Goal: Task Accomplishment & Management: Manage account settings

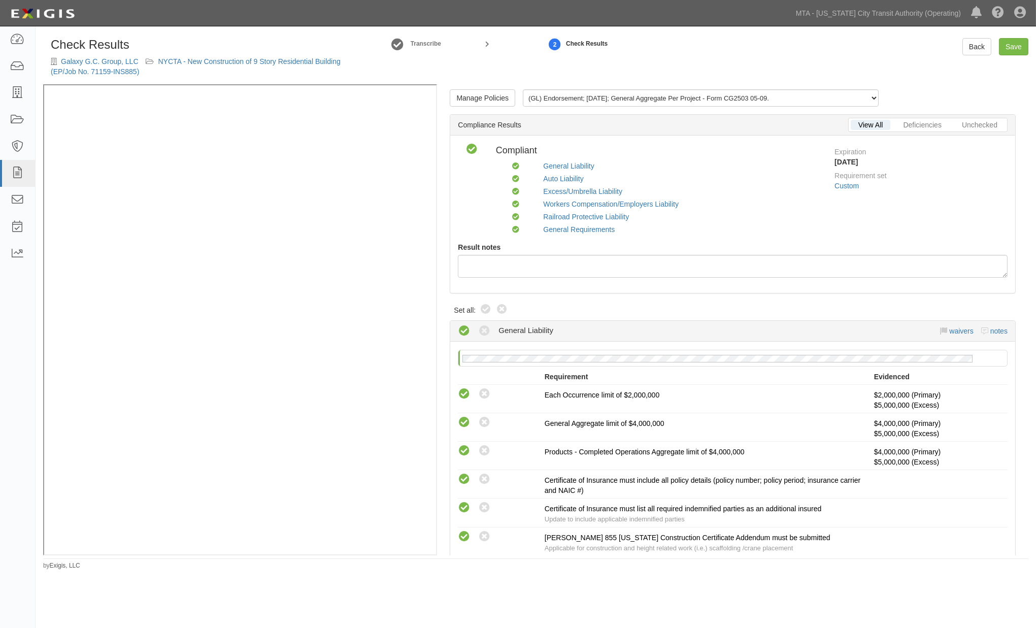
drag, startPoint x: 486, startPoint y: 311, endPoint x: 479, endPoint y: 305, distance: 9.4
click at [487, 311] on icon at bounding box center [486, 310] width 12 height 12
radio input "true"
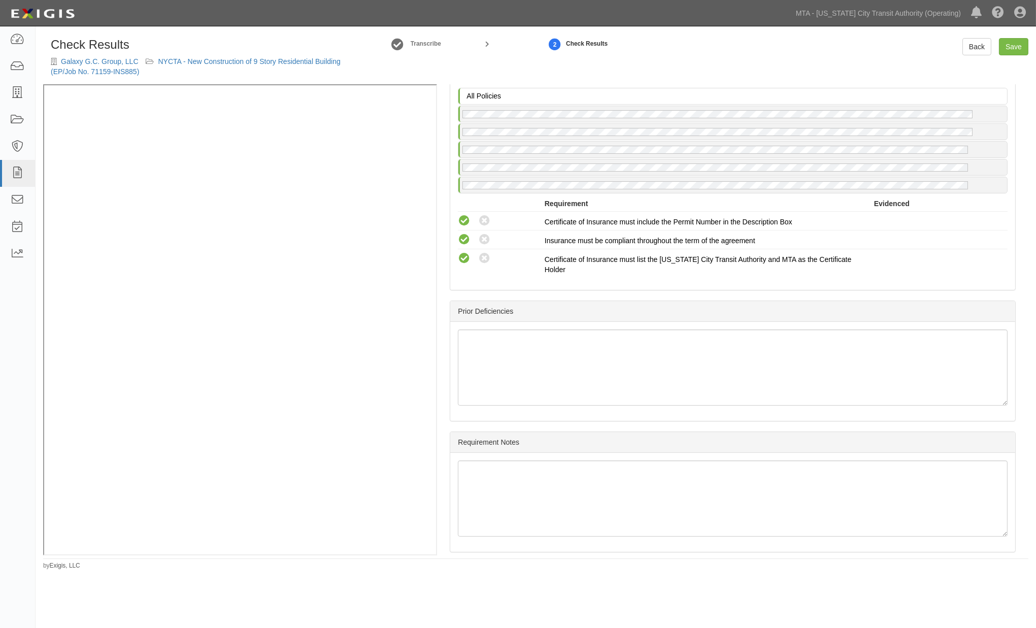
scroll to position [1655, 0]
drag, startPoint x: 1006, startPoint y: 47, endPoint x: 934, endPoint y: 56, distance: 72.2
click at [1005, 47] on link "Save" at bounding box center [1013, 46] width 29 height 17
radio input "true"
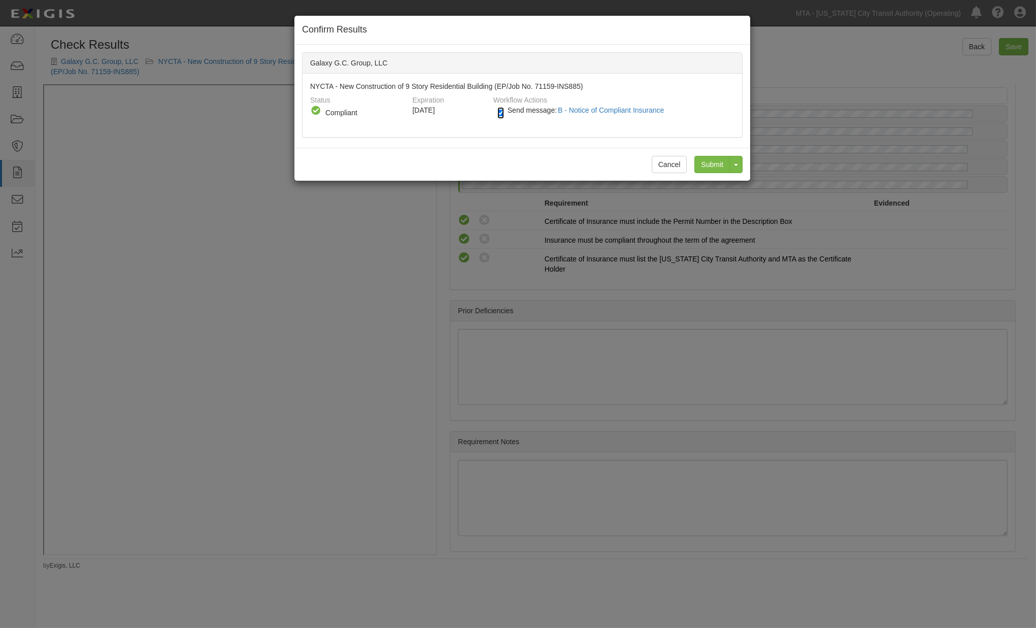
click at [497, 115] on input "Send message: B - Notice of Compliant Insurance" at bounding box center [500, 113] width 7 height 12
checkbox input "false"
click at [716, 169] on input "Submit" at bounding box center [712, 164] width 36 height 17
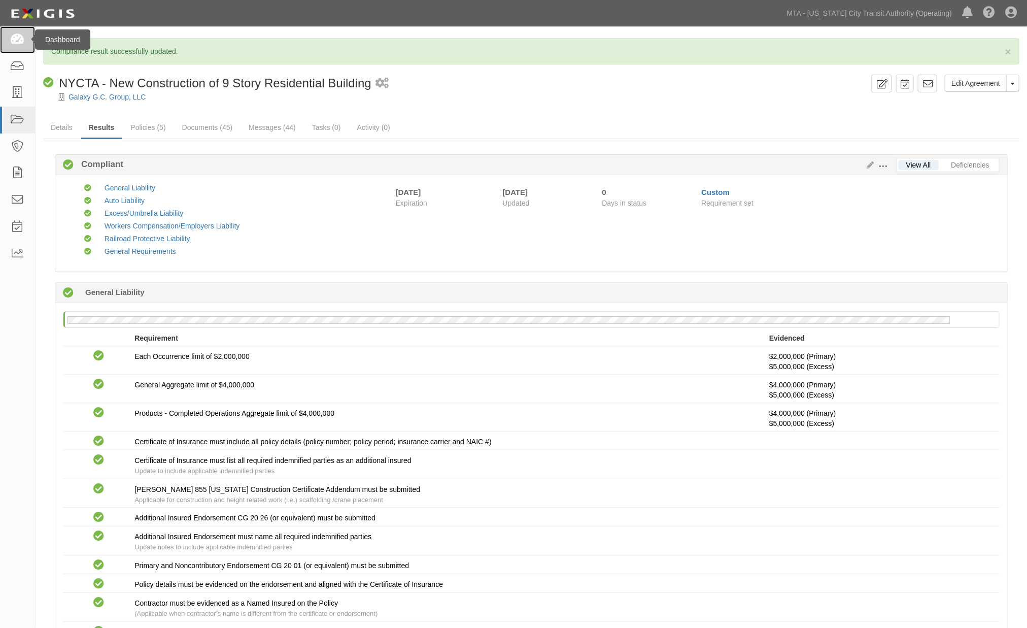
click at [21, 40] on icon at bounding box center [17, 40] width 14 height 12
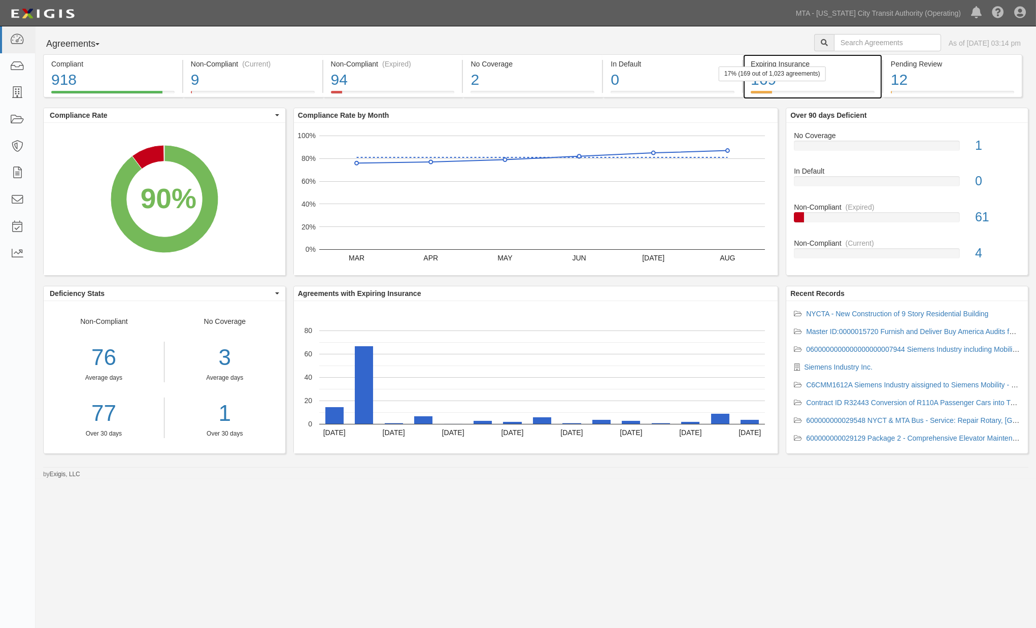
click at [849, 84] on div "169" at bounding box center [813, 80] width 124 height 22
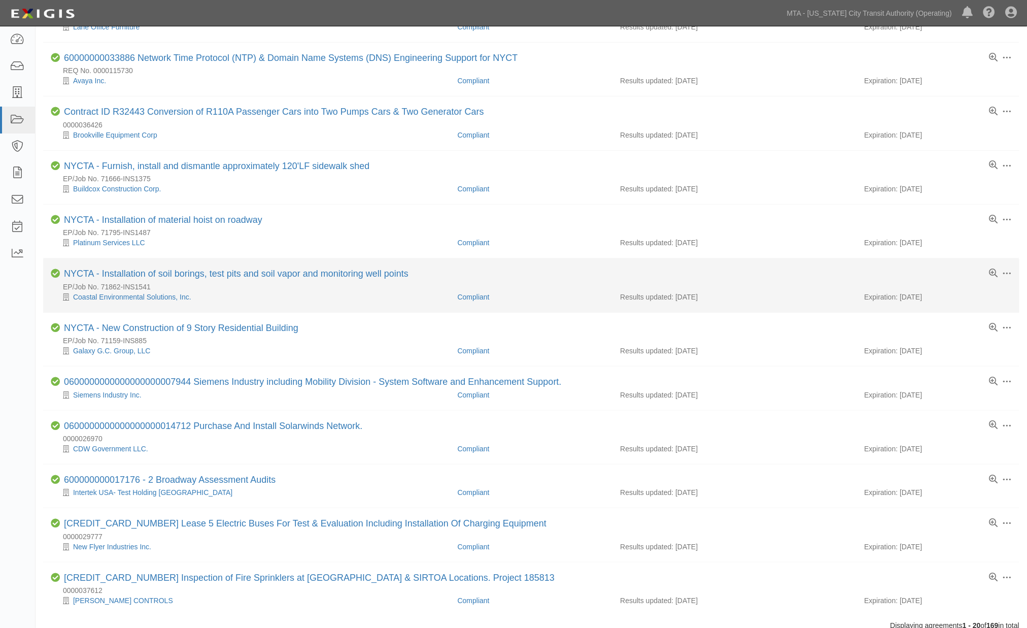
scroll to position [619, 0]
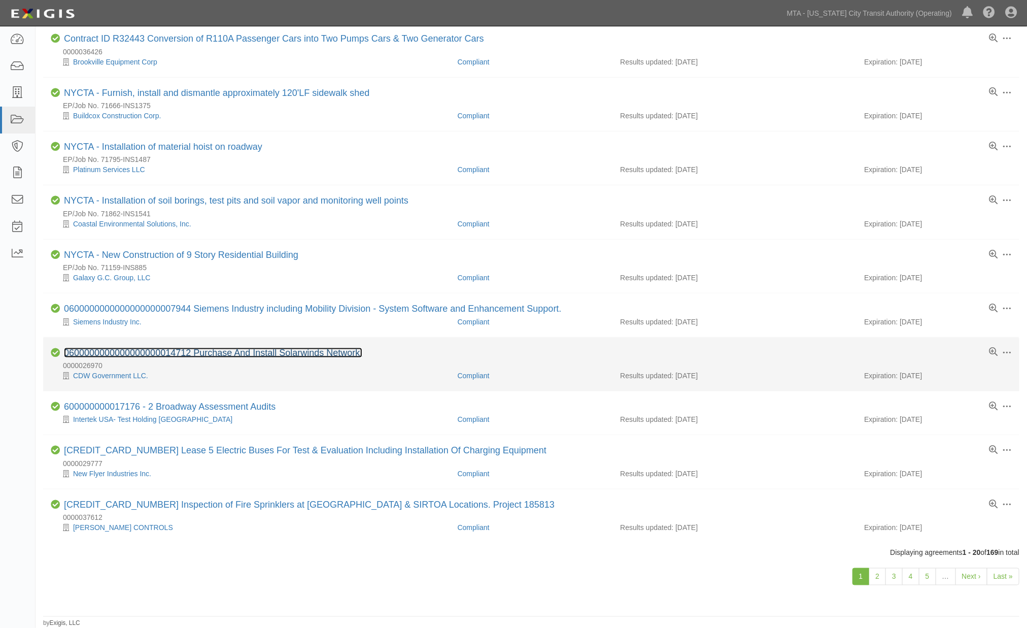
click at [221, 350] on link "0600000000000000000014712 Purchase And Install Solarwinds Network." at bounding box center [213, 353] width 298 height 10
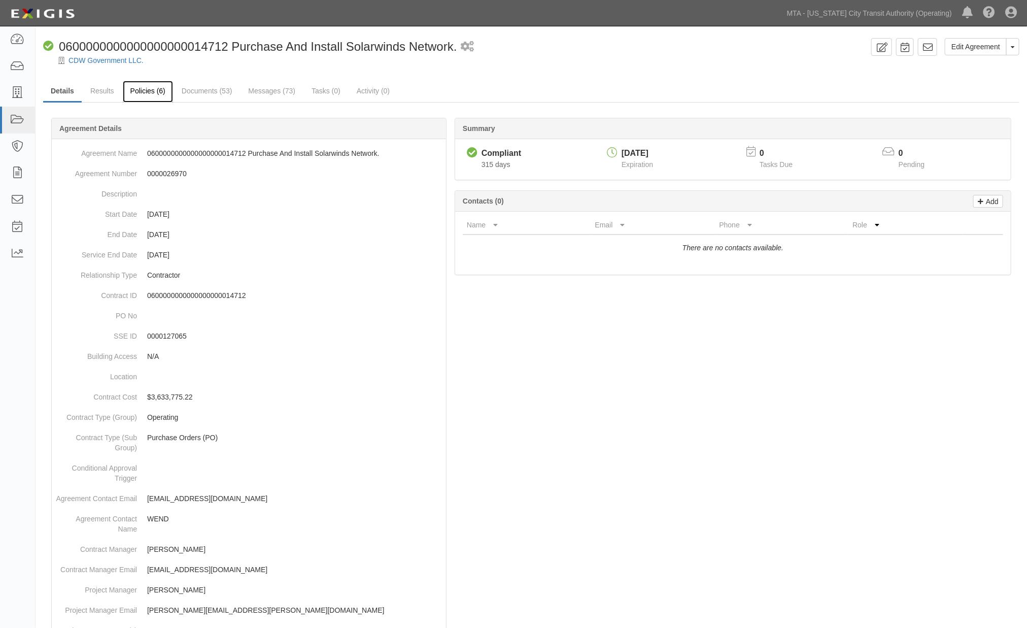
click at [159, 93] on link "Policies (6)" at bounding box center [148, 92] width 50 height 22
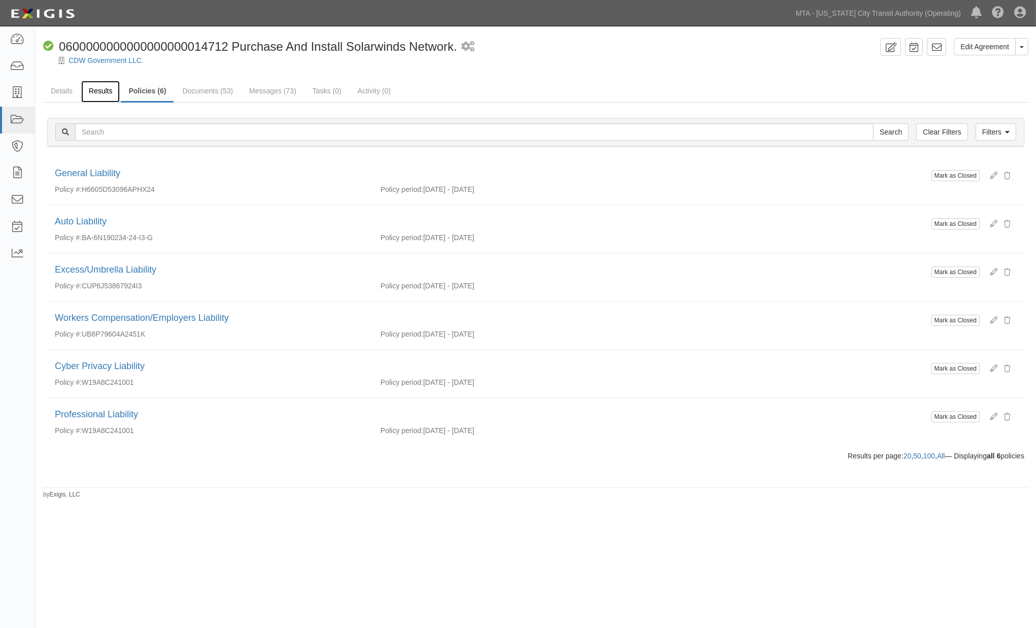
click at [96, 89] on link "Results" at bounding box center [100, 92] width 39 height 22
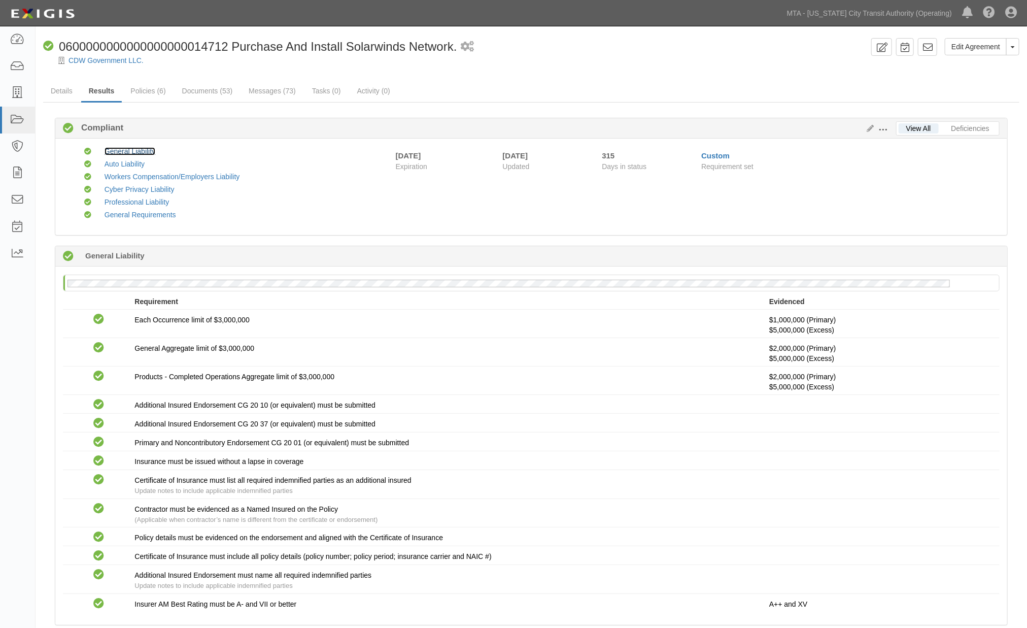
click at [120, 151] on link "General Liability" at bounding box center [130, 151] width 51 height 8
click at [219, 91] on link "Documents (53)" at bounding box center [208, 92] width 66 height 22
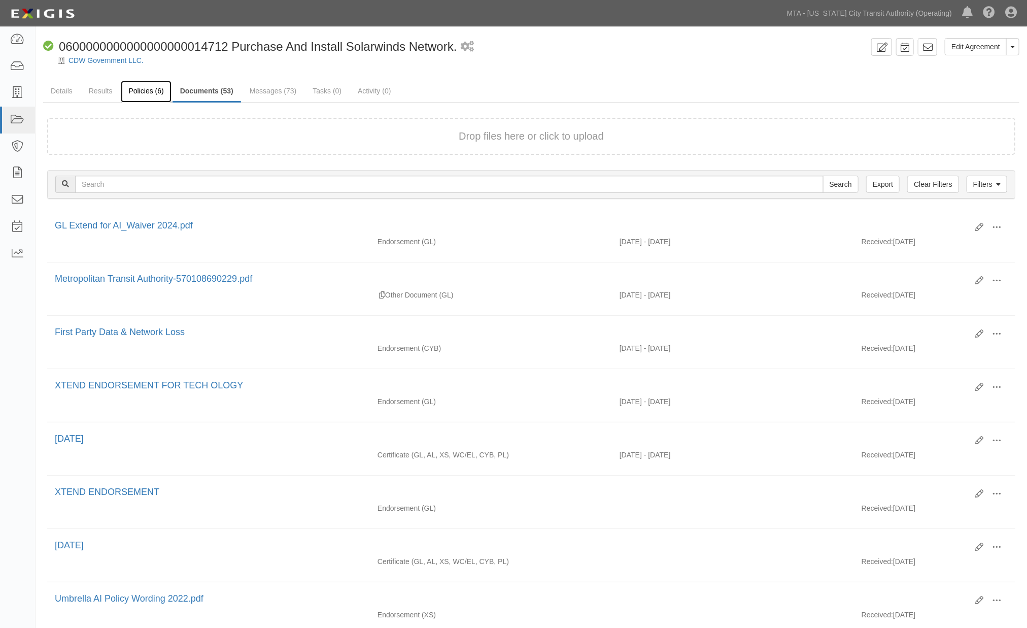
click at [130, 90] on link "Policies (6)" at bounding box center [146, 92] width 50 height 22
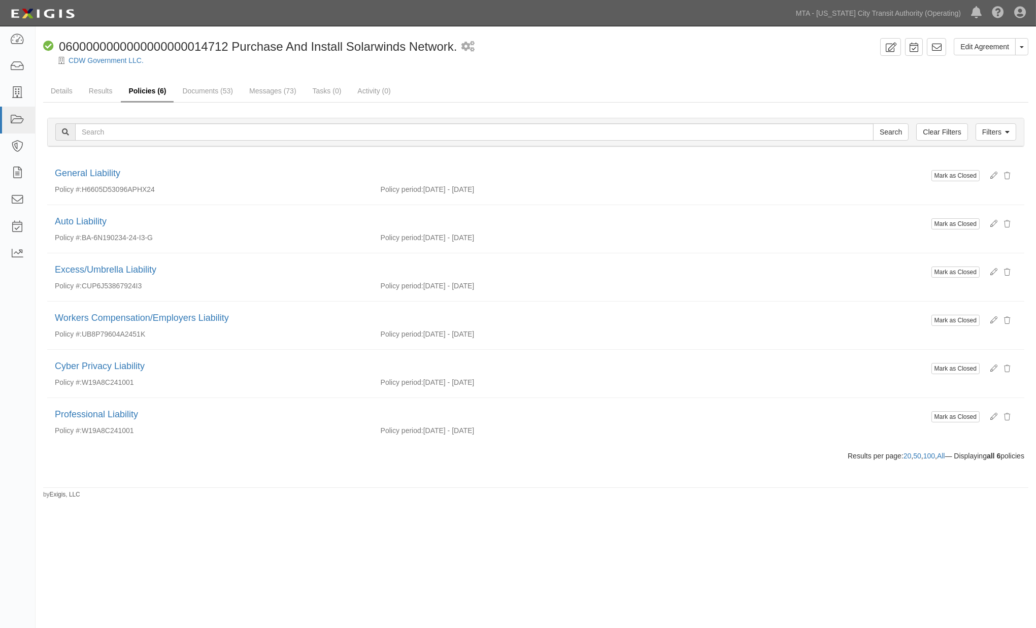
click at [148, 93] on link "Policies (6)" at bounding box center [147, 92] width 53 height 22
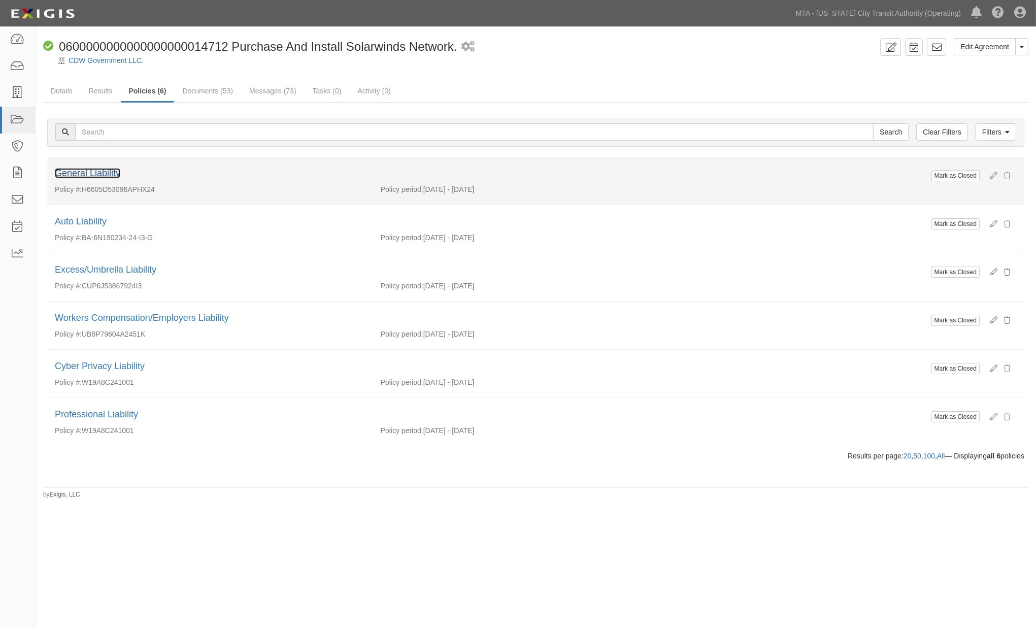
click at [112, 173] on link "General Liability" at bounding box center [87, 173] width 65 height 10
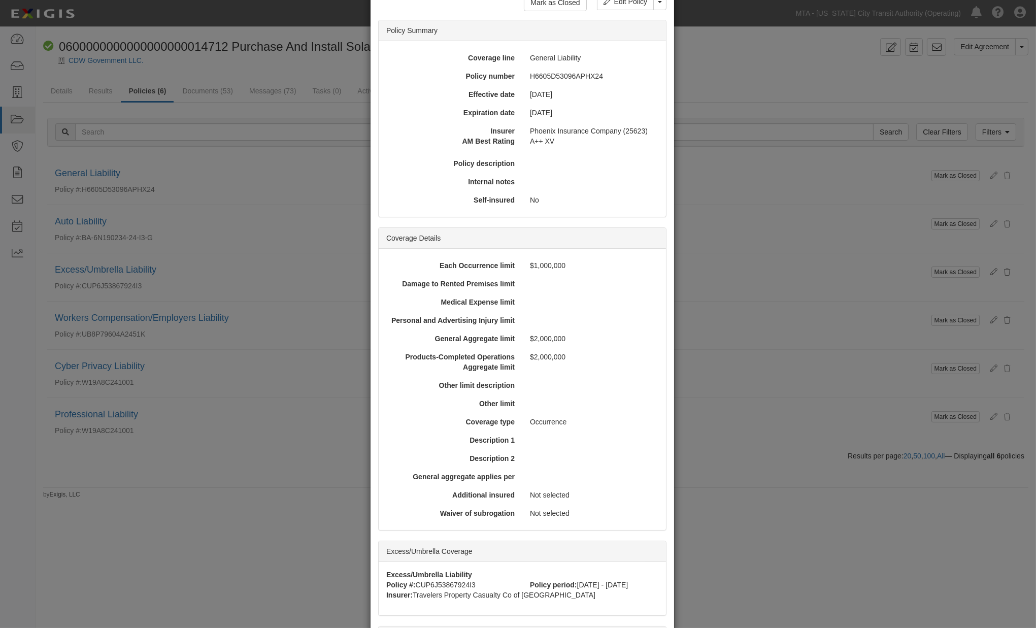
scroll to position [237, 0]
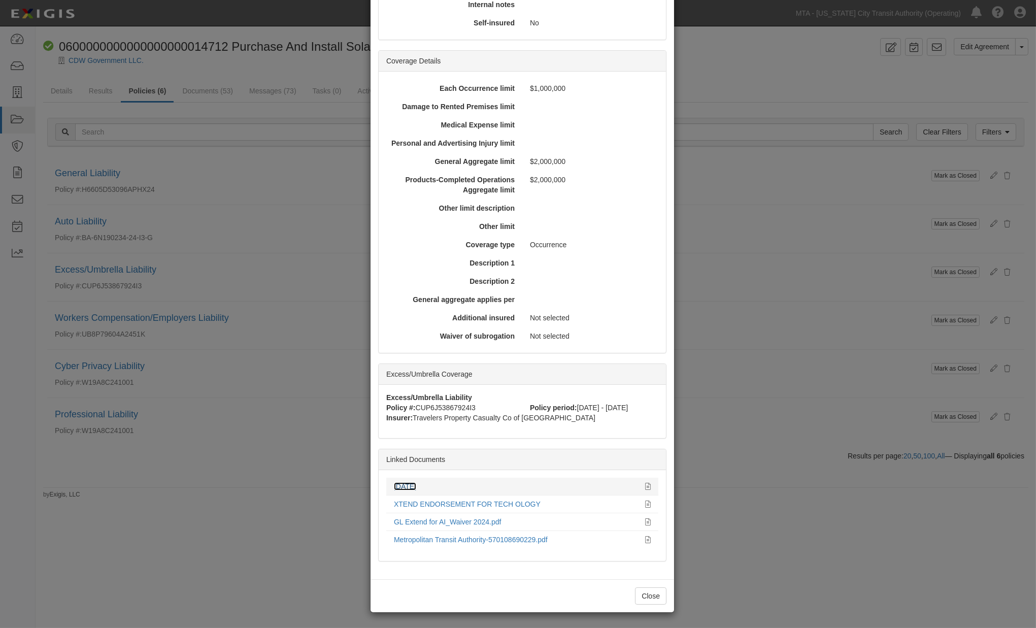
click at [412, 488] on link "[DATE]" at bounding box center [405, 486] width 22 height 8
drag, startPoint x: 816, startPoint y: 361, endPoint x: 760, endPoint y: 342, distance: 59.1
click at [816, 361] on div "× View Policy Mark as Closed Edit Policy Toggle Dropdown Delete Policy Policy S…" at bounding box center [518, 314] width 1036 height 628
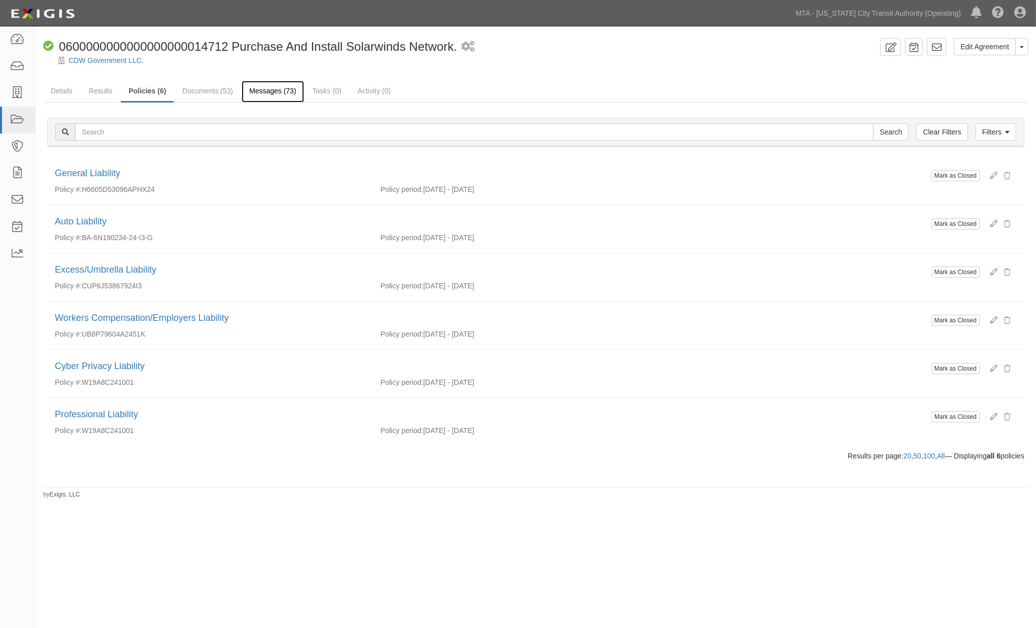
click at [252, 90] on link "Messages (73)" at bounding box center [273, 92] width 62 height 22
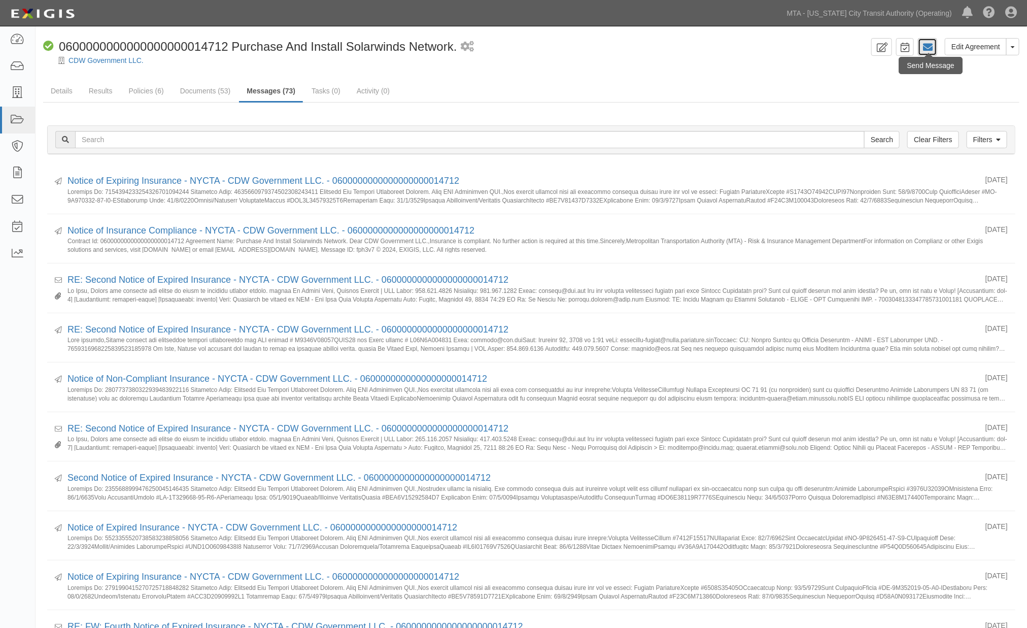
click at [926, 44] on icon at bounding box center [928, 47] width 10 height 10
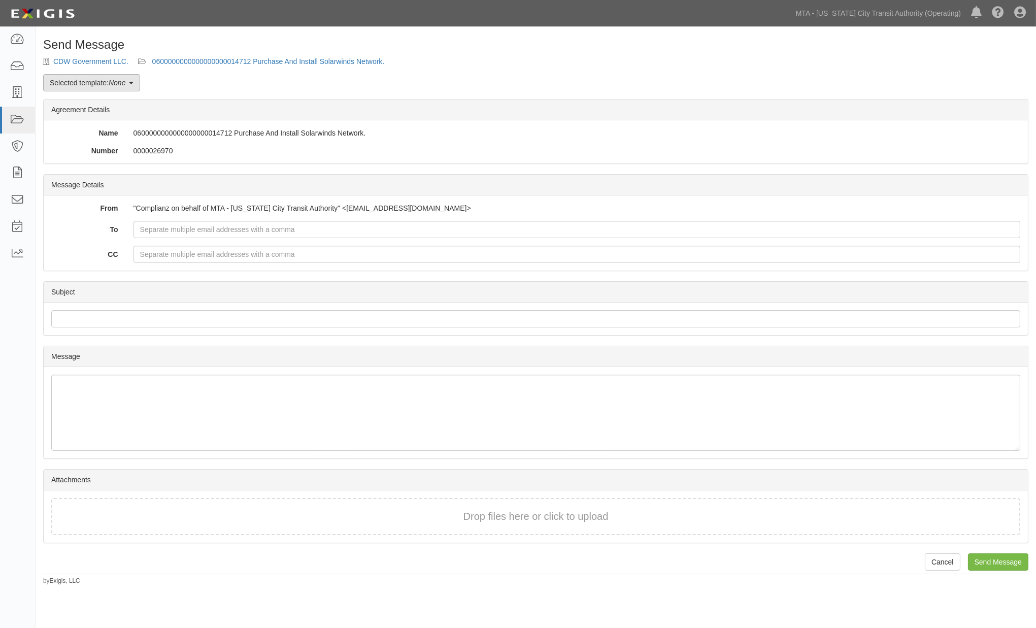
click at [103, 82] on link "Selected template: None" at bounding box center [91, 82] width 97 height 17
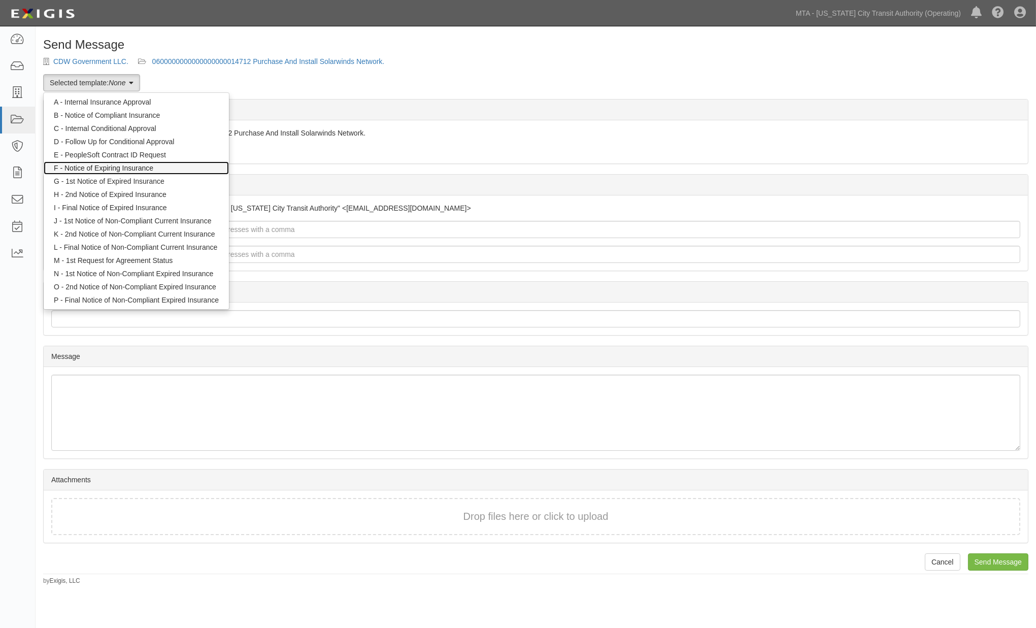
click at [122, 164] on link "F - Notice of Expiring Insurance" at bounding box center [136, 167] width 185 height 13
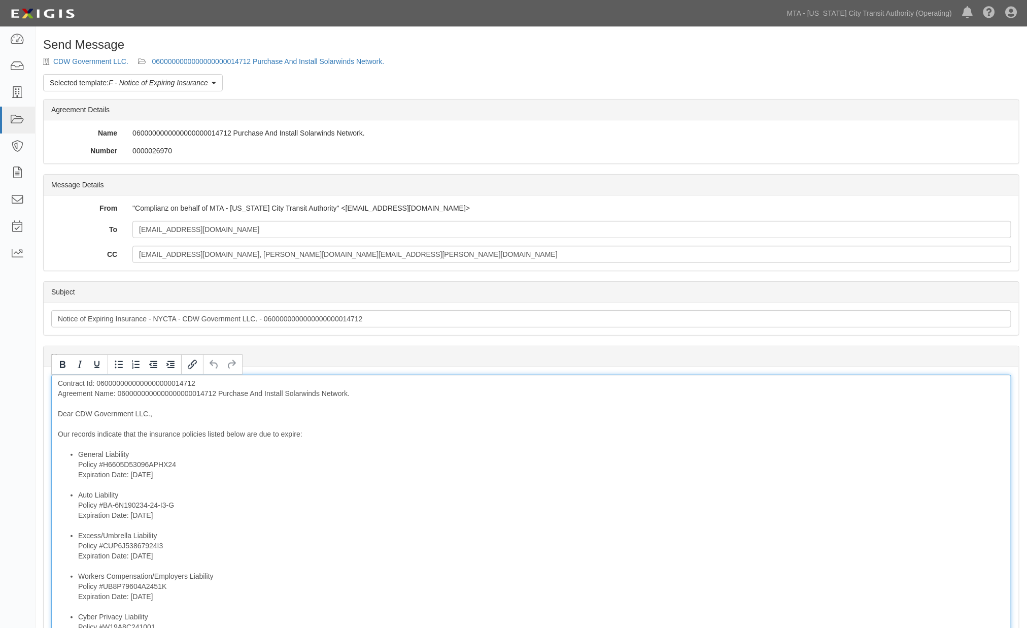
click at [170, 389] on div "Contract Id: 0600000000000000000014712 Agreement Name: 060000000000000000001471…" at bounding box center [531, 599] width 960 height 449
click at [170, 392] on div "Contract Id: 0600000000000000000014712 Agreement Name: 060000000000000000001471…" at bounding box center [531, 599] width 960 height 449
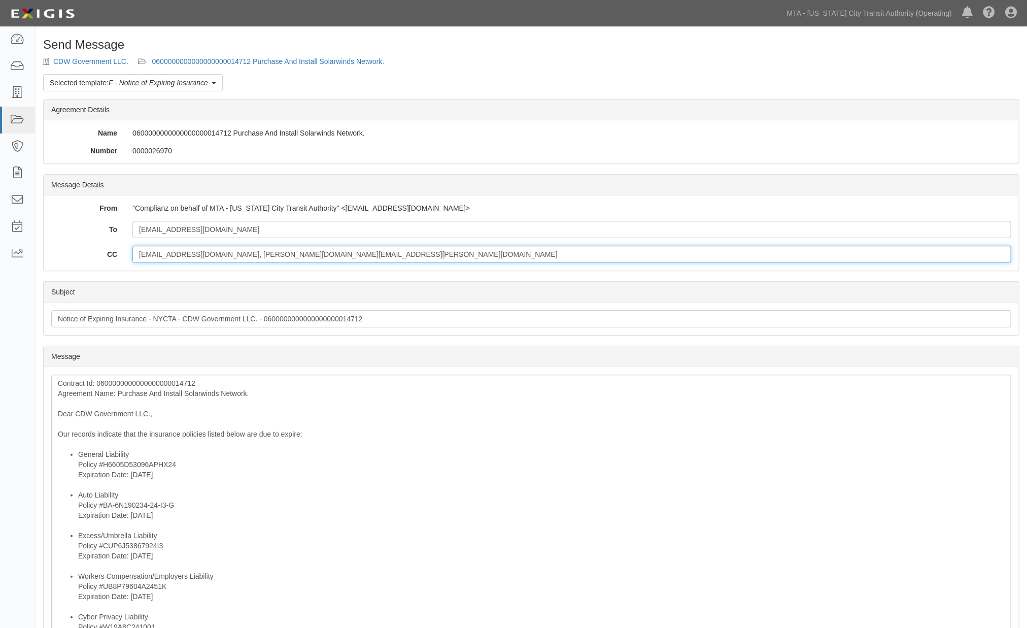
drag, startPoint x: 339, startPoint y: 256, endPoint x: 70, endPoint y: 242, distance: 269.4
click at [77, 255] on div "CC cspolleen@mtabsc.org, colleen.spollen@nyct.com" at bounding box center [532, 254] width 976 height 17
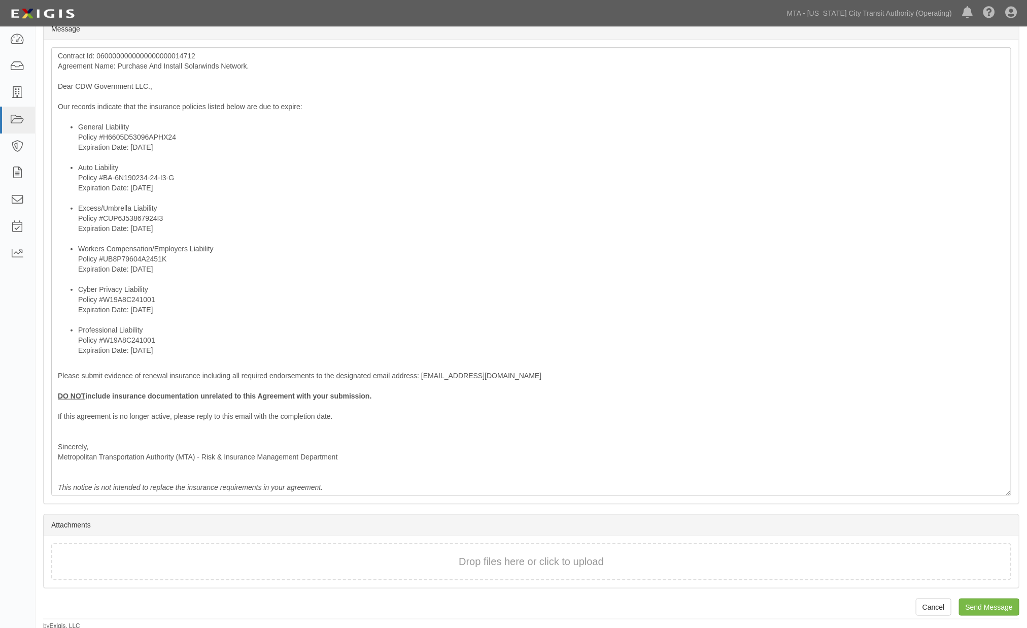
scroll to position [329, 0]
click at [981, 601] on input "Send Message" at bounding box center [989, 605] width 60 height 17
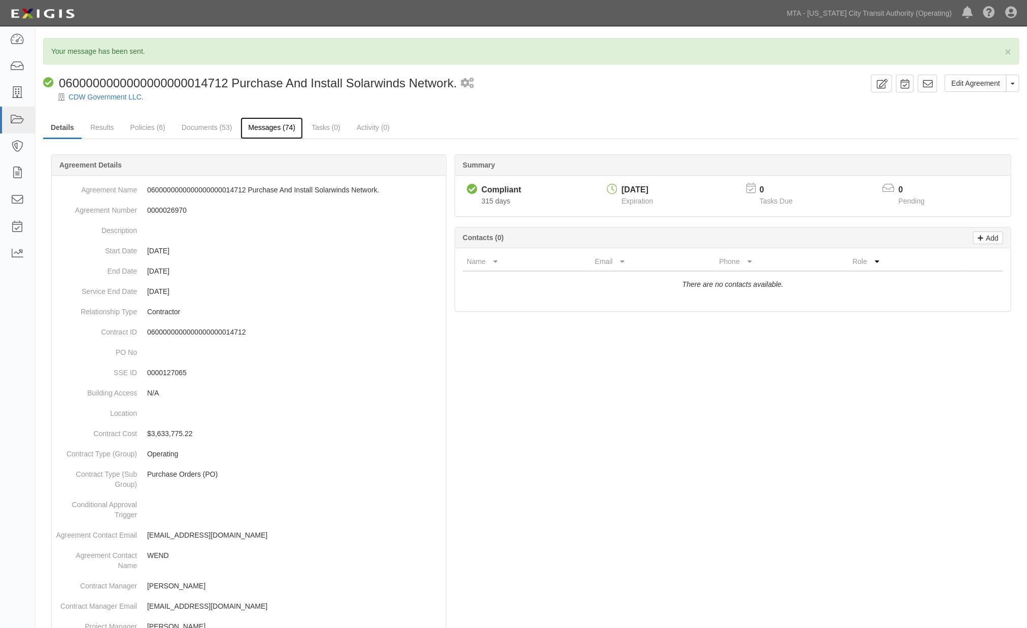
click at [276, 136] on link "Messages (74)" at bounding box center [272, 128] width 62 height 22
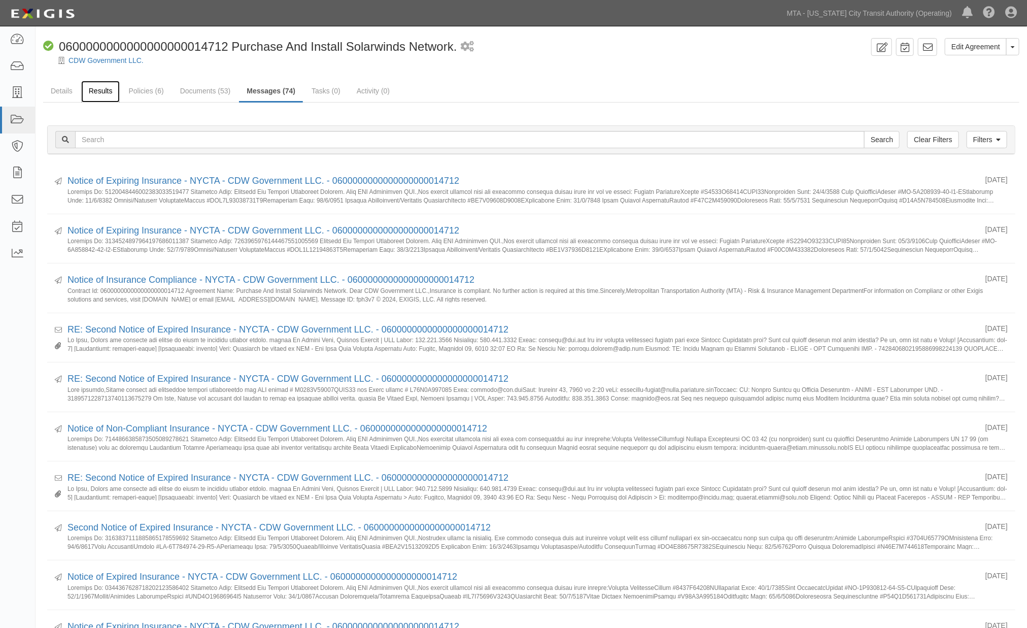
click at [97, 92] on link "Results" at bounding box center [100, 92] width 39 height 22
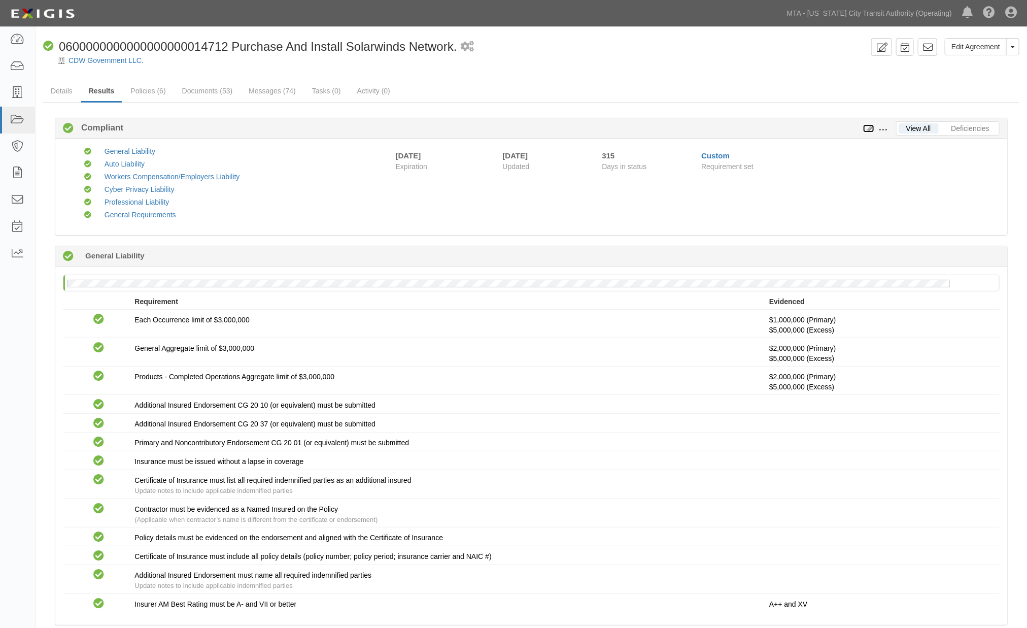
click at [871, 128] on icon at bounding box center [868, 128] width 11 height 7
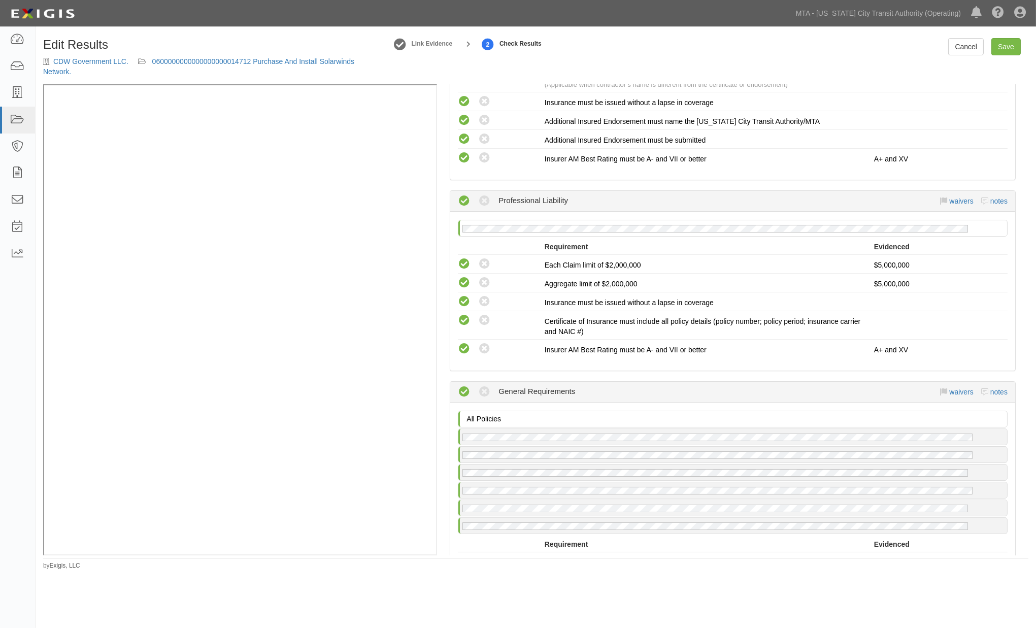
scroll to position [1410, 0]
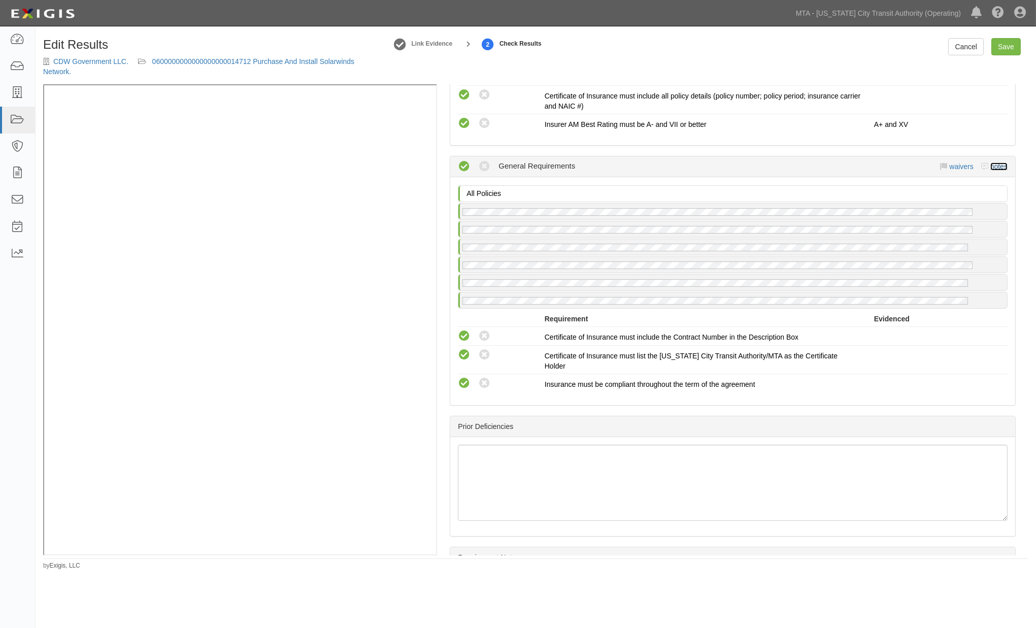
click at [991, 163] on link "notes" at bounding box center [998, 166] width 17 height 8
radio input "true"
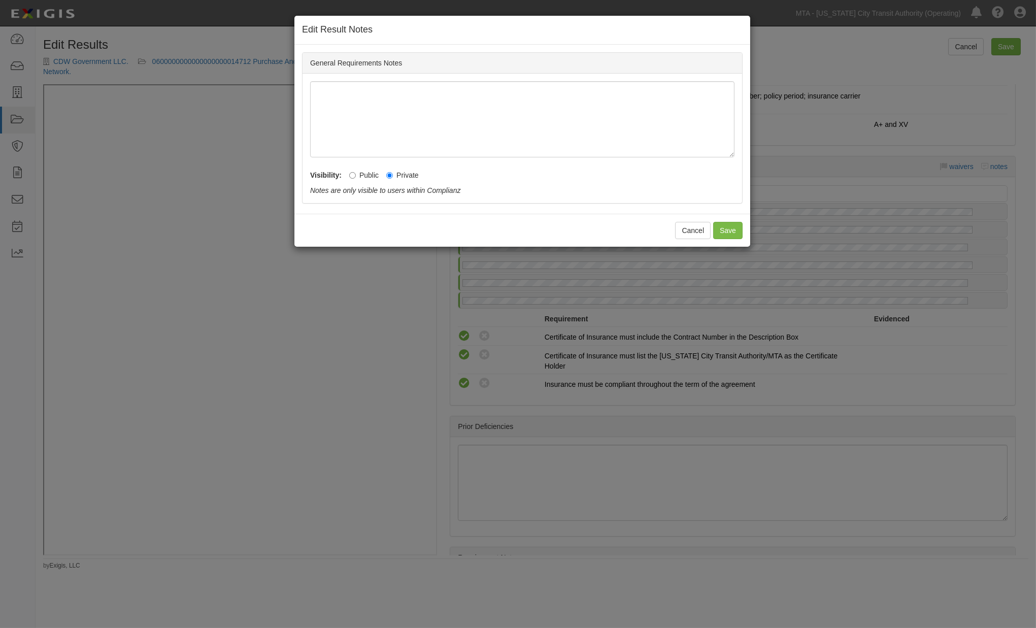
click at [374, 173] on label "Public" at bounding box center [363, 175] width 29 height 10
click at [356, 173] on input "Public" at bounding box center [352, 175] width 7 height 7
radio input "true"
click at [727, 234] on button "Save" at bounding box center [727, 230] width 29 height 17
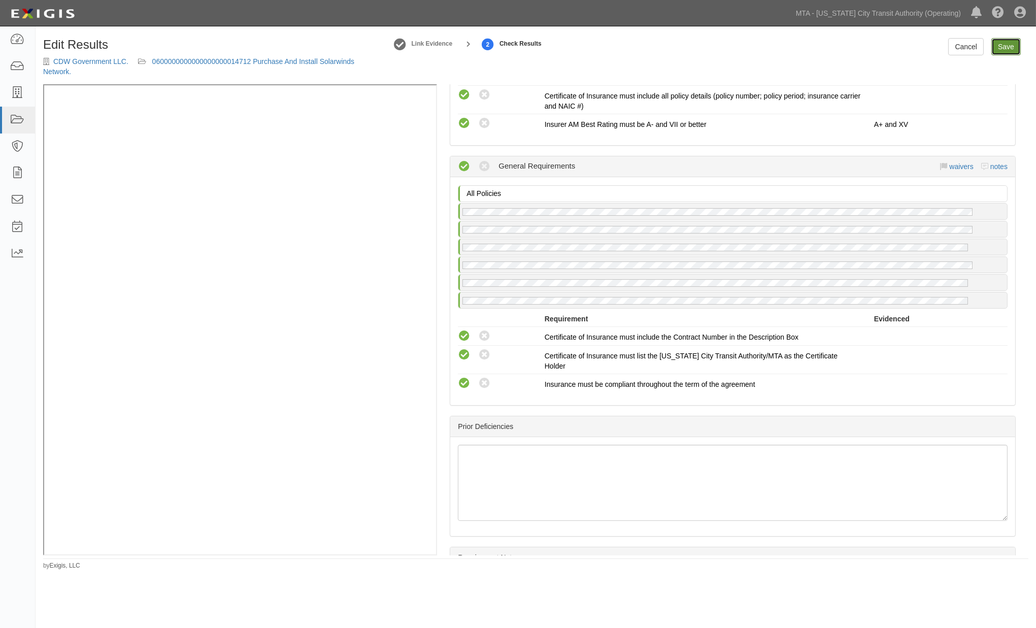
click at [1003, 44] on link "Save" at bounding box center [1005, 46] width 29 height 17
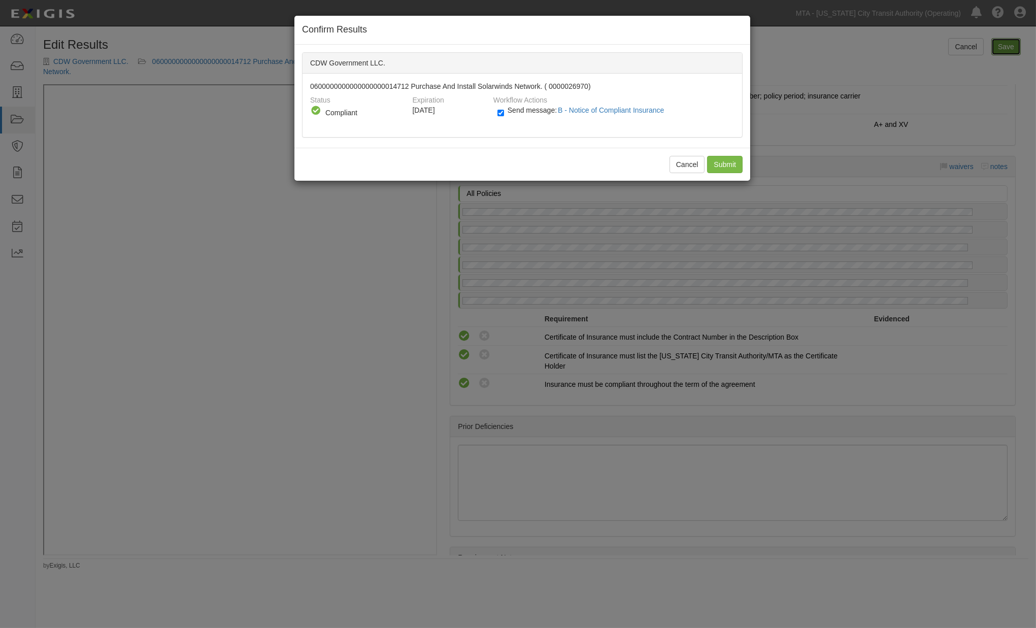
radio input "true"
click at [504, 116] on input "Send message: B - Notice of Compliant Insurance" at bounding box center [500, 113] width 7 height 12
checkbox input "false"
click at [717, 164] on input "Submit" at bounding box center [725, 164] width 36 height 17
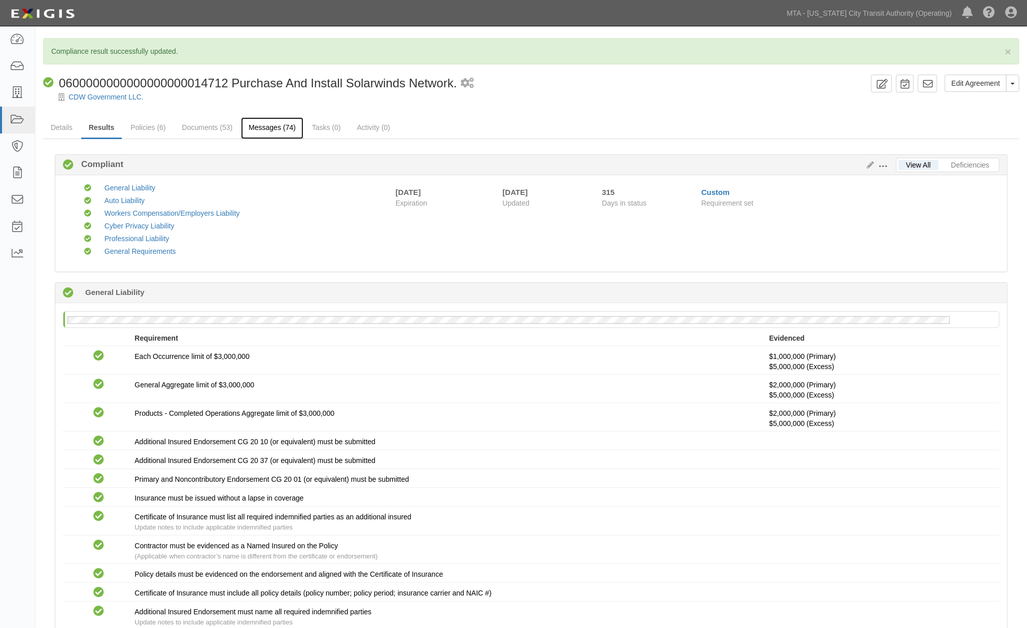
click at [283, 131] on link "Messages (74)" at bounding box center [272, 128] width 62 height 22
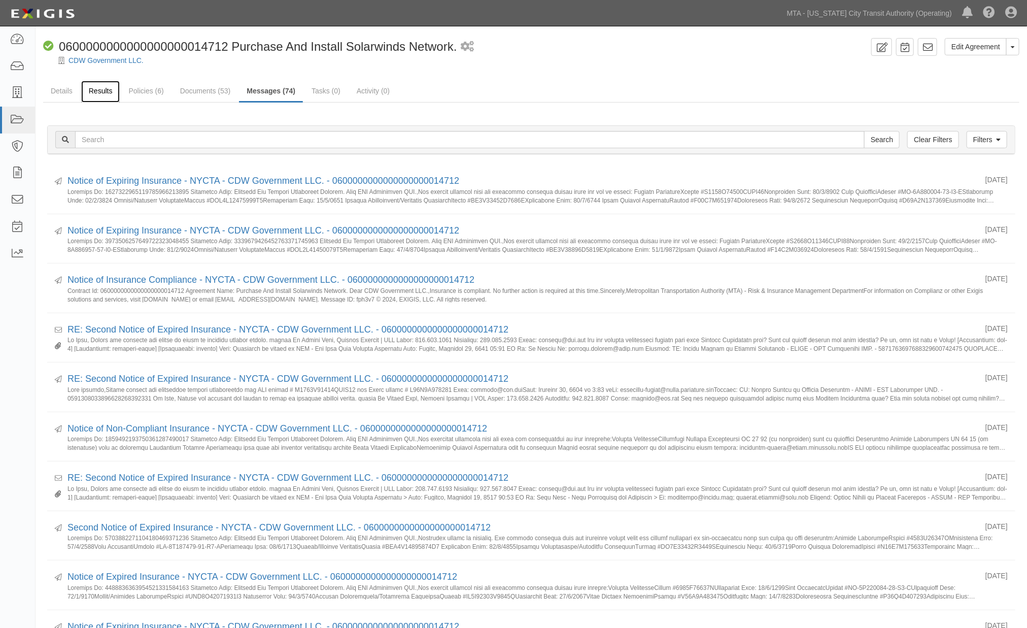
click at [118, 89] on link "Results" at bounding box center [100, 92] width 39 height 22
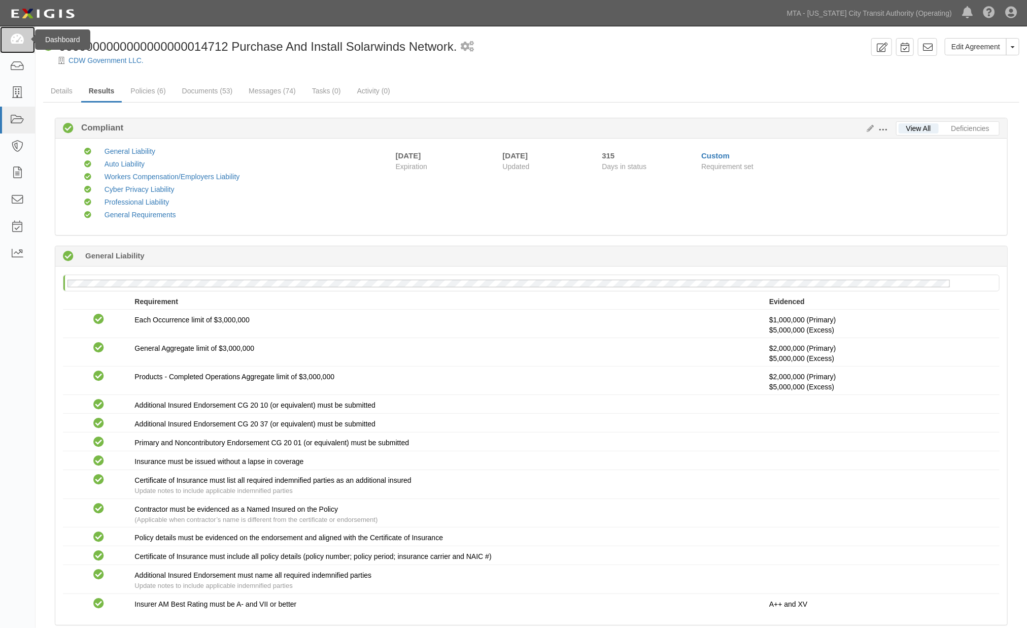
click at [14, 41] on icon at bounding box center [17, 40] width 14 height 12
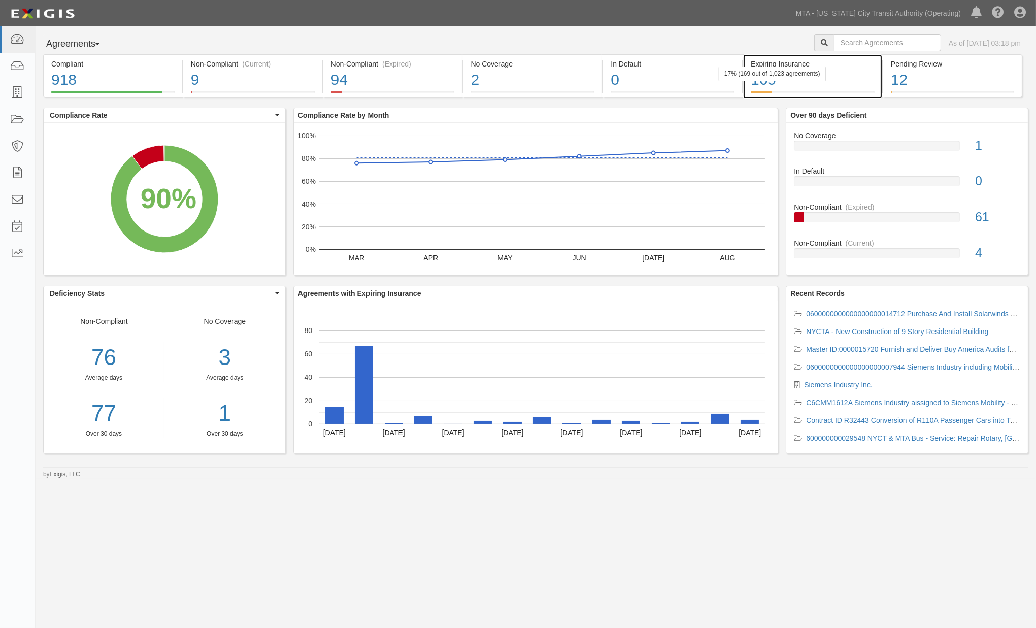
click at [858, 82] on div "169" at bounding box center [813, 80] width 124 height 22
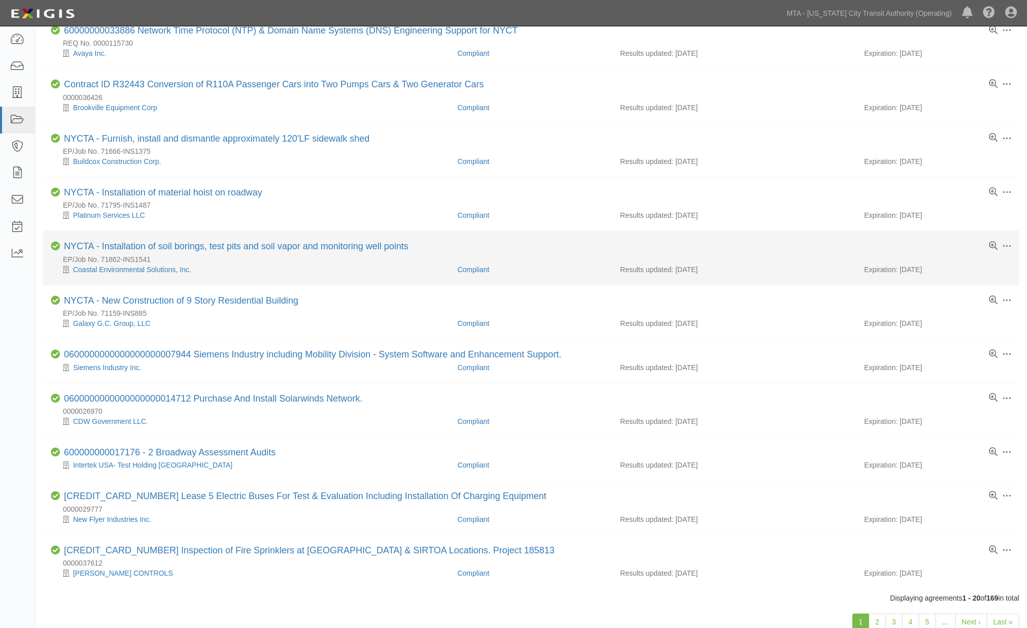
scroll to position [619, 0]
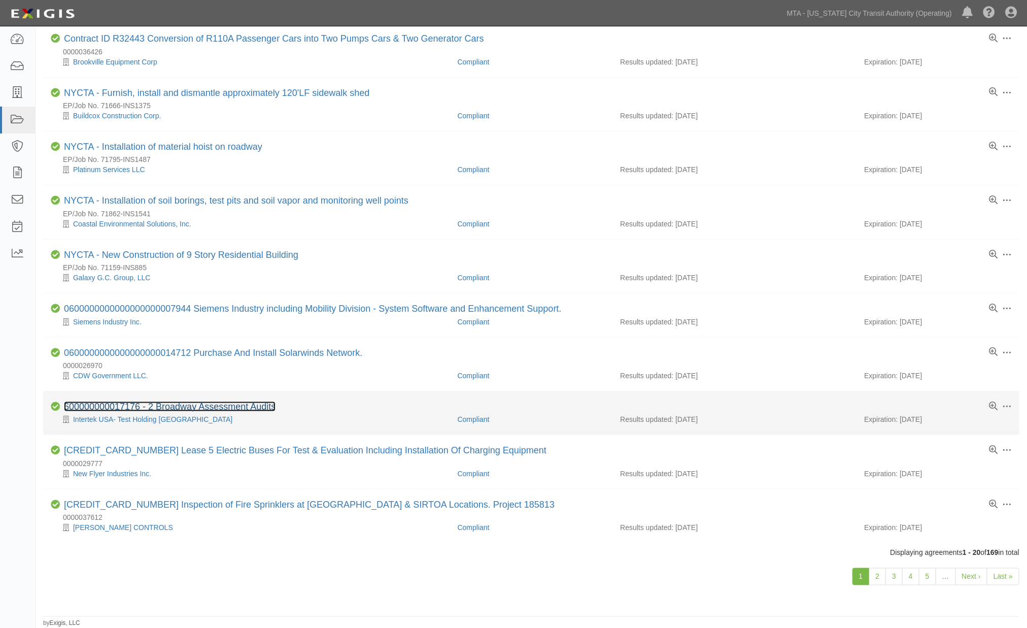
click at [269, 407] on link "600000000017176 - 2 Broadway Assessment Audits" at bounding box center [170, 406] width 212 height 10
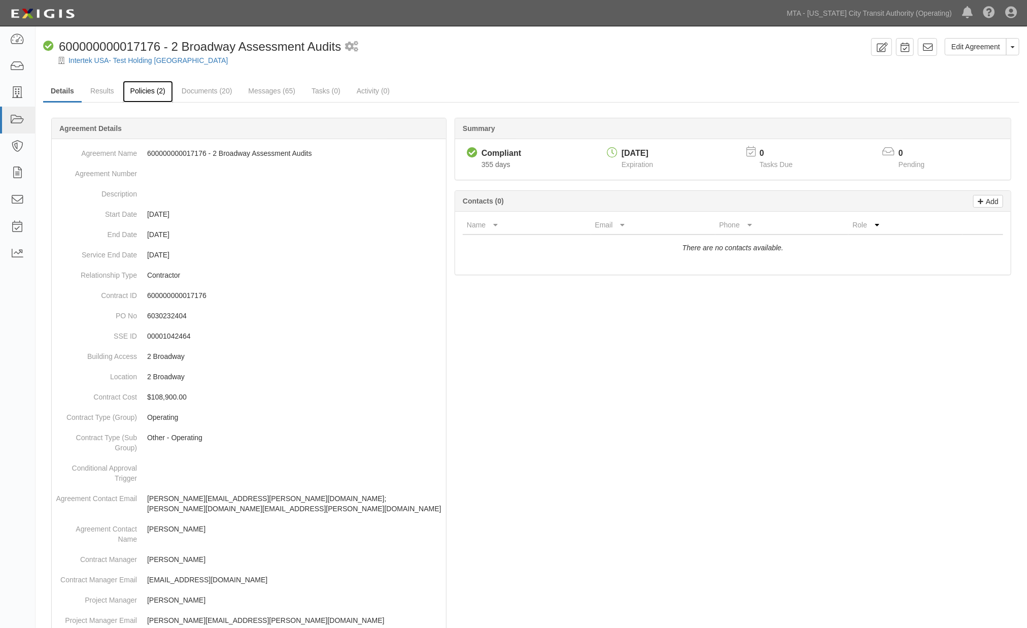
click at [143, 92] on link "Policies (2)" at bounding box center [148, 92] width 50 height 22
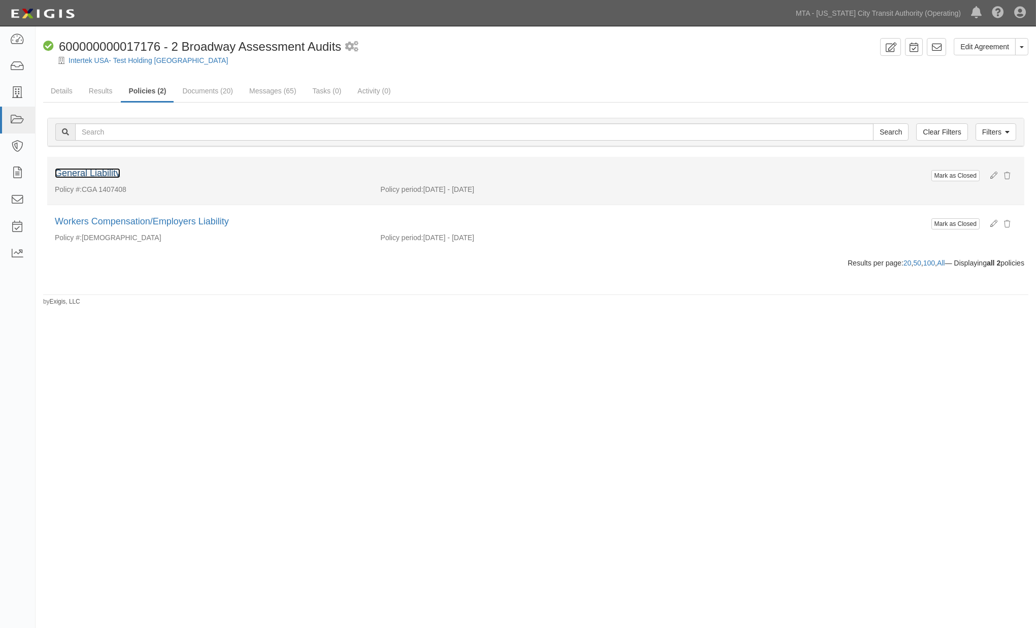
click at [97, 172] on link "General Liability" at bounding box center [87, 173] width 65 height 10
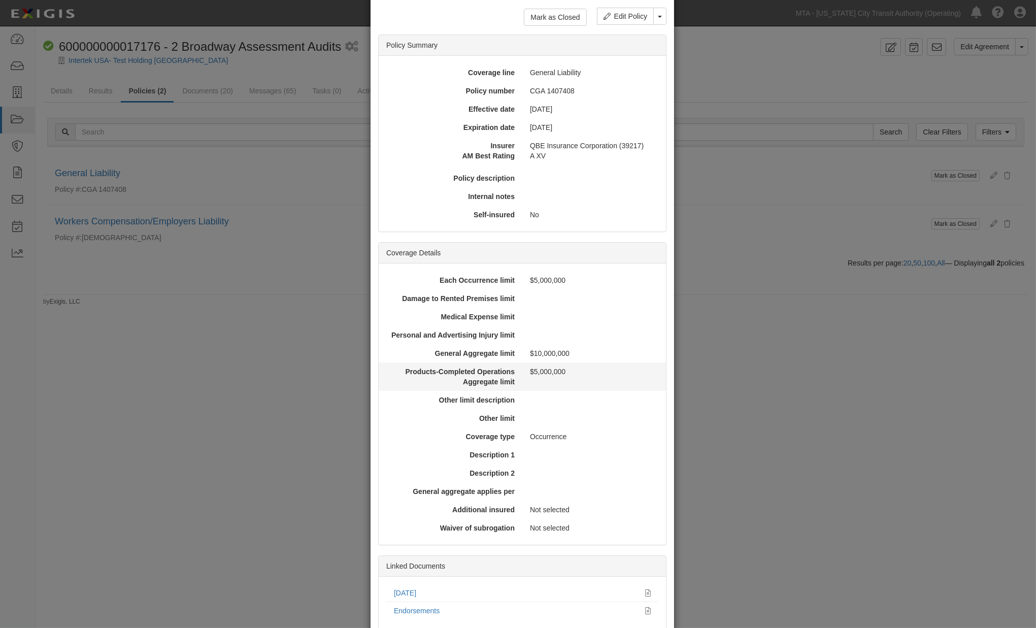
scroll to position [115, 0]
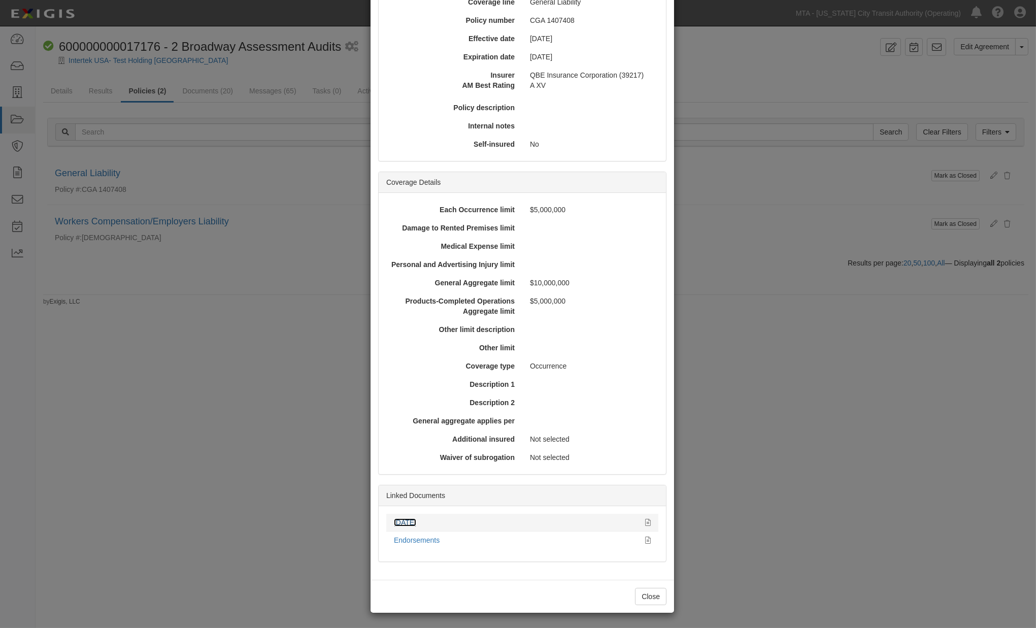
click at [409, 520] on link "10.1.25" at bounding box center [405, 522] width 22 height 8
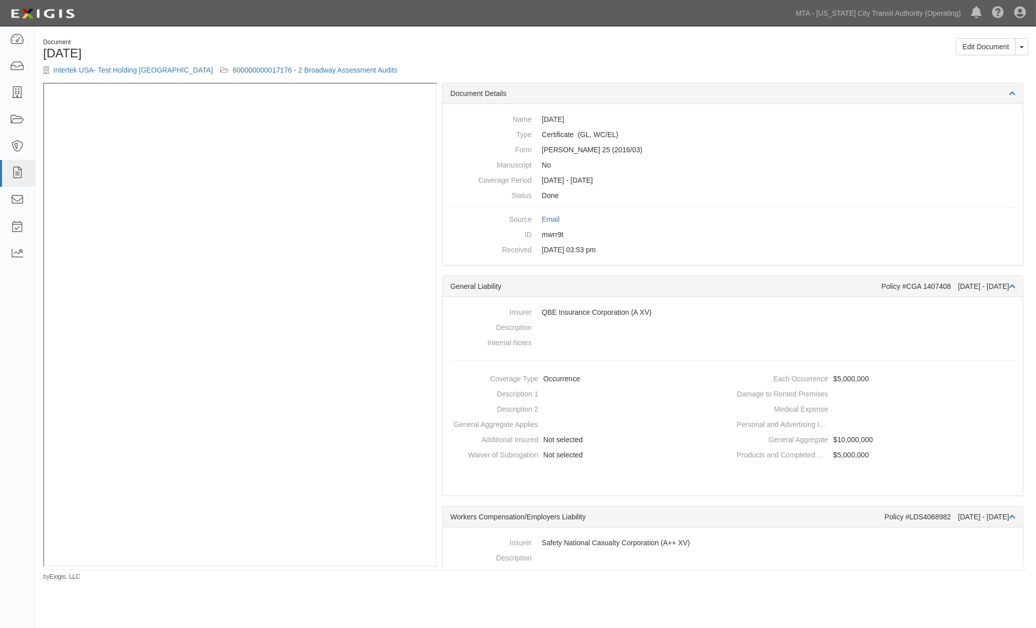
click at [532, 62] on div "Document [DATE] Intertek USA- Test Holding [GEOGRAPHIC_DATA] 600000000017176 - …" at bounding box center [286, 60] width 500 height 45
click at [287, 68] on link "600000000017176 - 2 Broadway Assessment Audits" at bounding box center [314, 70] width 165 height 8
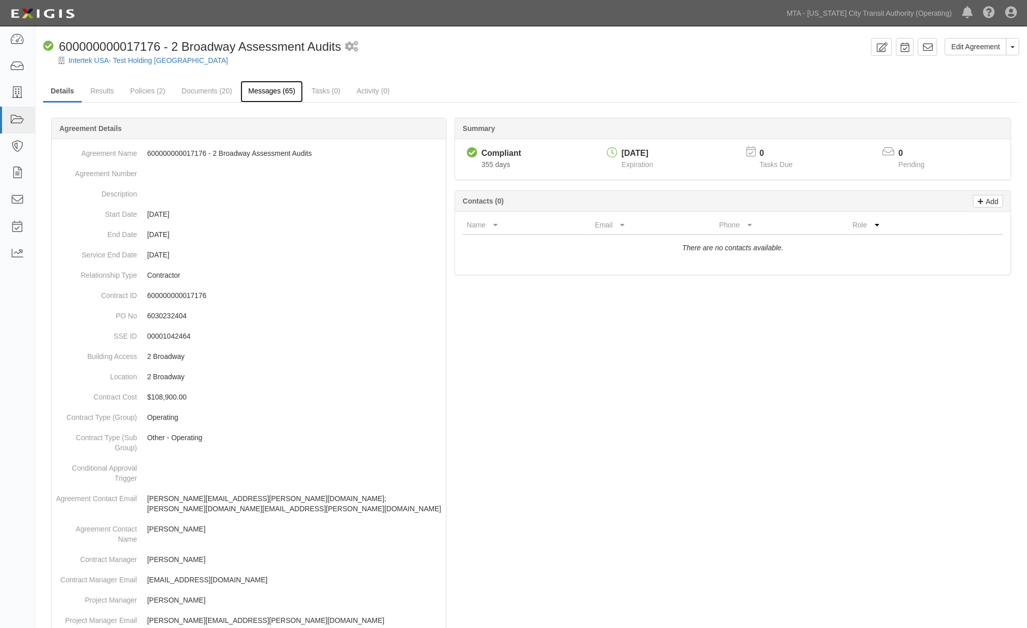
click at [266, 92] on link "Messages (65)" at bounding box center [272, 92] width 62 height 22
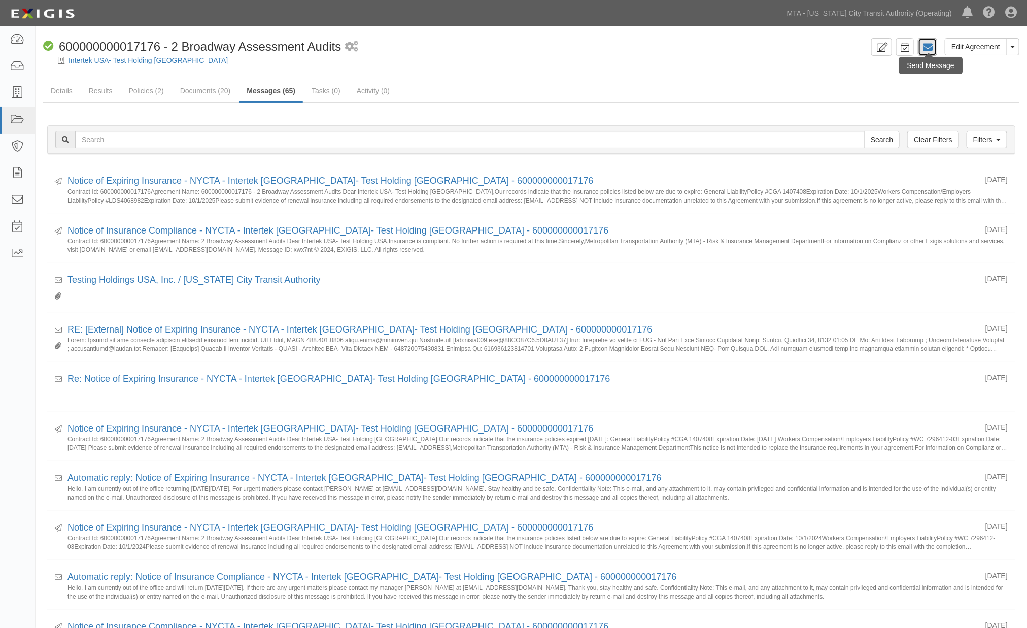
click at [931, 46] on icon at bounding box center [928, 47] width 10 height 10
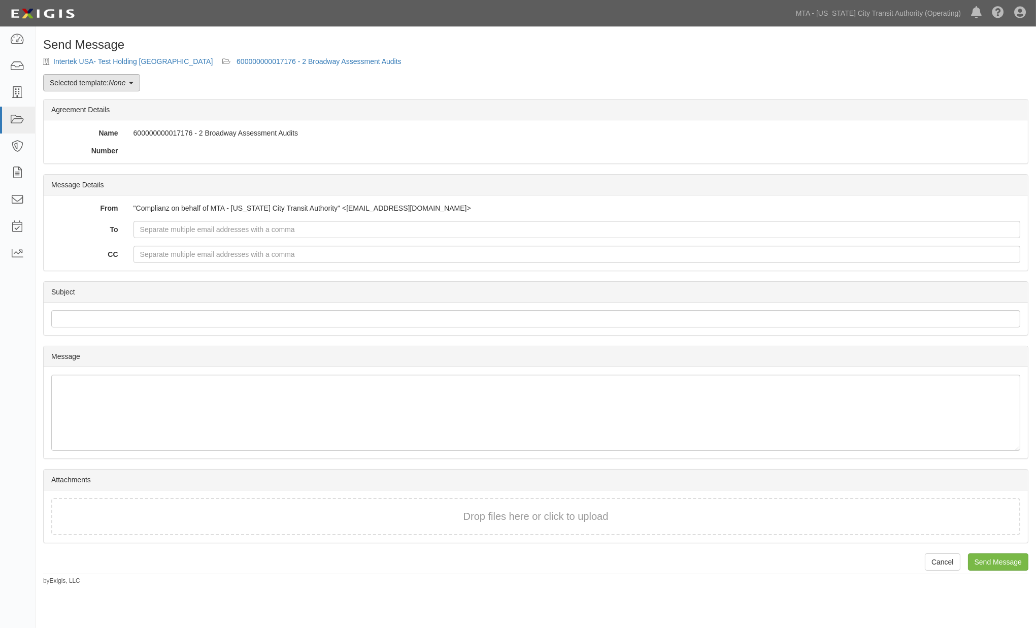
click at [118, 84] on em "None" at bounding box center [117, 83] width 17 height 8
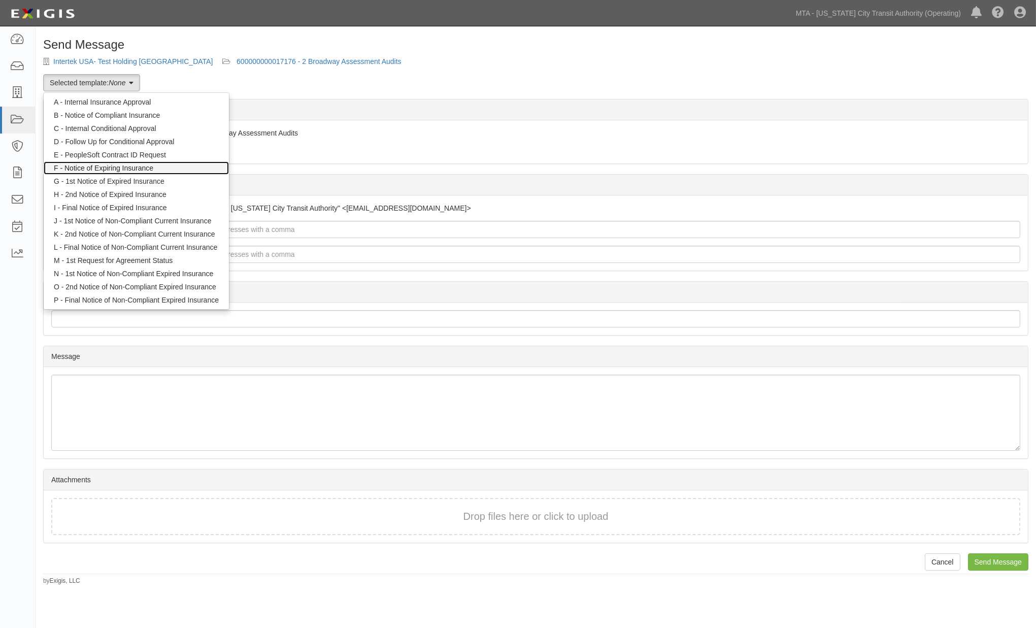
click at [100, 164] on link "F - Notice of Expiring Insurance" at bounding box center [136, 167] width 185 height 13
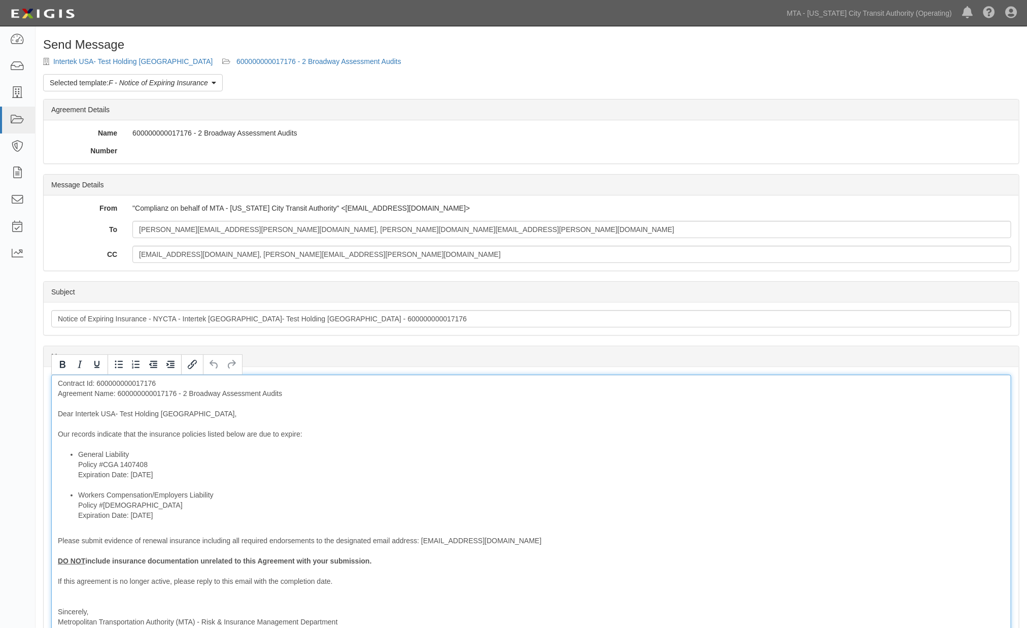
click at [136, 394] on div "Contract Id: 600000000017176 Agreement Name: 600000000017176 - 2 Broadway Asses…" at bounding box center [531, 518] width 960 height 286
drag, startPoint x: 172, startPoint y: 475, endPoint x: 70, endPoint y: 479, distance: 101.6
click at [70, 479] on ul "General Liability Policy #CGA 1407408 Expiration Date: 10/1/2025 Workers Compen…" at bounding box center [531, 484] width 947 height 71
click at [57, 367] on icon "Bold" at bounding box center [62, 364] width 12 height 12
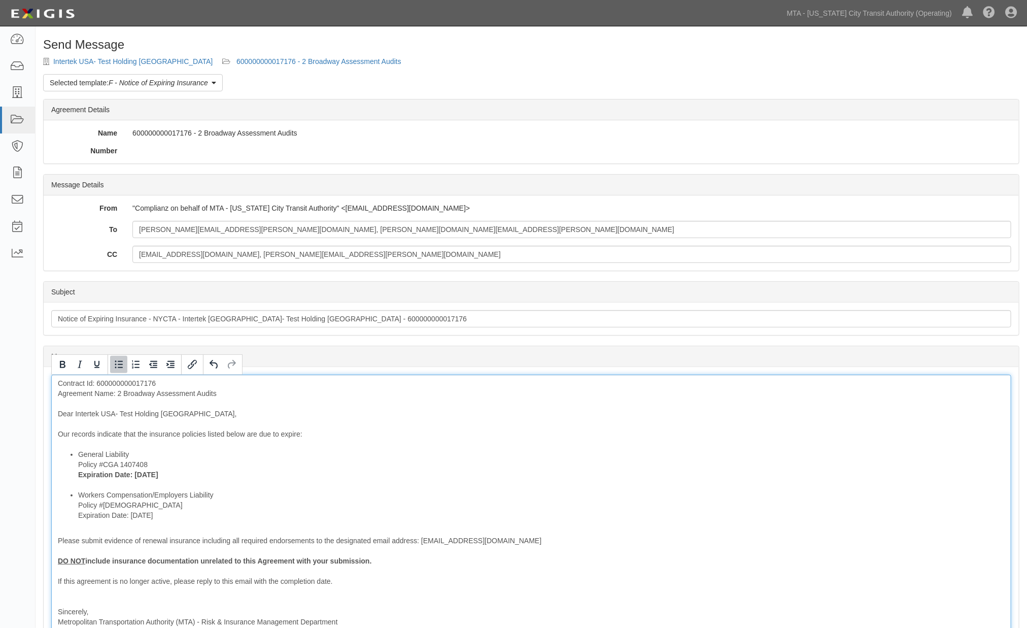
drag, startPoint x: 162, startPoint y: 516, endPoint x: 75, endPoint y: 518, distance: 87.3
click at [75, 518] on ul "General Liability Policy #CGA 1407408 Expiration Date: 10/1/2025 Workers Compen…" at bounding box center [531, 484] width 947 height 71
click at [58, 364] on icon "Bold" at bounding box center [62, 364] width 12 height 12
click at [388, 487] on li "General Liability Policy #CGA 1407408 Expiration Date: 10/1/2025" at bounding box center [541, 469] width 927 height 41
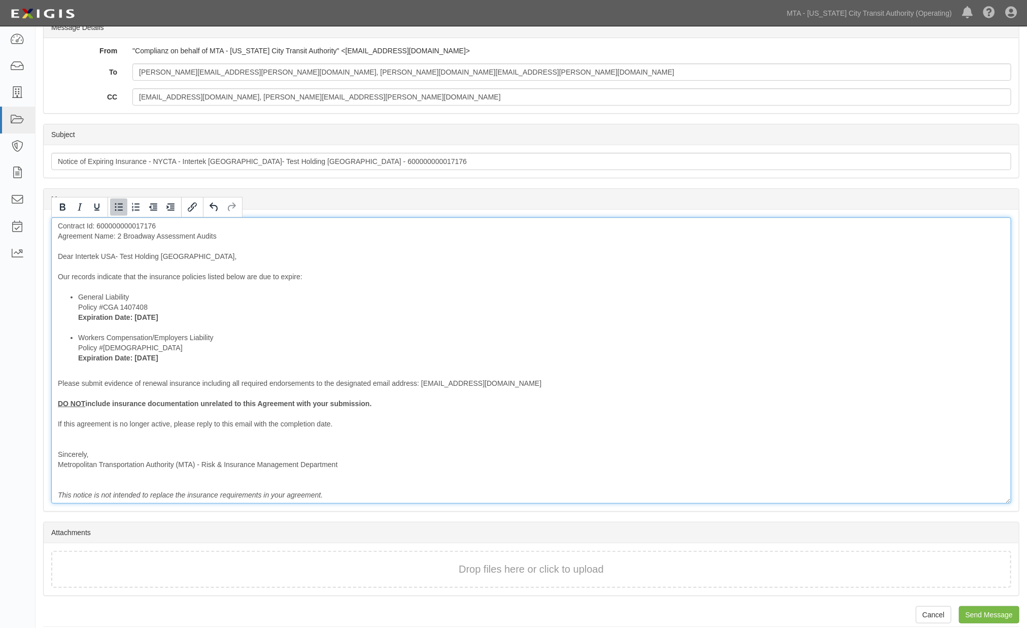
scroll to position [166, 0]
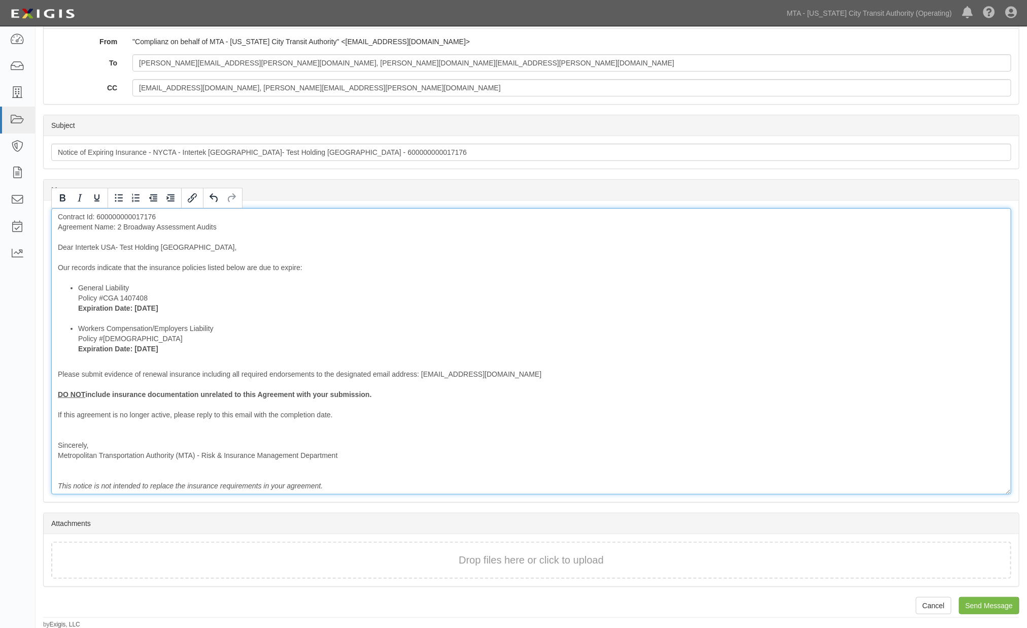
click at [65, 405] on div "Contract Id: 600000000017176 Agreement Name: 2 Broadway Assessment Audits Dear …" at bounding box center [531, 351] width 960 height 286
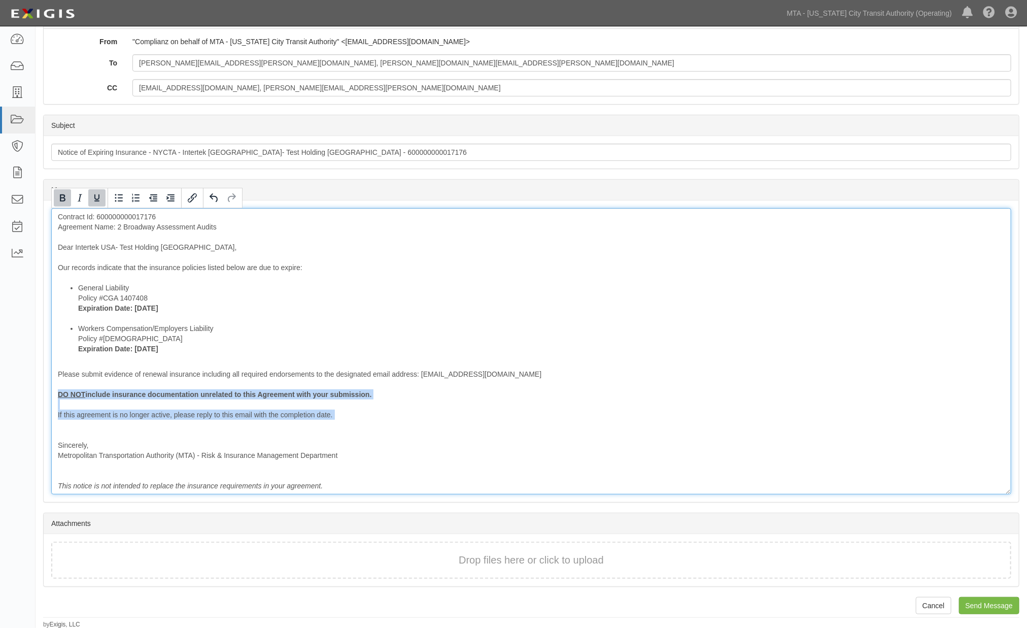
drag, startPoint x: 70, startPoint y: 422, endPoint x: 45, endPoint y: 391, distance: 40.0
click at [45, 391] on div "Message Contract Id: 600000000017176 Agreement Name: 2 Broadway Assessment Audi…" at bounding box center [532, 350] width 976 height 301
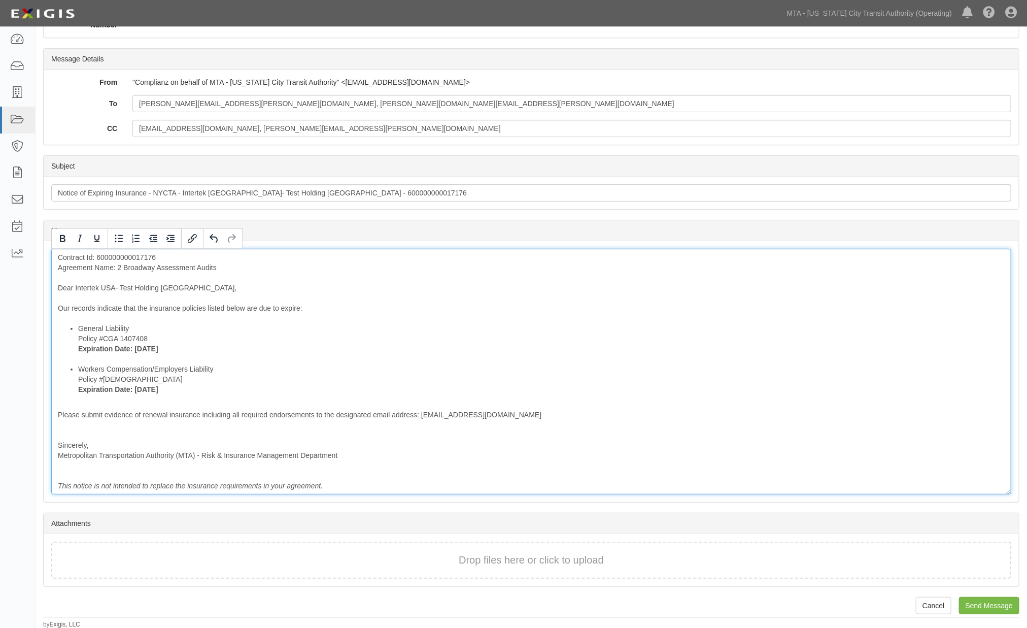
scroll to position [116, 0]
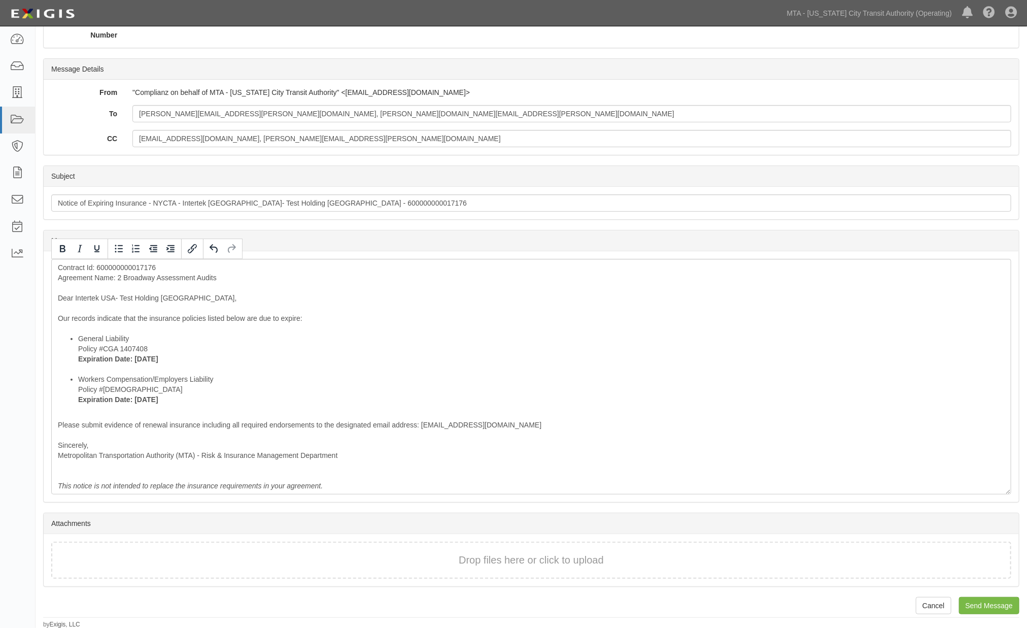
click at [538, 170] on div "Subject" at bounding box center [532, 176] width 976 height 21
click at [352, 137] on input "abotkhin@mtabsc.org, Gumersindo.Claveria@nyct.com" at bounding box center [571, 138] width 879 height 17
paste input "certificates@wtwco.com"
type input "abotkhin@mtabsc.org, Gumersindo.Claveria@nyct.com; certificates@wtwco.com"
click at [996, 611] on input "Send Message" at bounding box center [989, 605] width 60 height 17
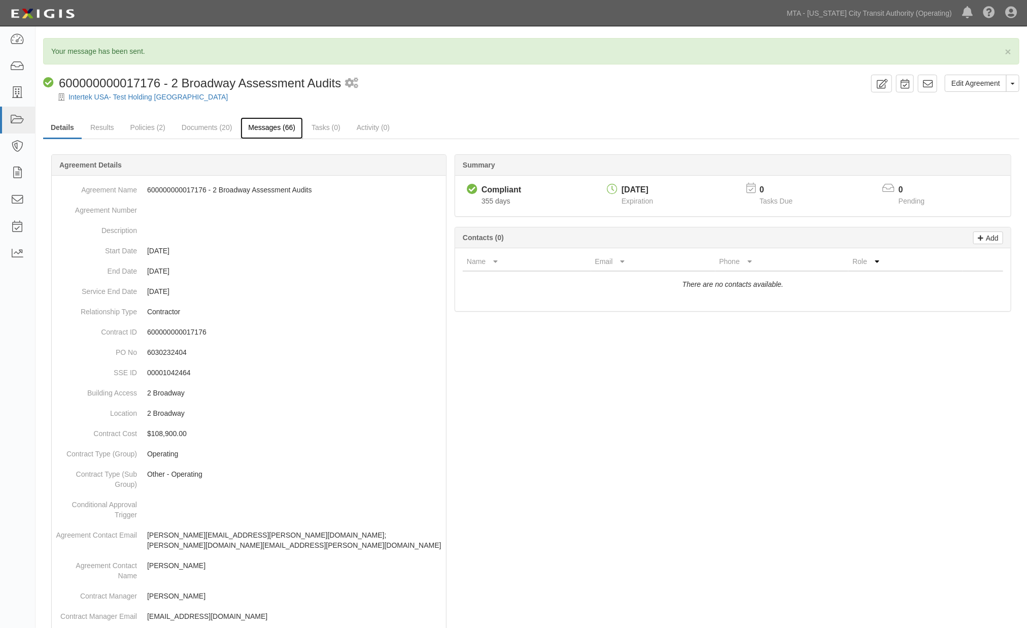
click at [265, 127] on link "Messages (66)" at bounding box center [272, 128] width 62 height 22
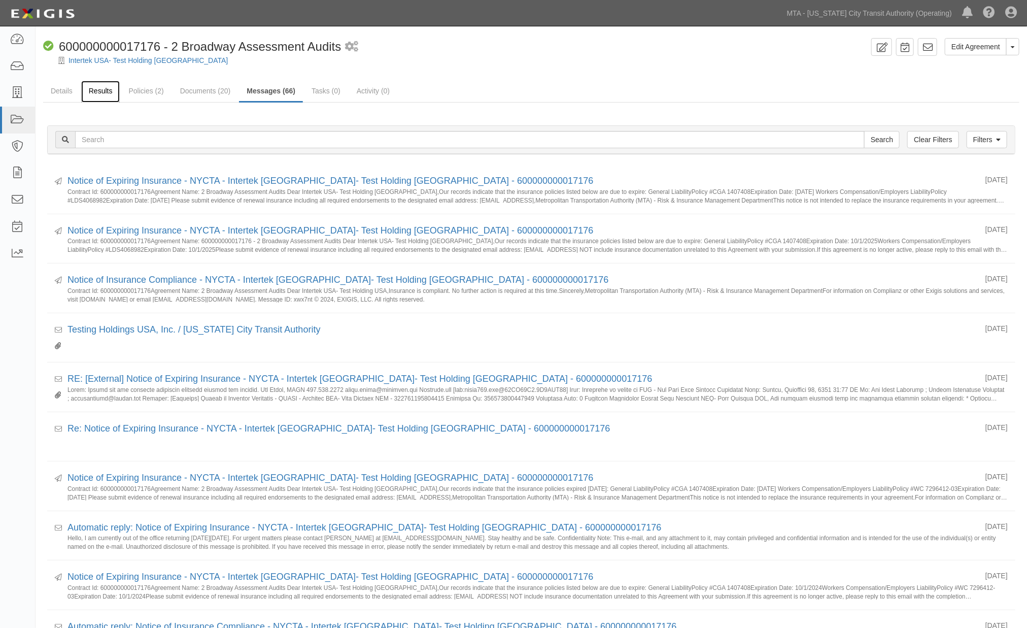
click at [103, 92] on link "Results" at bounding box center [100, 92] width 39 height 22
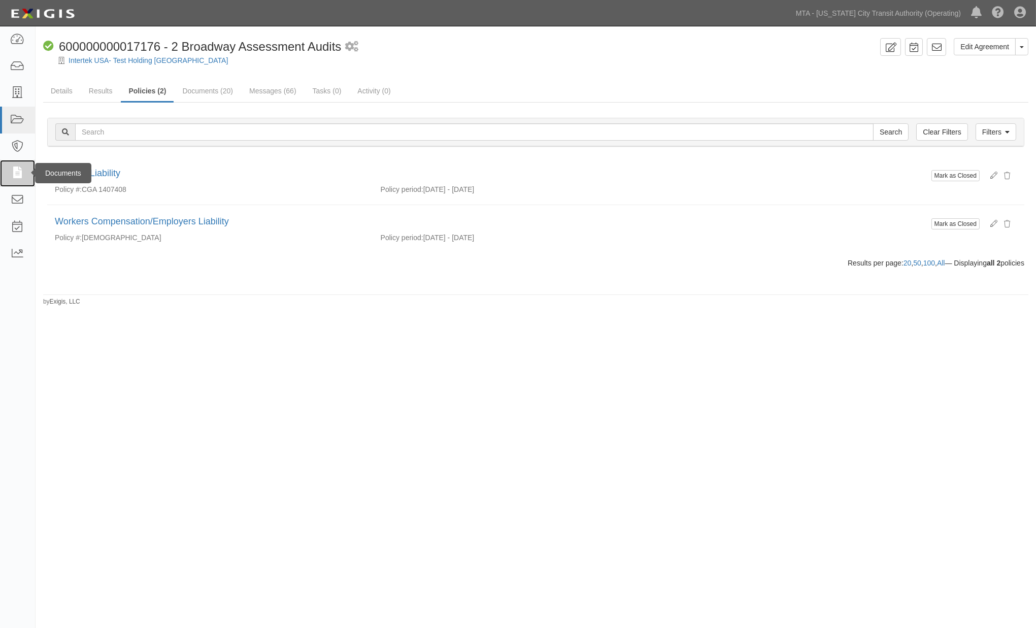
click at [17, 174] on icon at bounding box center [17, 173] width 14 height 12
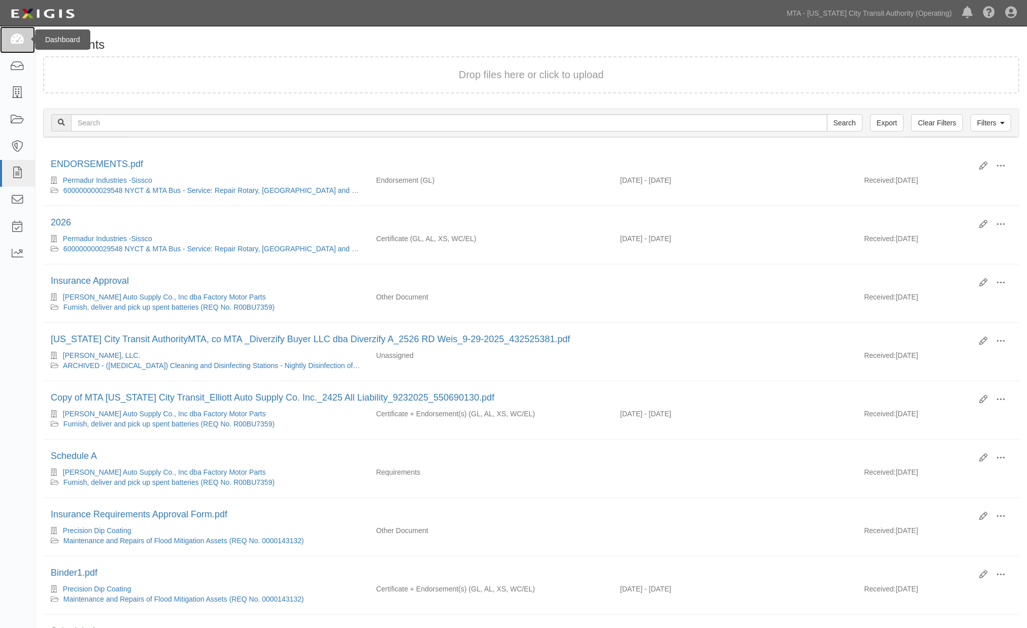
click at [14, 38] on icon at bounding box center [17, 40] width 14 height 12
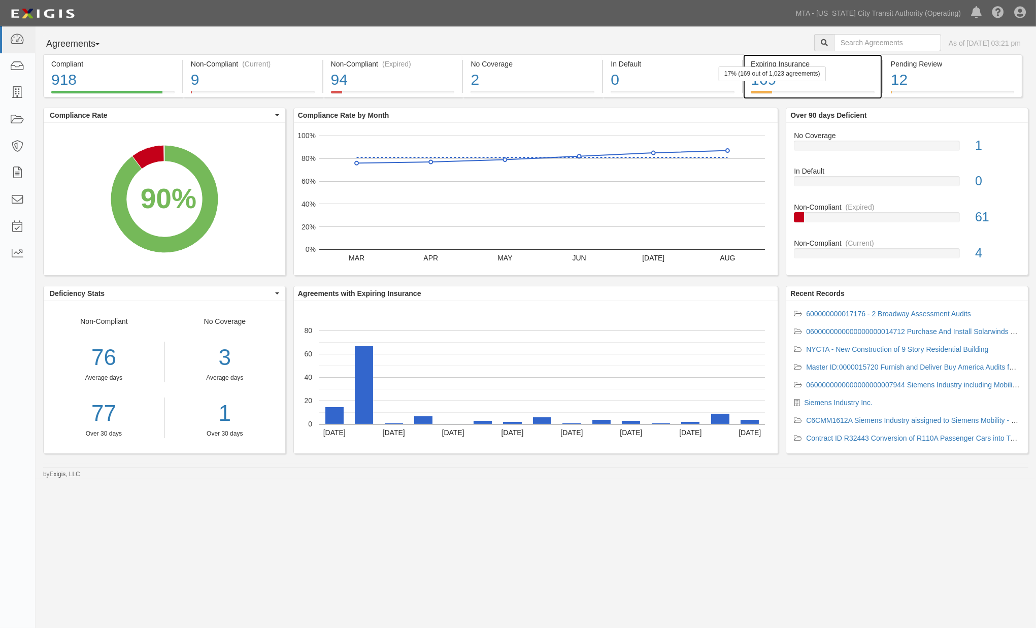
click at [859, 88] on div "169" at bounding box center [813, 80] width 124 height 22
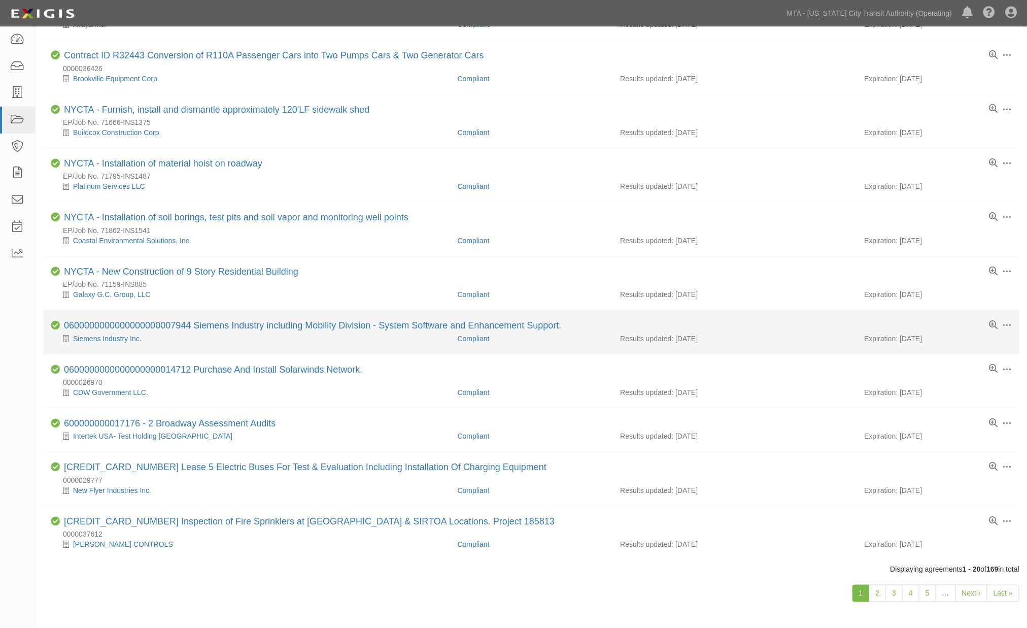
scroll to position [619, 0]
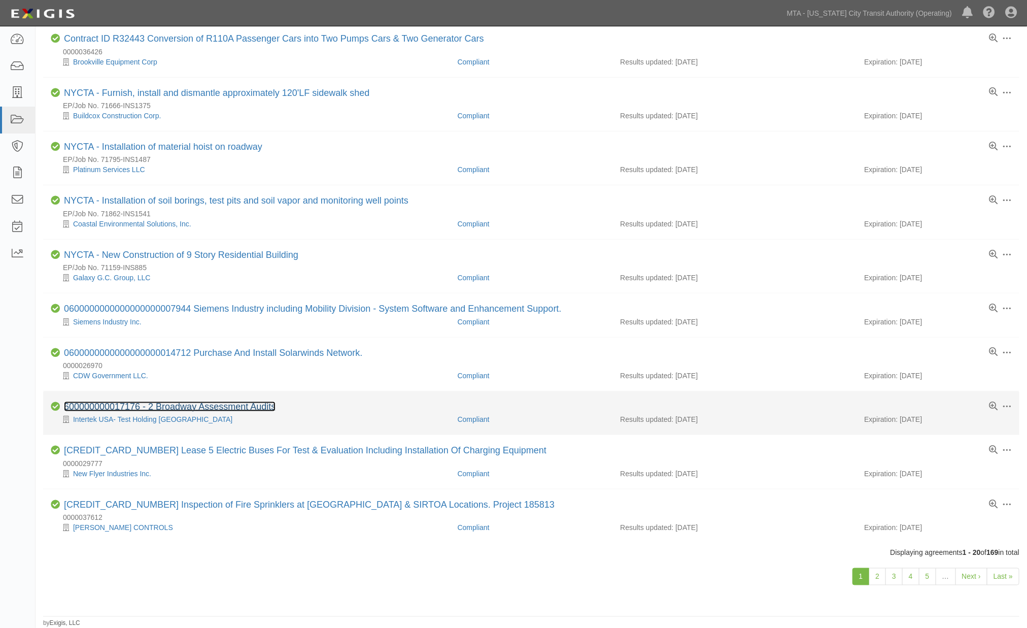
click at [219, 407] on link "600000000017176 - 2 Broadway Assessment Audits" at bounding box center [170, 406] width 212 height 10
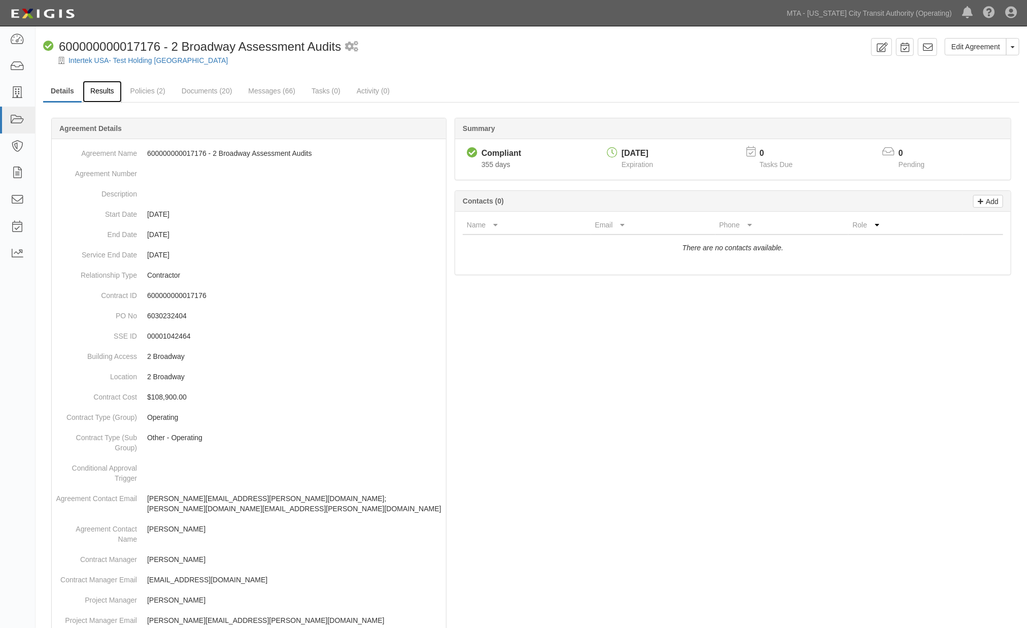
click at [106, 91] on link "Results" at bounding box center [102, 92] width 39 height 22
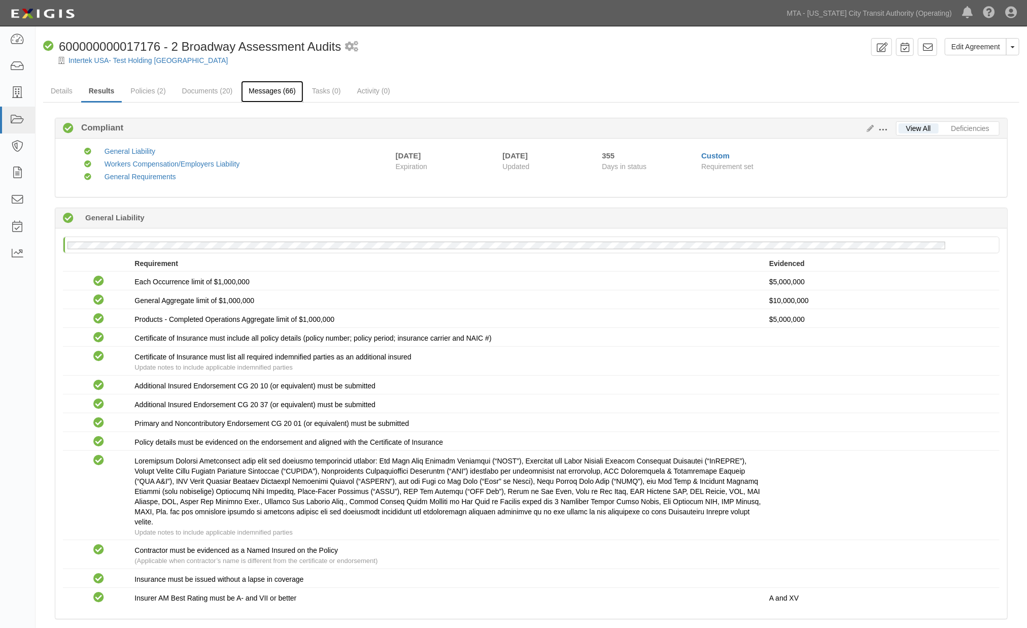
click at [256, 92] on link "Messages (66)" at bounding box center [272, 92] width 62 height 22
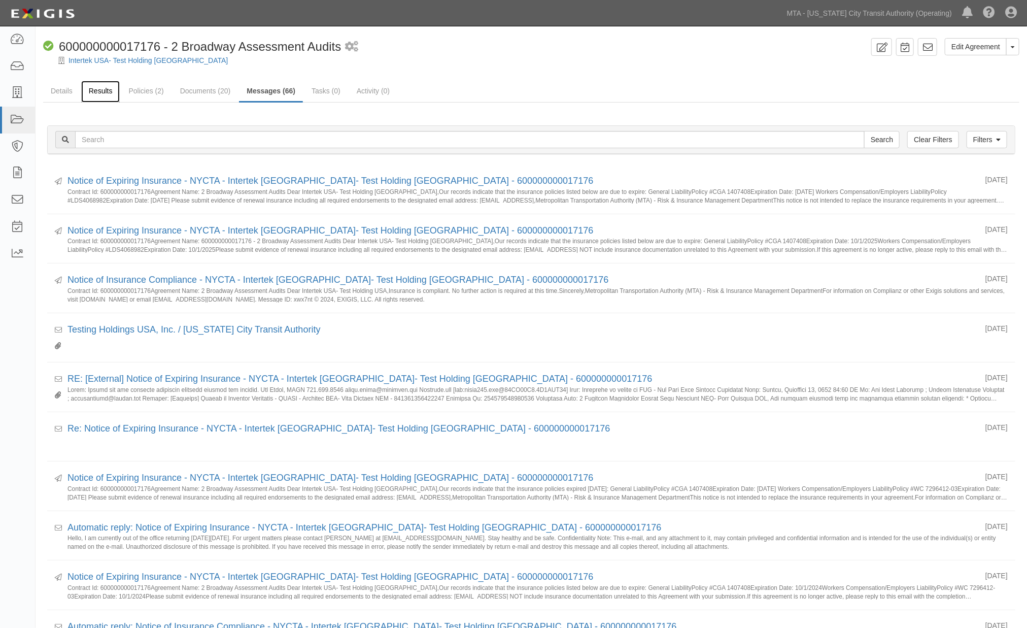
click at [109, 93] on link "Results" at bounding box center [100, 92] width 39 height 22
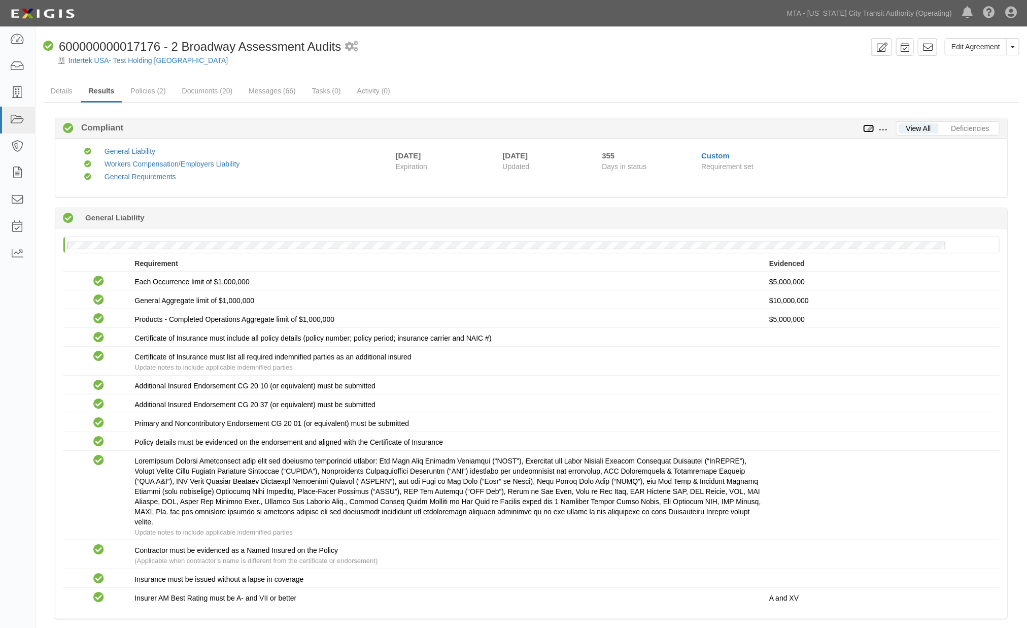
click at [870, 128] on icon at bounding box center [868, 128] width 11 height 7
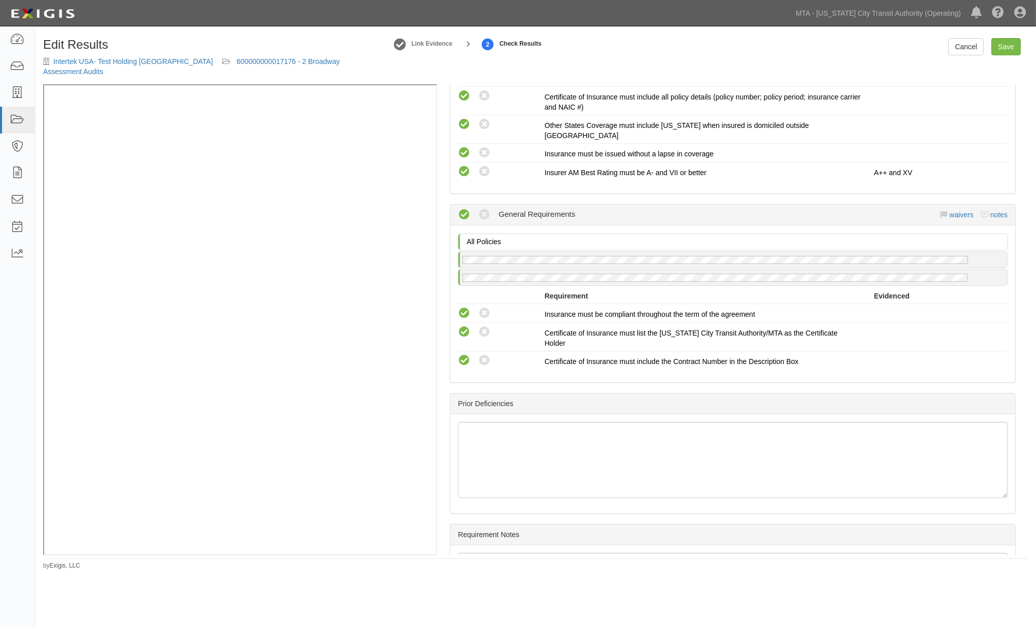
scroll to position [678, 0]
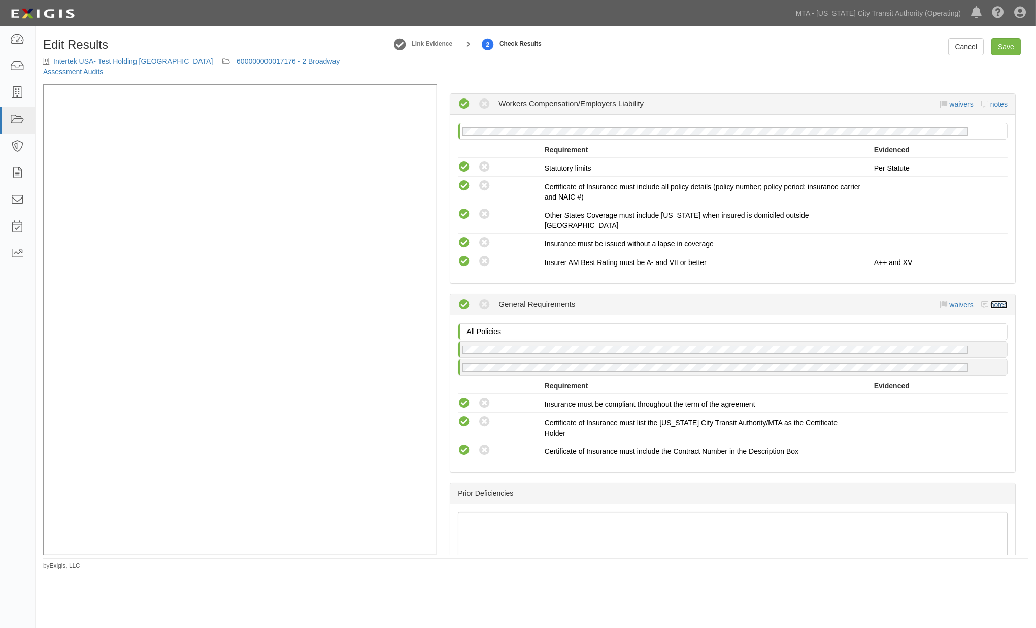
click at [992, 300] on link "notes" at bounding box center [998, 304] width 17 height 8
radio input "true"
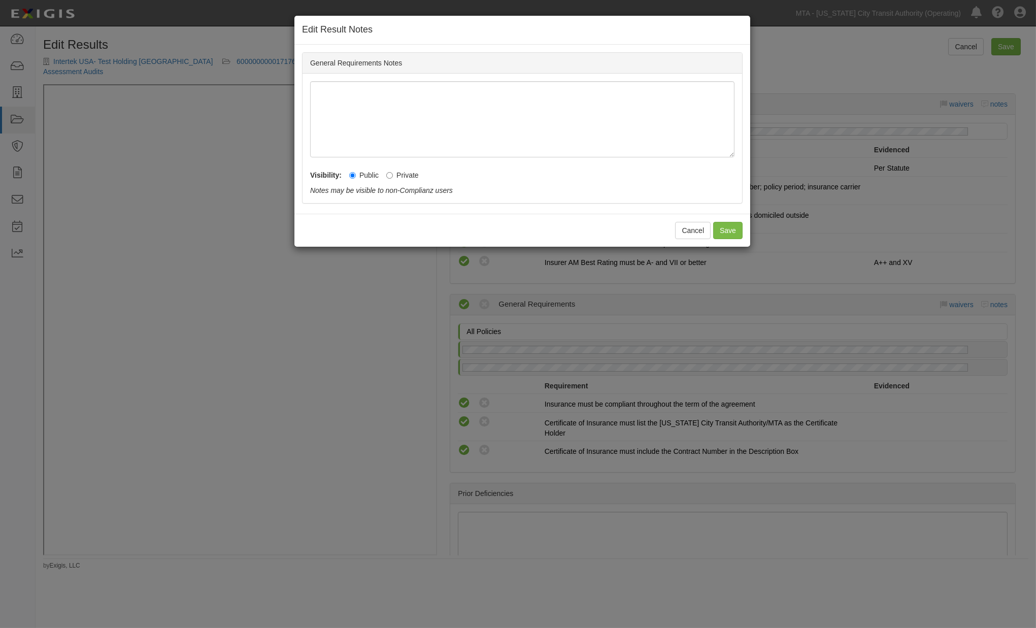
click at [398, 179] on label "Private" at bounding box center [402, 175] width 32 height 10
click at [393, 179] on input "Private" at bounding box center [389, 175] width 7 height 7
radio input "true"
click at [716, 227] on button "Save" at bounding box center [727, 230] width 29 height 17
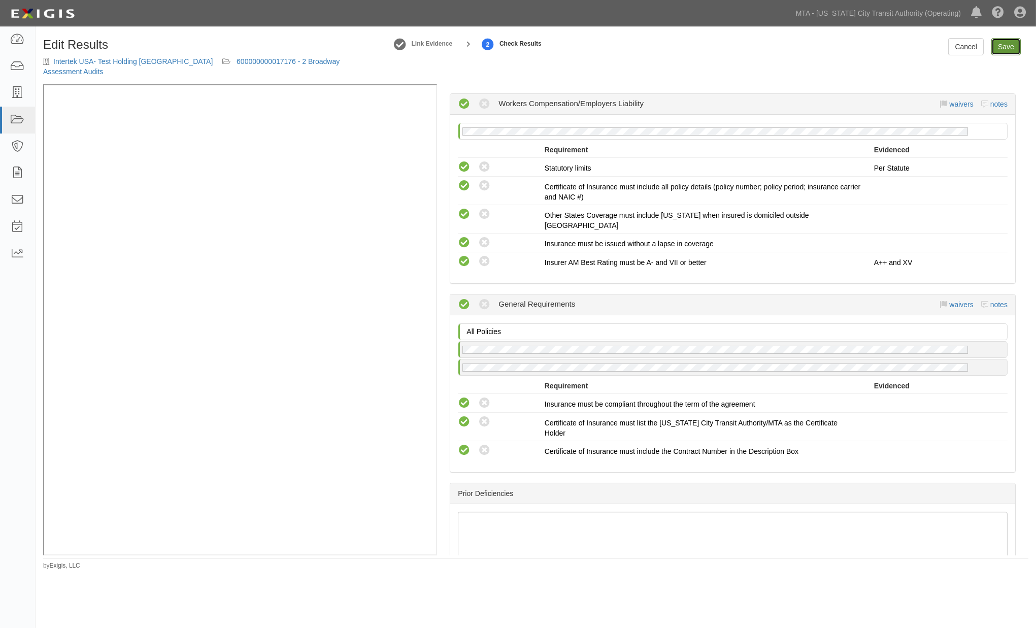
click at [1004, 51] on link "Save" at bounding box center [1005, 46] width 29 height 17
radio input "true"
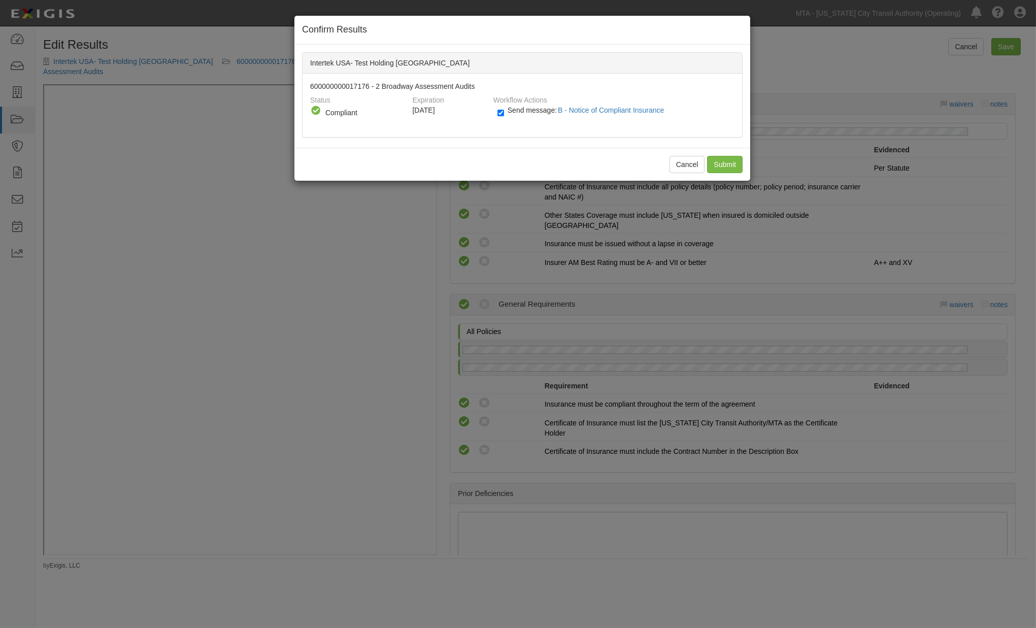
drag, startPoint x: 513, startPoint y: 114, endPoint x: 520, endPoint y: 117, distance: 7.7
click at [512, 114] on label "Send message: B - Notice of Compliant Insurance" at bounding box center [582, 115] width 171 height 13
click at [504, 114] on input "Send message: B - Notice of Compliant Insurance" at bounding box center [500, 113] width 7 height 12
checkbox input "false"
click at [733, 164] on input "Submit" at bounding box center [725, 164] width 36 height 17
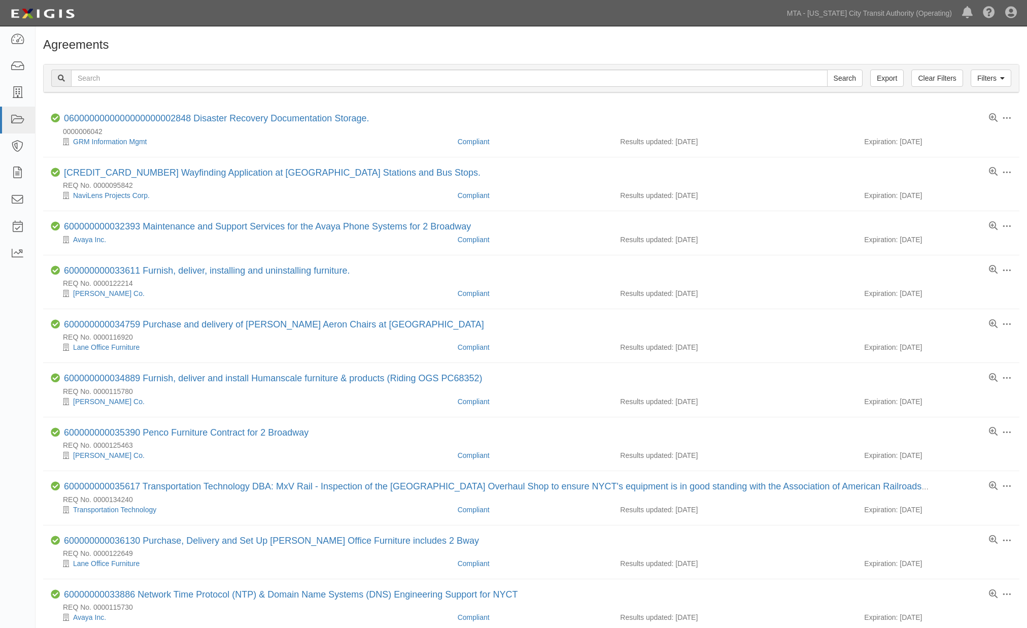
scroll to position [618, 0]
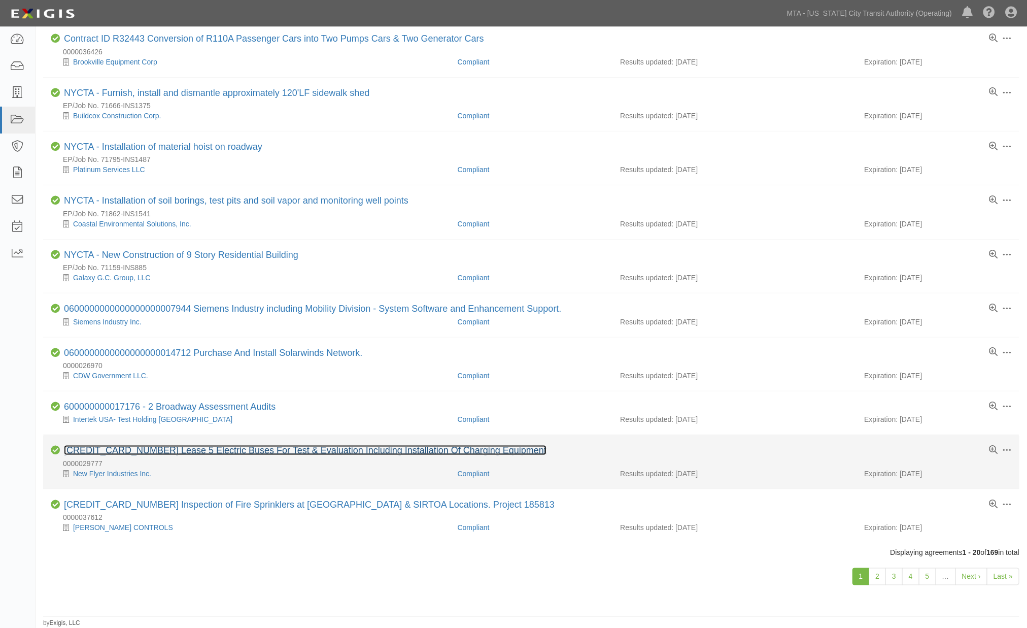
click at [180, 450] on link "[CREDIT_CARD_NUMBER] Lease 5 Electric Buses For Test & Evaluation Including Ins…" at bounding box center [305, 450] width 483 height 10
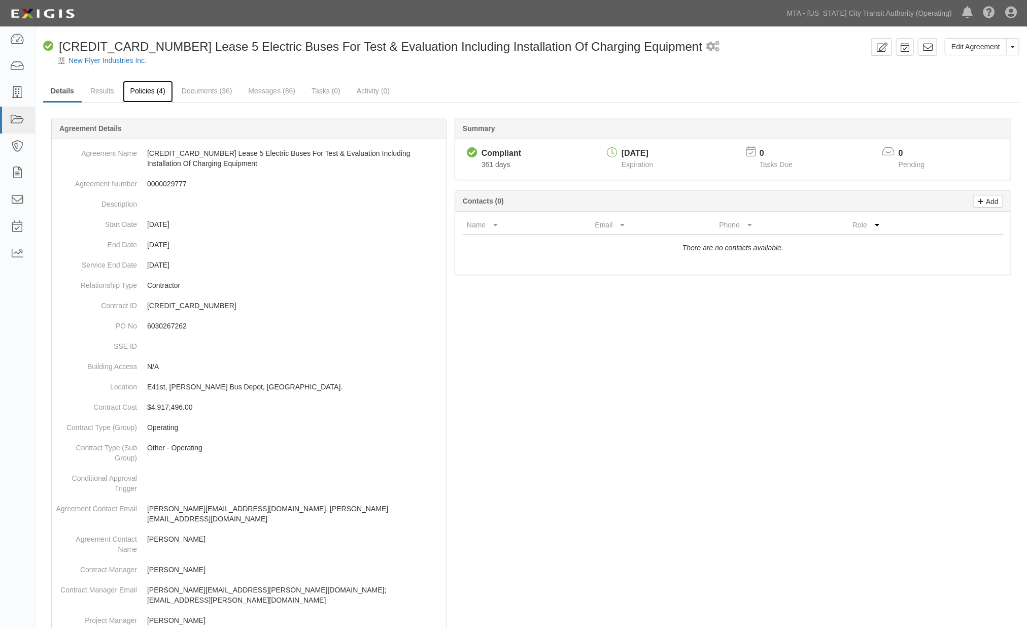
click at [149, 90] on link "Policies (4)" at bounding box center [148, 92] width 50 height 22
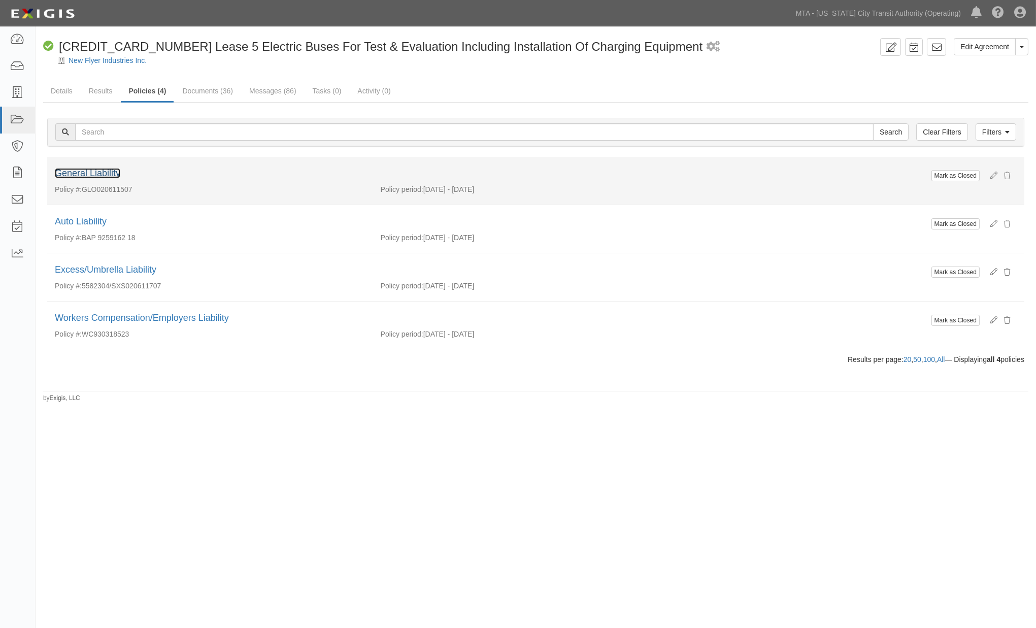
click at [98, 173] on link "General Liability" at bounding box center [87, 173] width 65 height 10
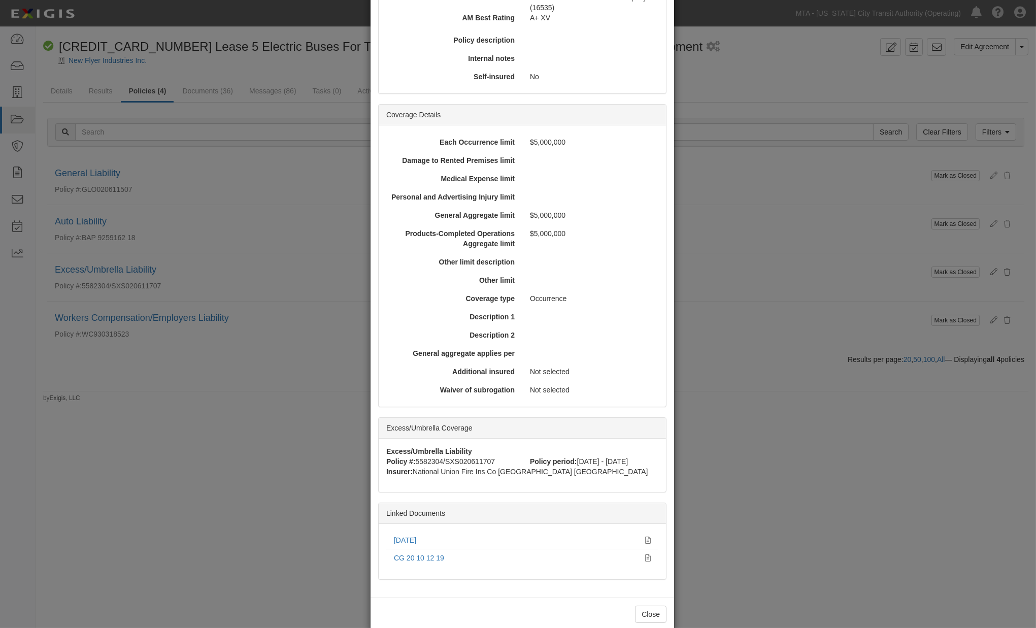
scroll to position [211, 0]
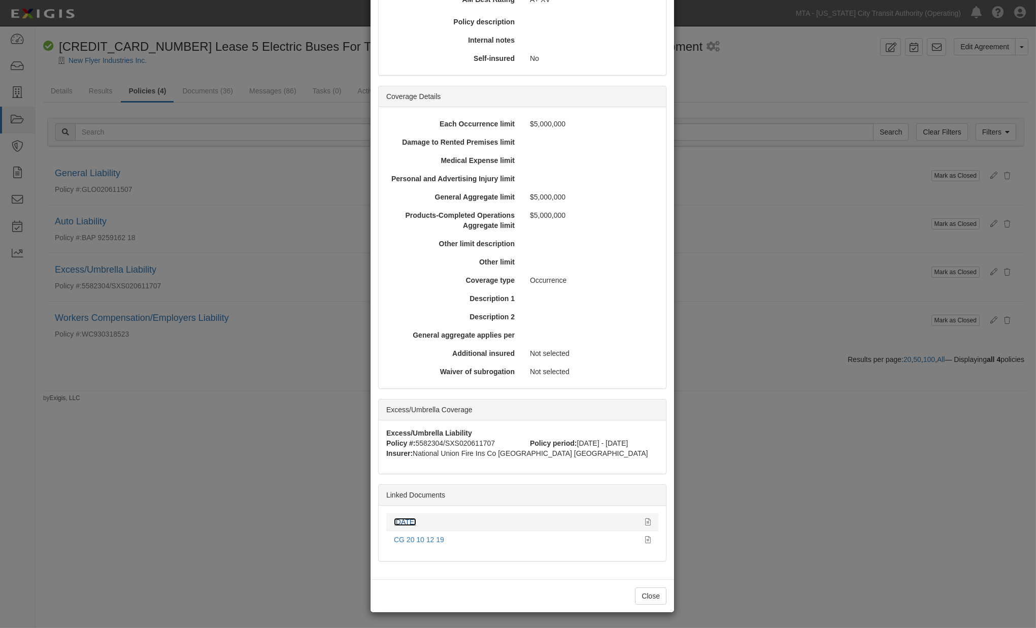
click at [400, 518] on link "[DATE]" at bounding box center [405, 522] width 22 height 8
click at [748, 470] on div "× View Policy Mark as Closed Edit Policy Toggle Dropdown Delete Policy Policy S…" at bounding box center [518, 314] width 1036 height 628
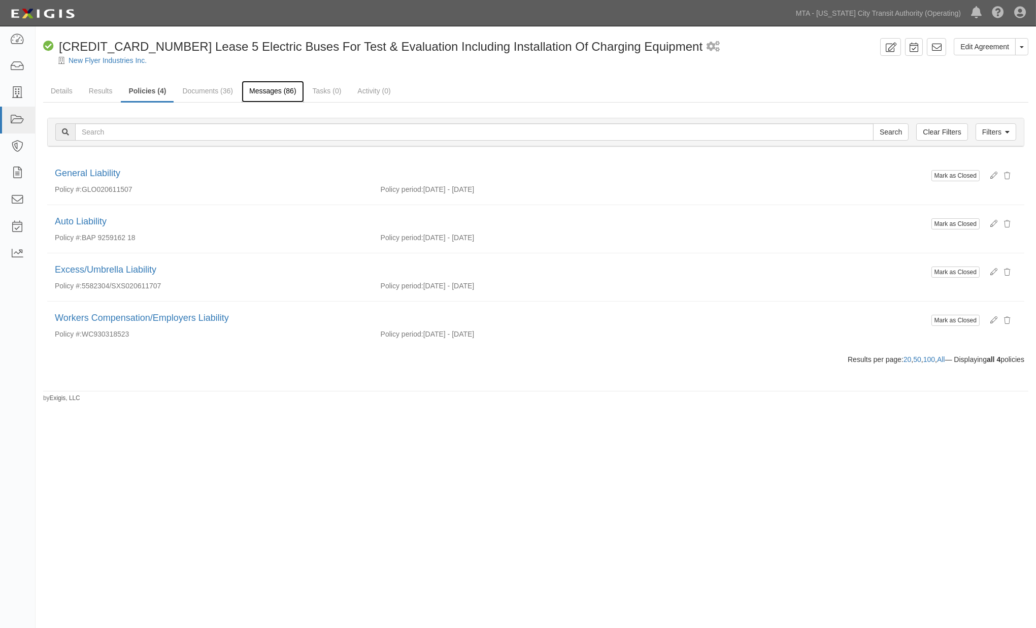
click at [265, 89] on link "Messages (86)" at bounding box center [273, 92] width 62 height 22
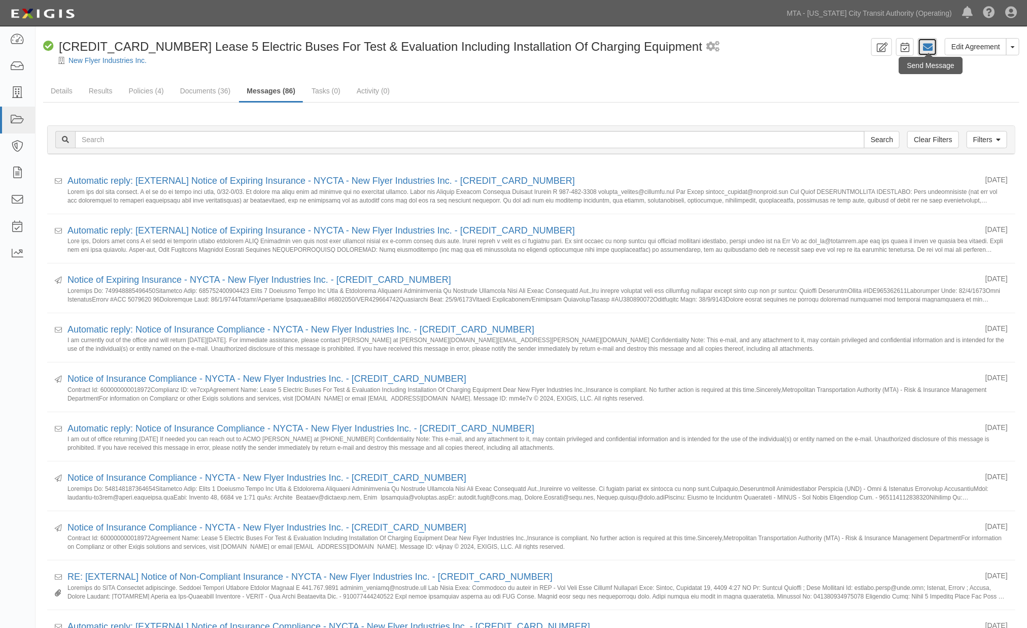
click at [929, 48] on icon at bounding box center [928, 47] width 10 height 10
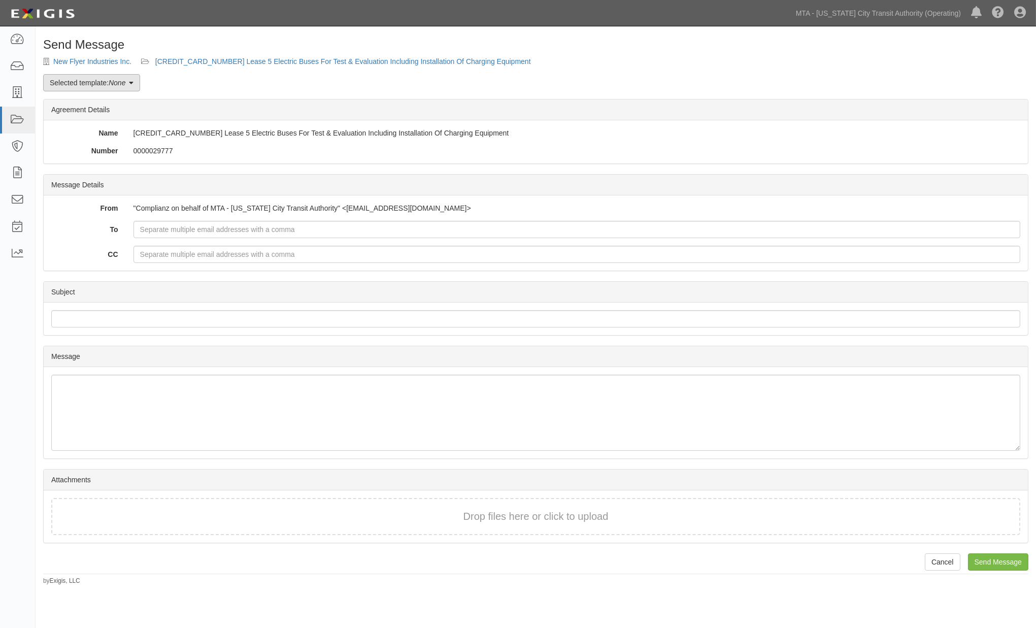
click at [107, 84] on link "Selected template: None" at bounding box center [91, 82] width 97 height 17
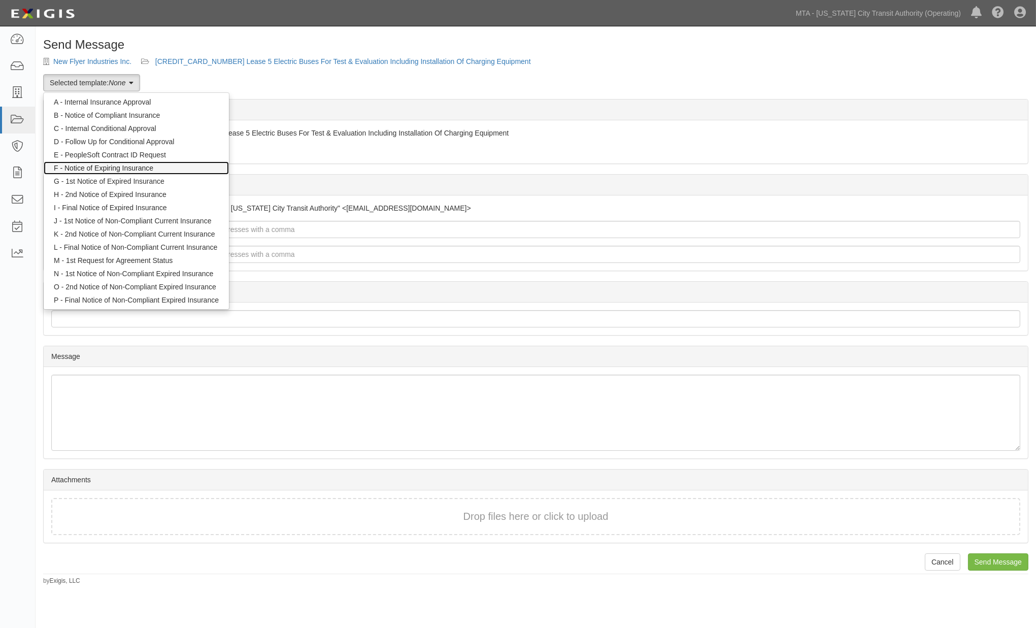
click at [97, 165] on link "F - Notice of Expiring Insurance" at bounding box center [136, 167] width 185 height 13
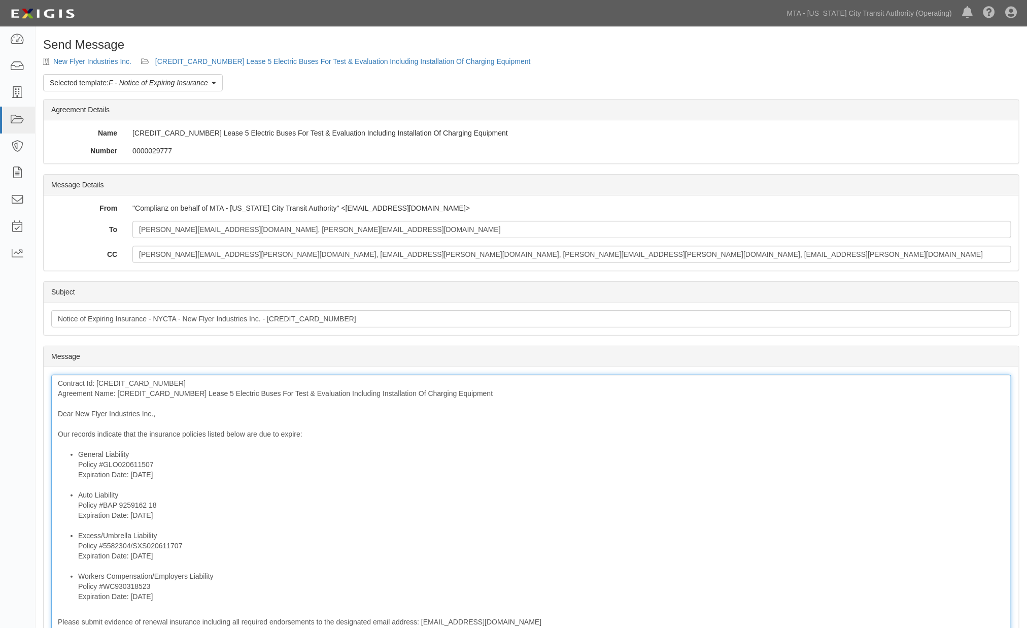
click at [147, 389] on div "Contract Id: [CREDIT_CARD_NUMBER] Agreement Name: [CREDIT_CARD_NUMBER] Lease 5 …" at bounding box center [531, 558] width 960 height 367
click at [149, 394] on div "Contract Id: 600000000018972 Agreement Name: 600000000018972 Lease 5 Electric B…" at bounding box center [531, 558] width 960 height 367
click at [539, 552] on li "Excess/Umbrella Liability Policy #5582304/SXS020611707 Expiration Date: 10/1/20…" at bounding box center [541, 550] width 927 height 41
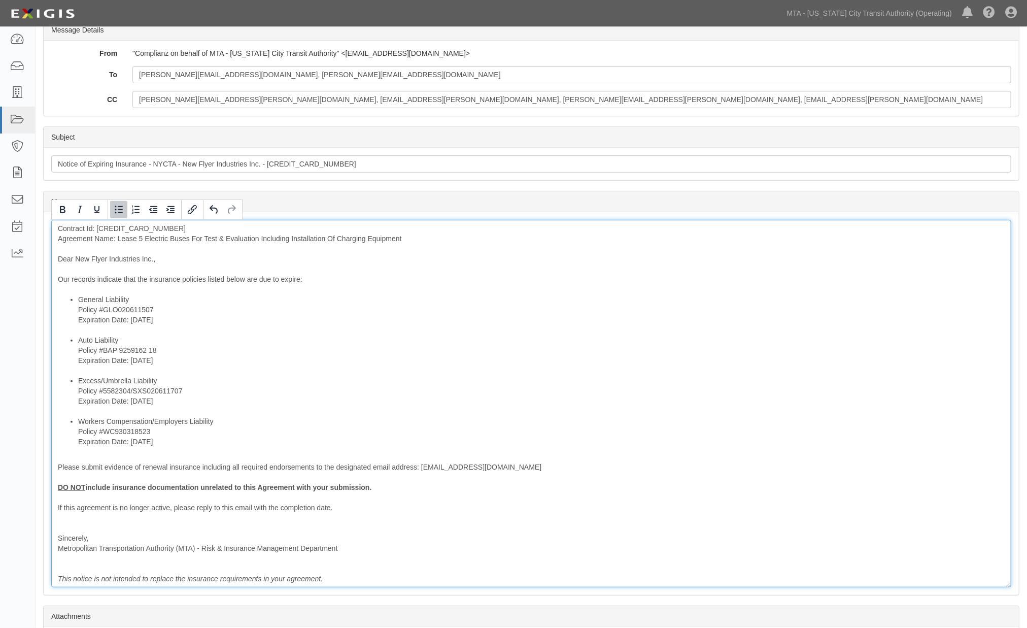
scroll to position [248, 0]
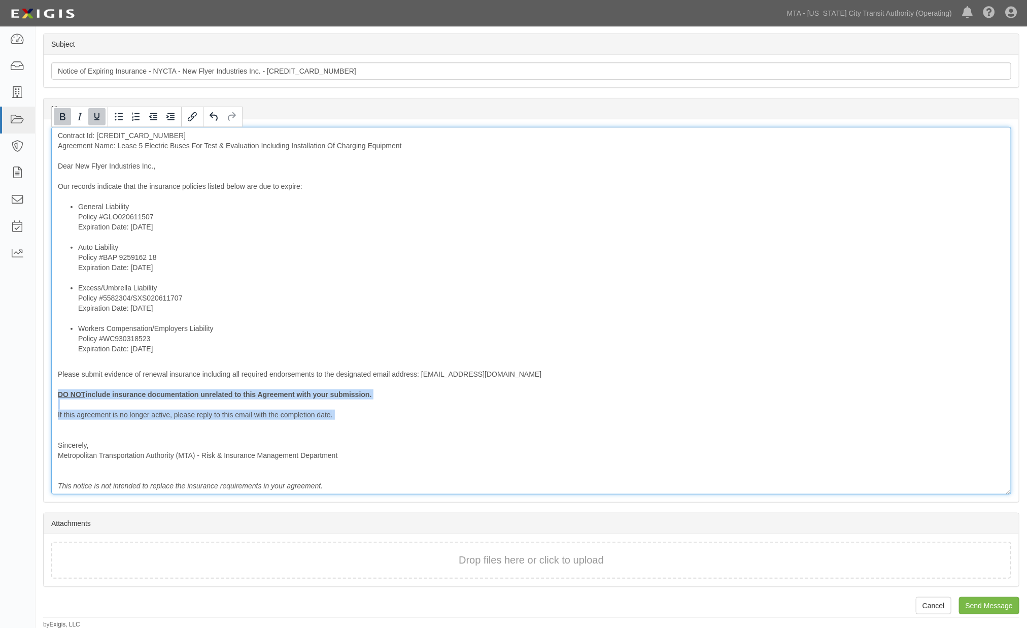
drag, startPoint x: 348, startPoint y: 422, endPoint x: 39, endPoint y: 390, distance: 310.3
click at [39, 390] on div "Send Message New Flyer Industries Inc. 600000000018972 Lease 5 Electric Buses F…" at bounding box center [532, 209] width 992 height 839
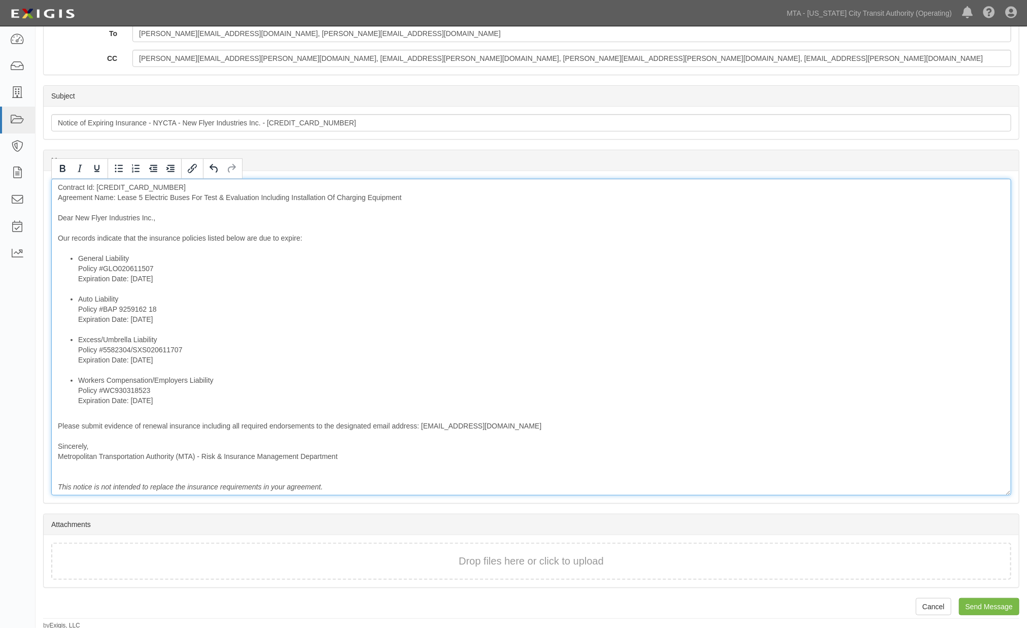
scroll to position [197, 0]
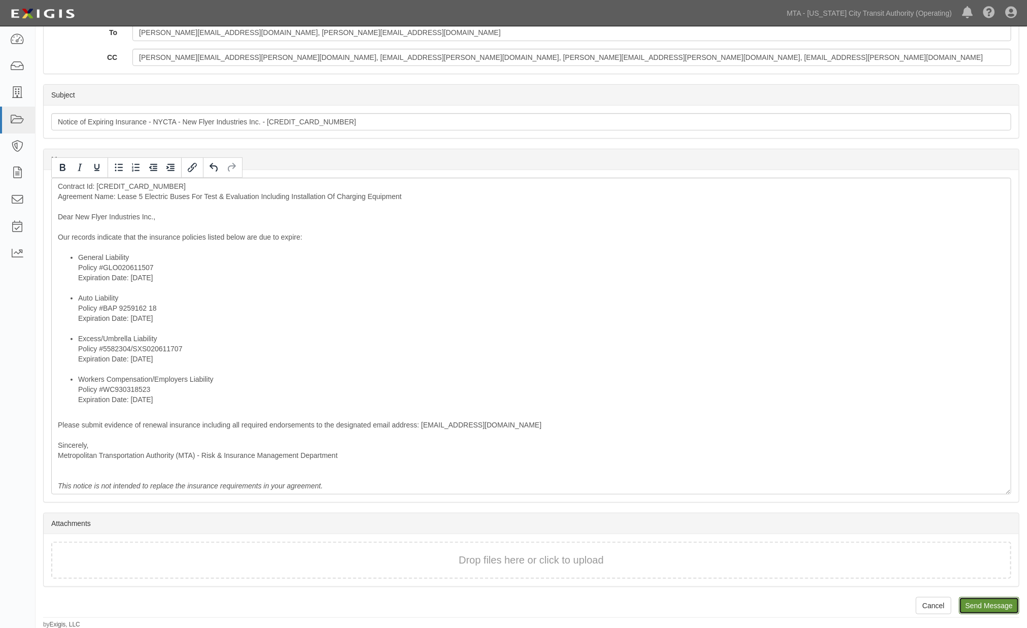
click at [981, 602] on input "Send Message" at bounding box center [989, 605] width 60 height 17
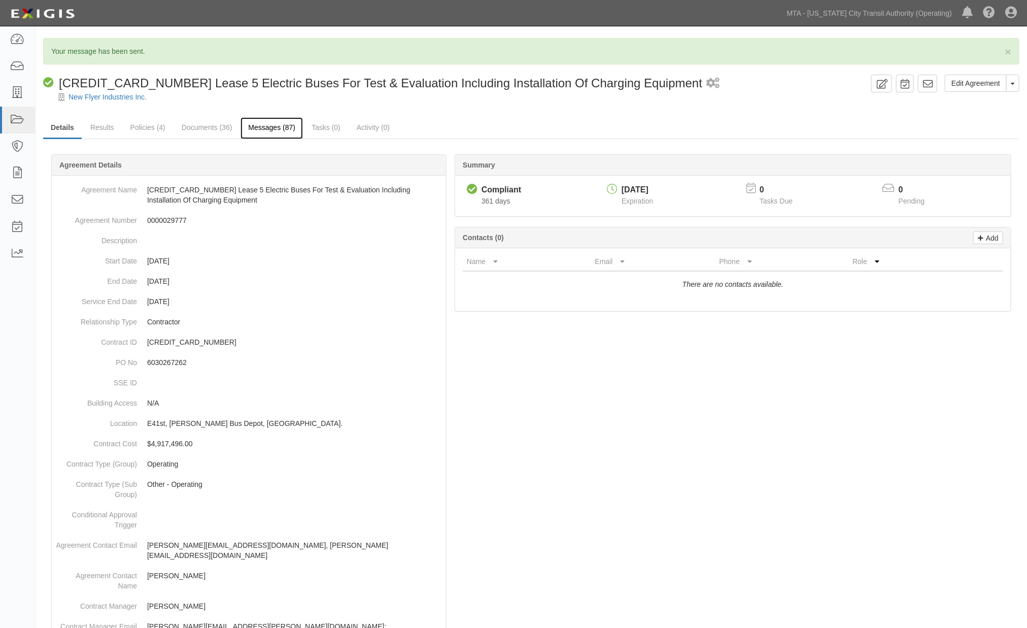
click at [266, 130] on link "Messages (87)" at bounding box center [272, 128] width 62 height 22
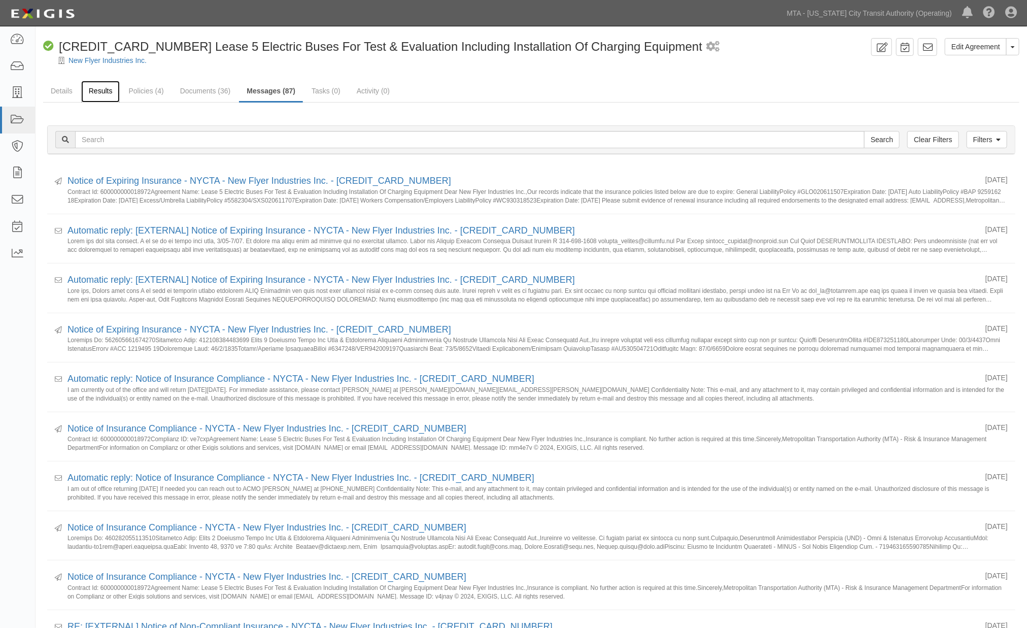
click at [88, 93] on link "Results" at bounding box center [100, 92] width 39 height 22
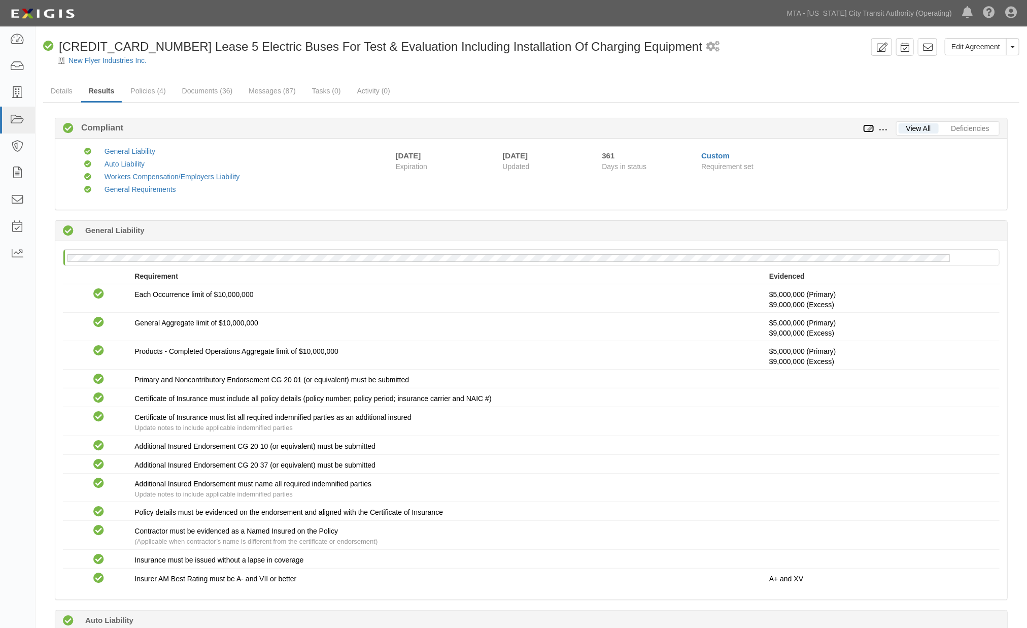
click at [866, 129] on icon at bounding box center [868, 128] width 11 height 7
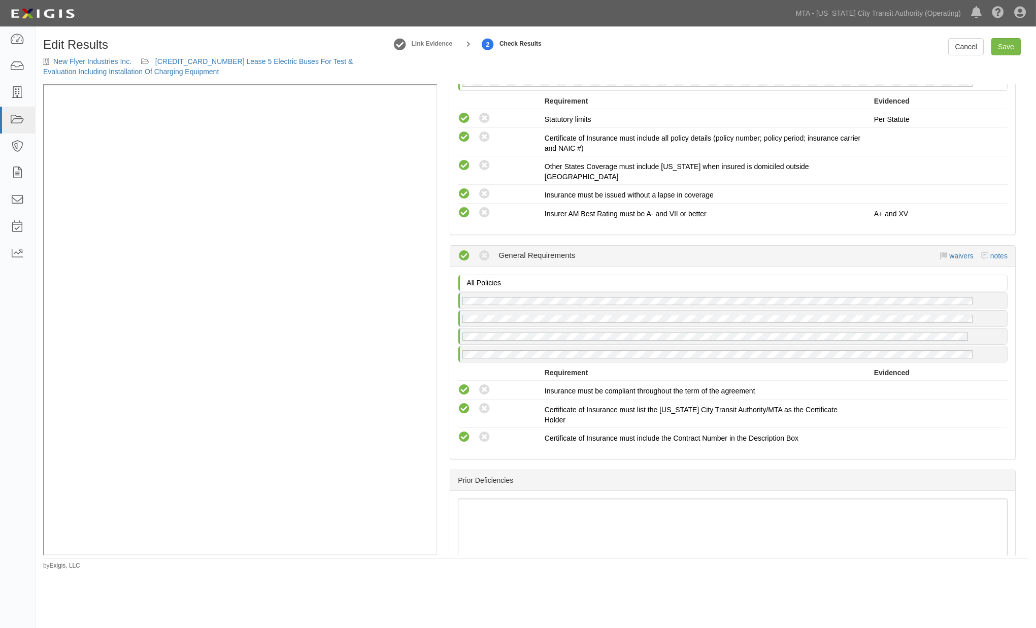
scroll to position [825, 0]
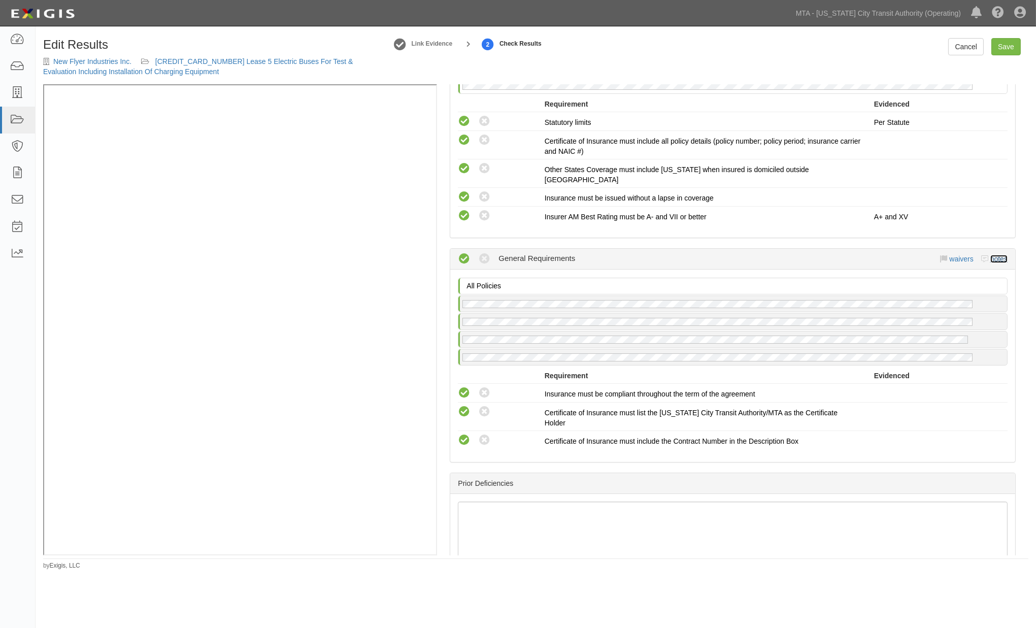
click at [990, 255] on link "notes" at bounding box center [998, 259] width 17 height 8
radio input "true"
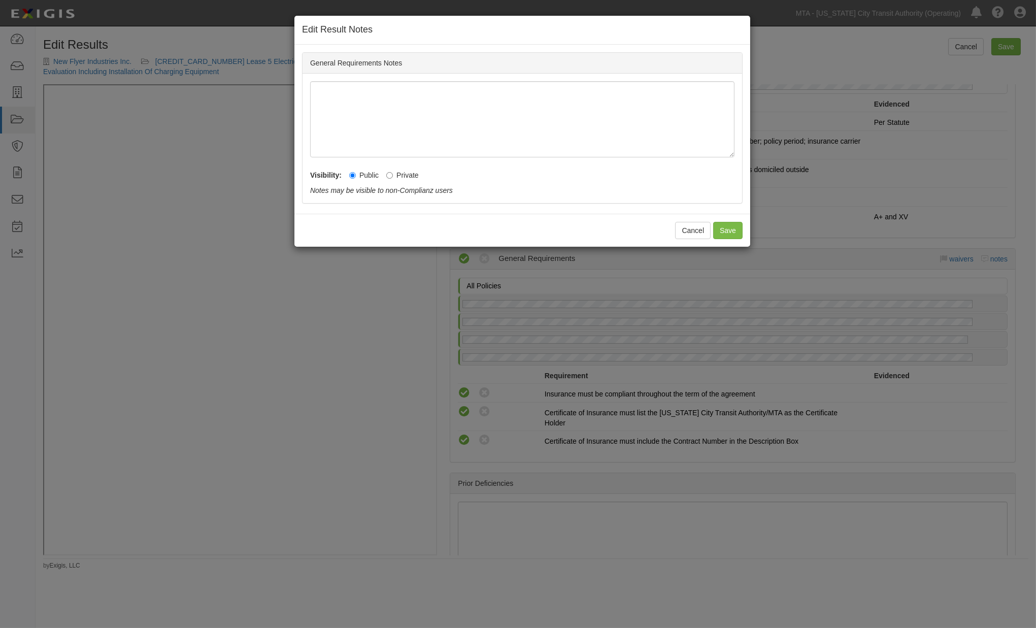
click at [394, 176] on label "Private" at bounding box center [402, 175] width 32 height 10
click at [393, 176] on input "Private" at bounding box center [389, 175] width 7 height 7
radio input "true"
click at [733, 230] on button "Save" at bounding box center [727, 230] width 29 height 17
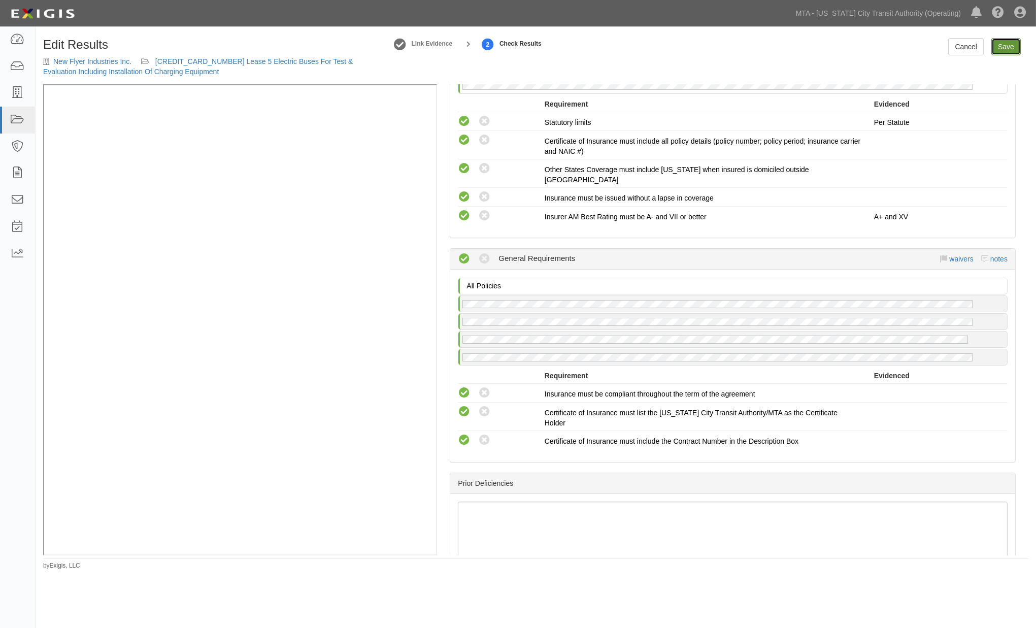
click at [999, 48] on link "Save" at bounding box center [1005, 46] width 29 height 17
radio input "true"
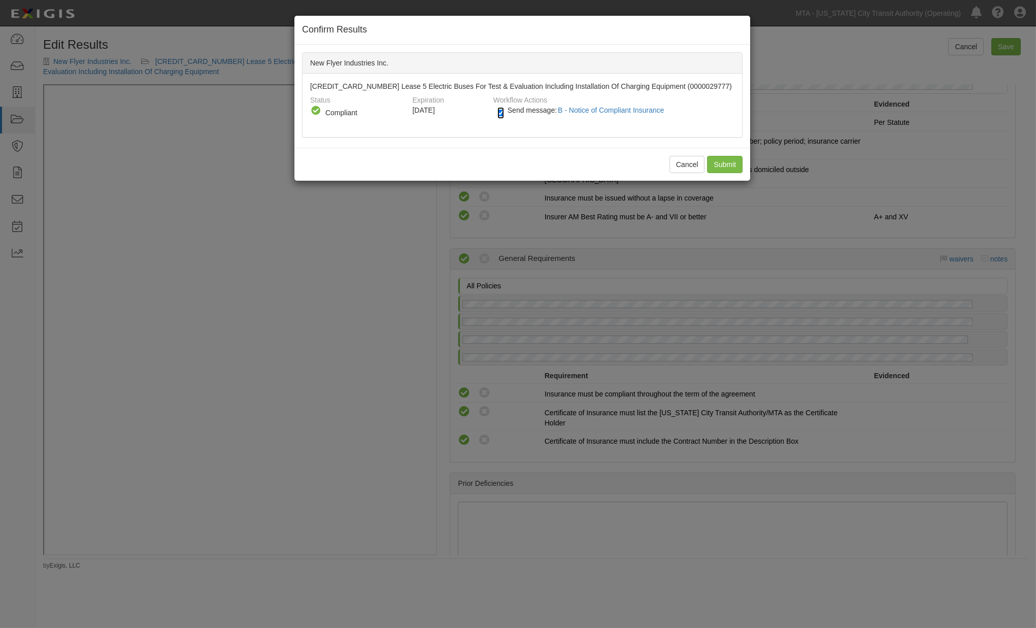
click at [499, 113] on input "Send message: B - Notice of Compliant Insurance" at bounding box center [500, 113] width 7 height 12
checkbox input "false"
click at [726, 161] on input "Submit" at bounding box center [725, 164] width 36 height 17
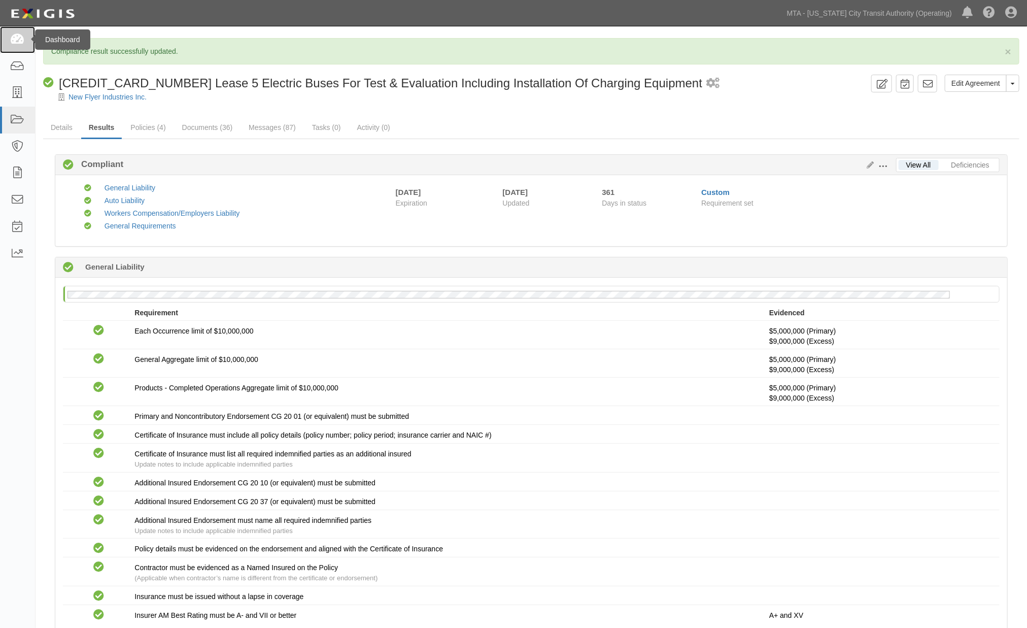
click at [11, 37] on icon at bounding box center [17, 40] width 14 height 12
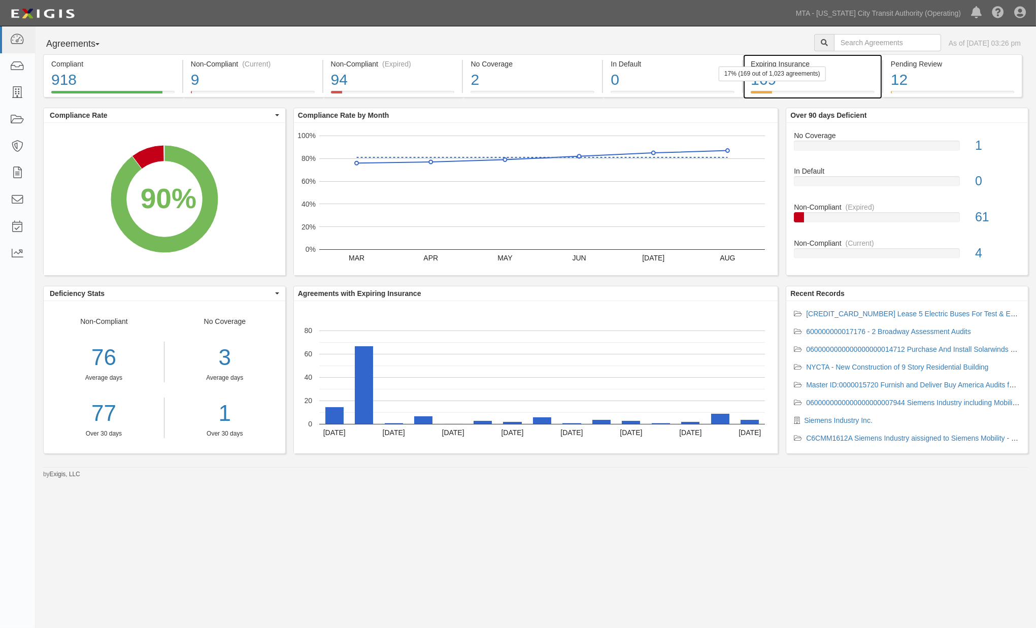
click at [853, 74] on div "169" at bounding box center [813, 80] width 124 height 22
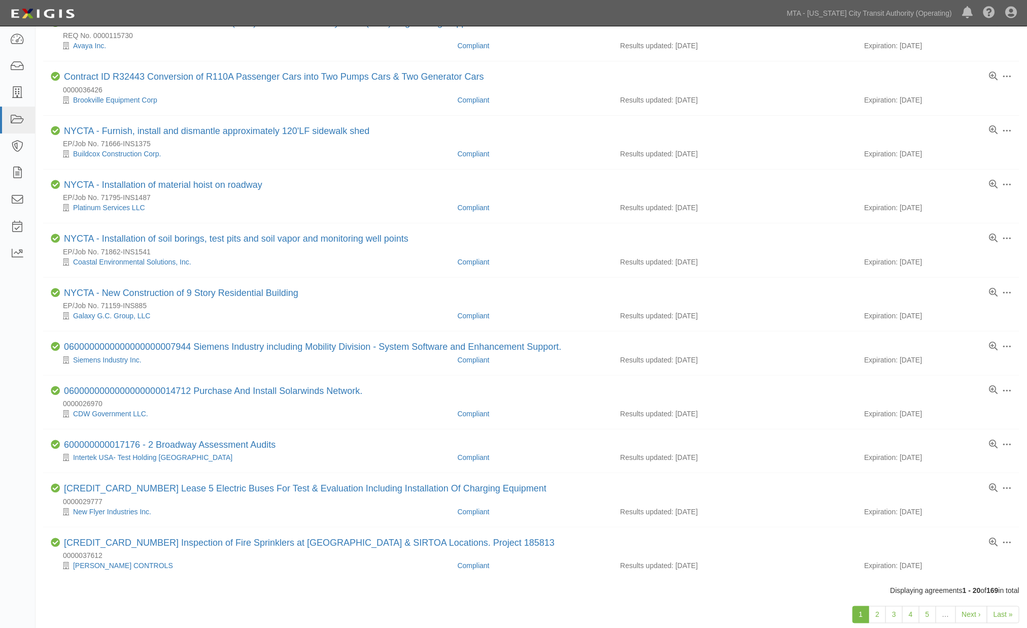
scroll to position [619, 0]
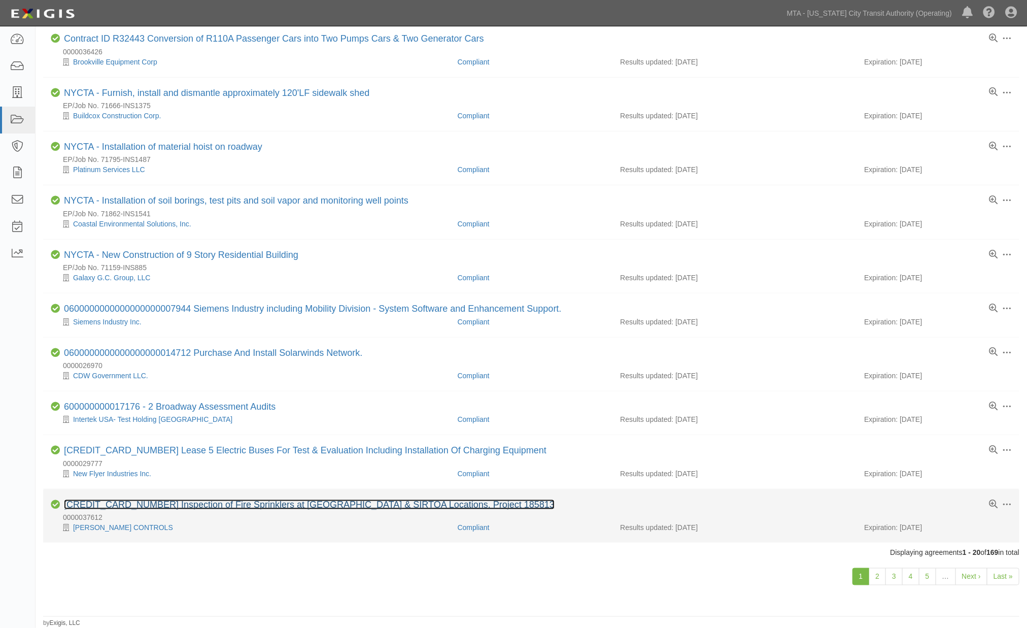
click at [216, 505] on link "[CREDIT_CARD_NUMBER] Inspection of Fire Sprinklers at [GEOGRAPHIC_DATA] & SIRTO…" at bounding box center [309, 504] width 491 height 10
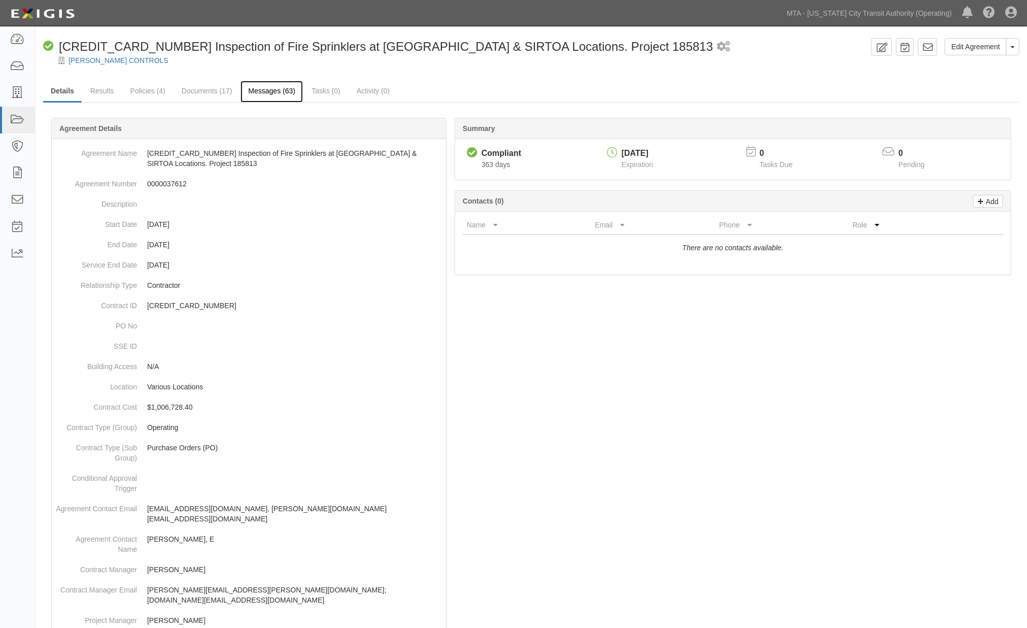
click at [257, 90] on link "Messages (63)" at bounding box center [272, 92] width 62 height 22
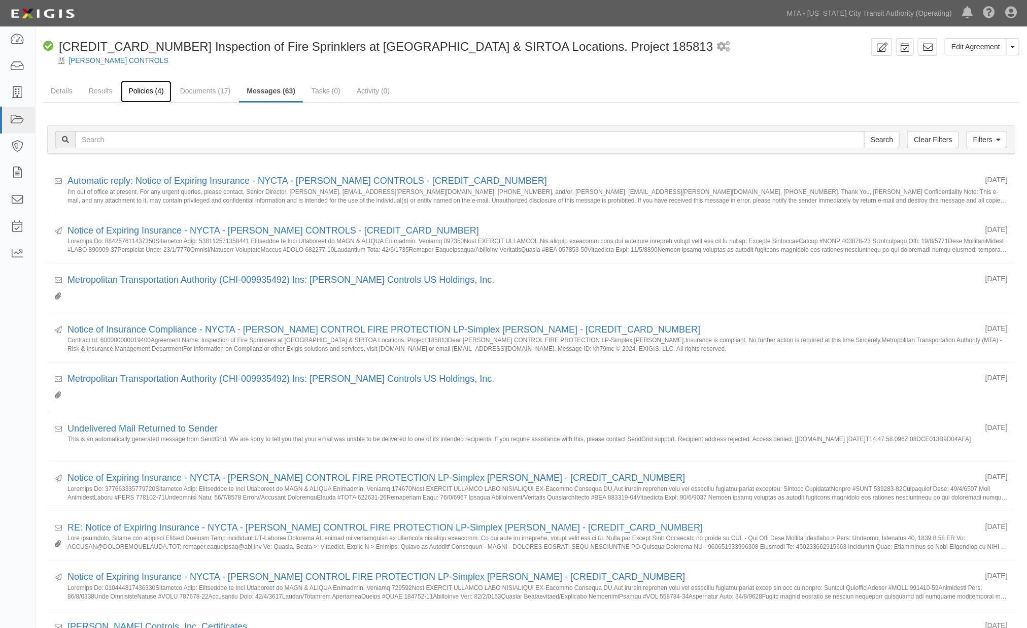
click at [151, 85] on link "Policies (4)" at bounding box center [146, 92] width 50 height 22
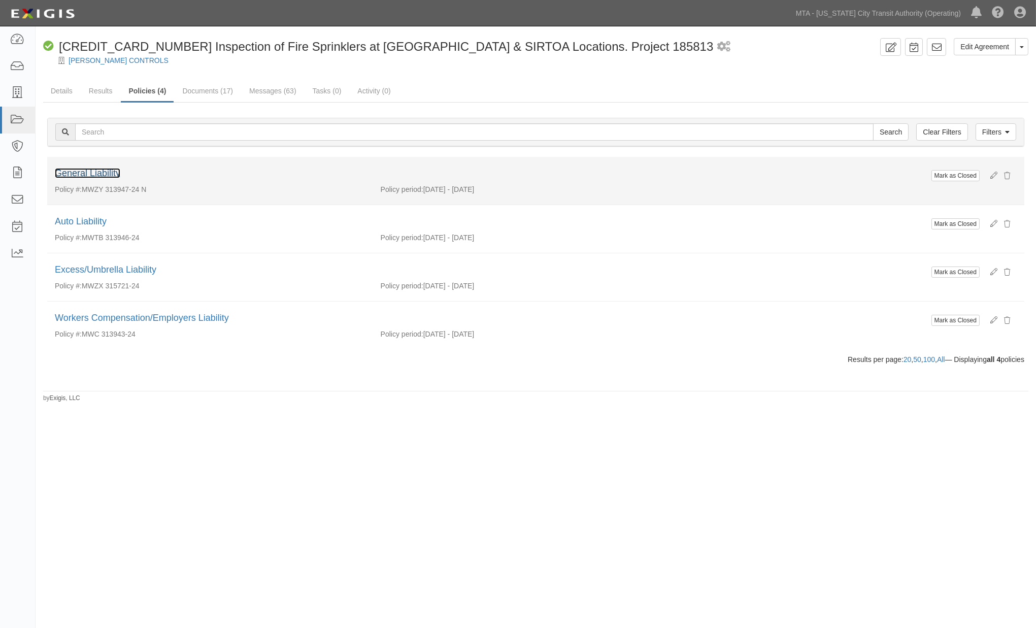
click at [98, 173] on link "General Liability" at bounding box center [87, 173] width 65 height 10
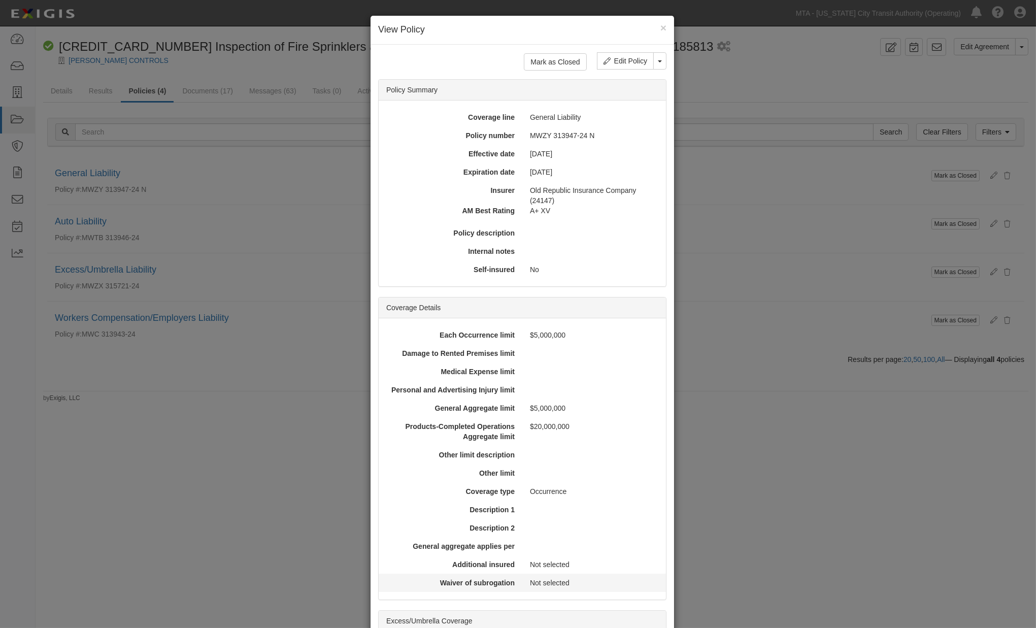
scroll to position [193, 0]
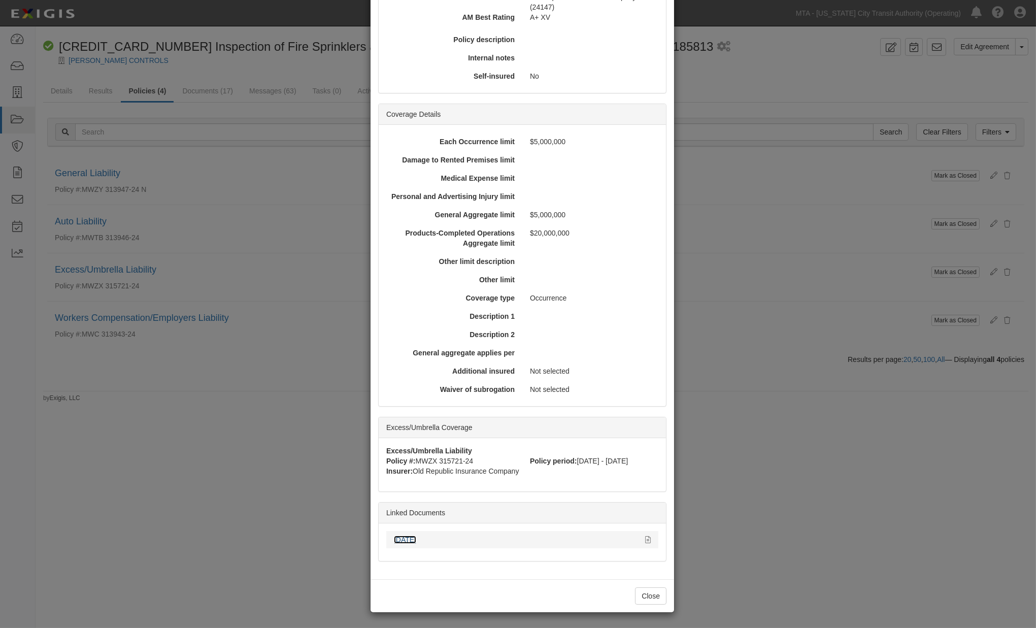
click at [412, 536] on link "[DATE]" at bounding box center [405, 539] width 22 height 8
drag, startPoint x: 285, startPoint y: 552, endPoint x: 137, endPoint y: 177, distance: 403.8
click at [280, 550] on div "× View Policy Mark as Closed Edit Policy Toggle Dropdown Delete Policy Policy S…" at bounding box center [518, 314] width 1036 height 628
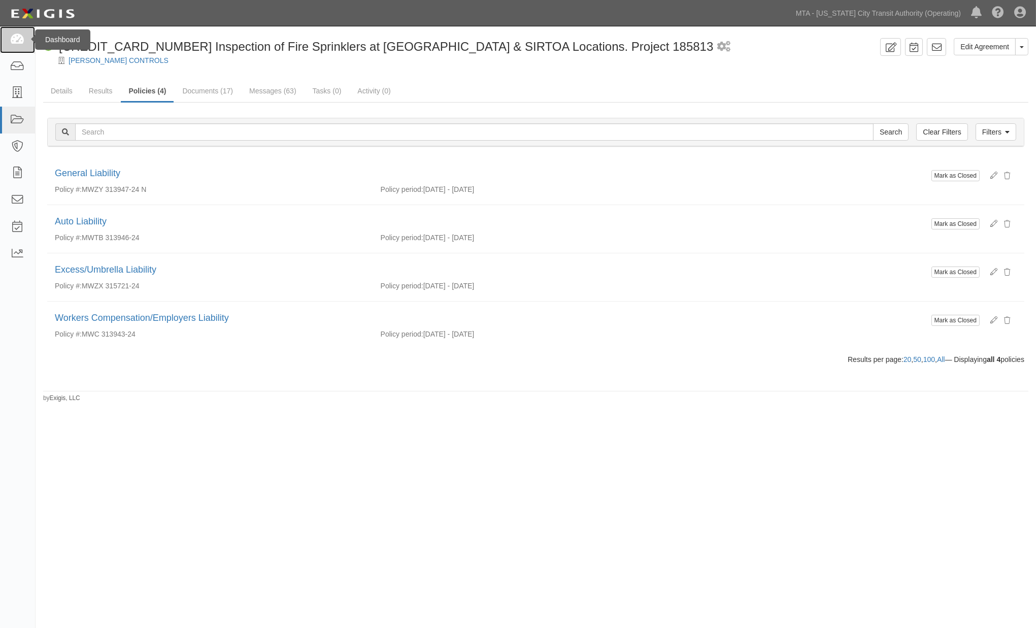
click at [17, 39] on icon at bounding box center [17, 40] width 14 height 12
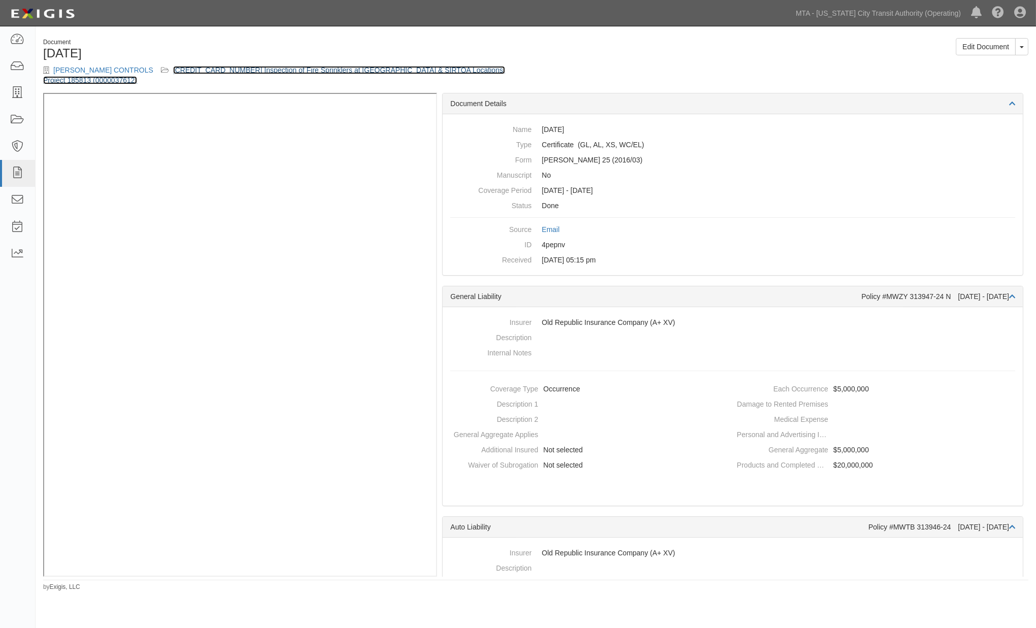
click at [210, 69] on link "[CREDIT_CARD_NUMBER] Inspection of Fire Sprinklers at [GEOGRAPHIC_DATA] & SIRTO…" at bounding box center [274, 75] width 462 height 18
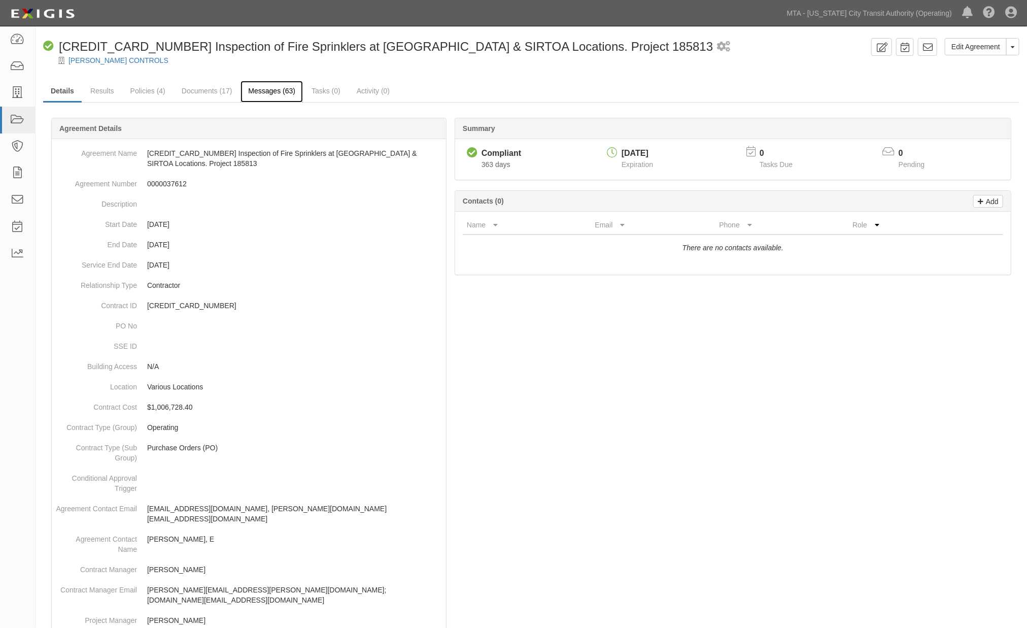
click at [265, 93] on link "Messages (63)" at bounding box center [272, 92] width 62 height 22
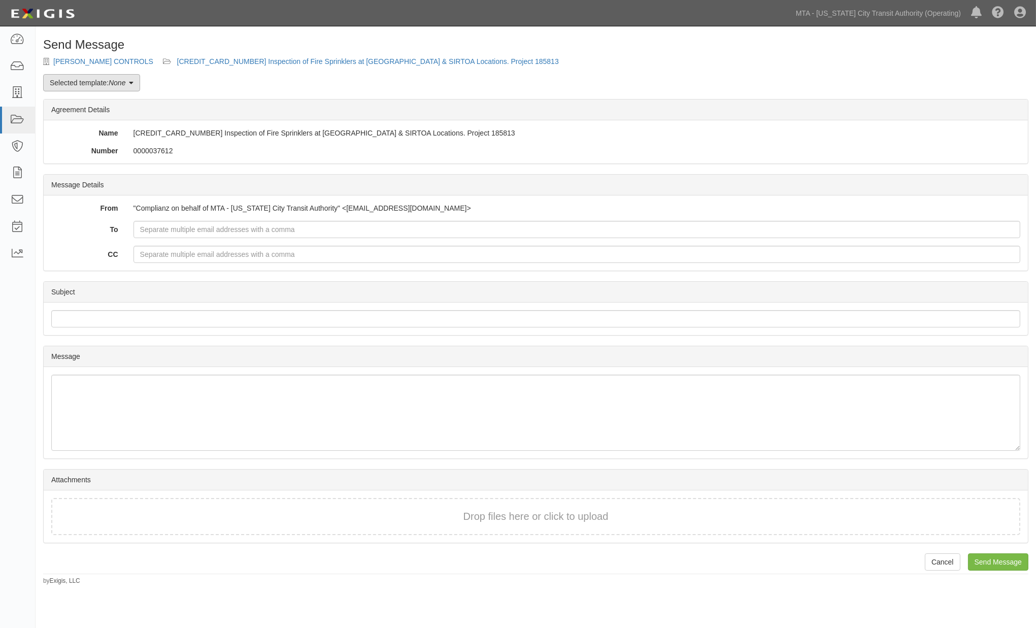
click at [114, 83] on em "None" at bounding box center [117, 83] width 17 height 8
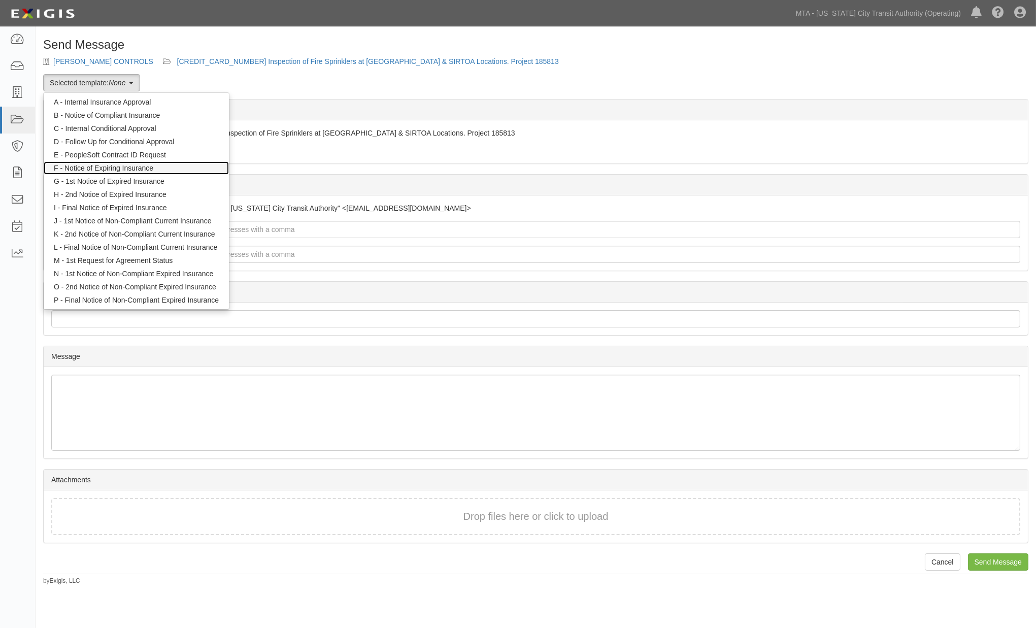
click at [123, 167] on link "F - Notice of Expiring Insurance" at bounding box center [136, 167] width 185 height 13
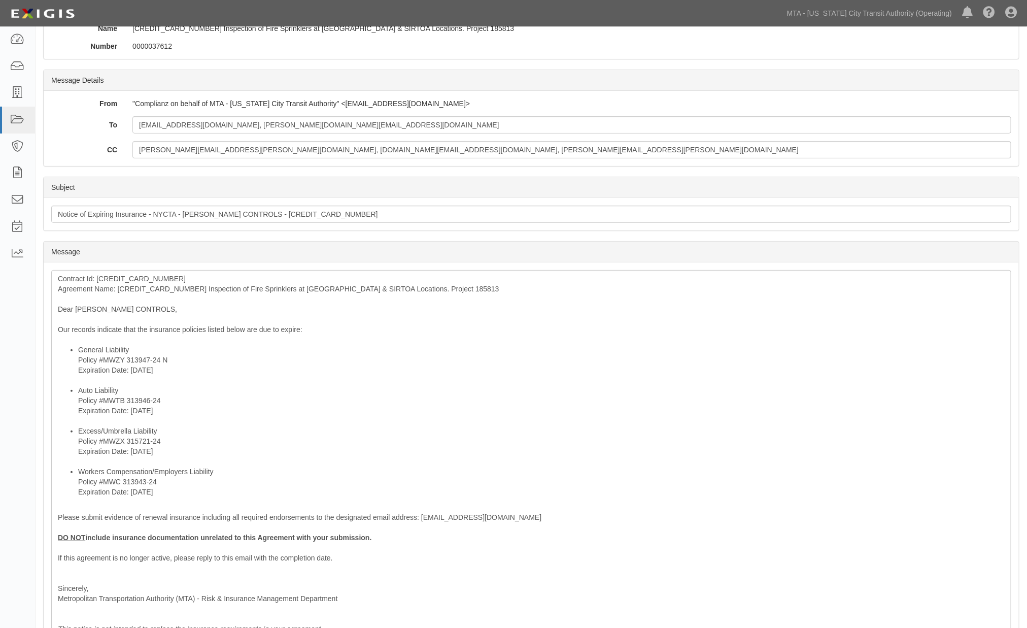
scroll to position [113, 0]
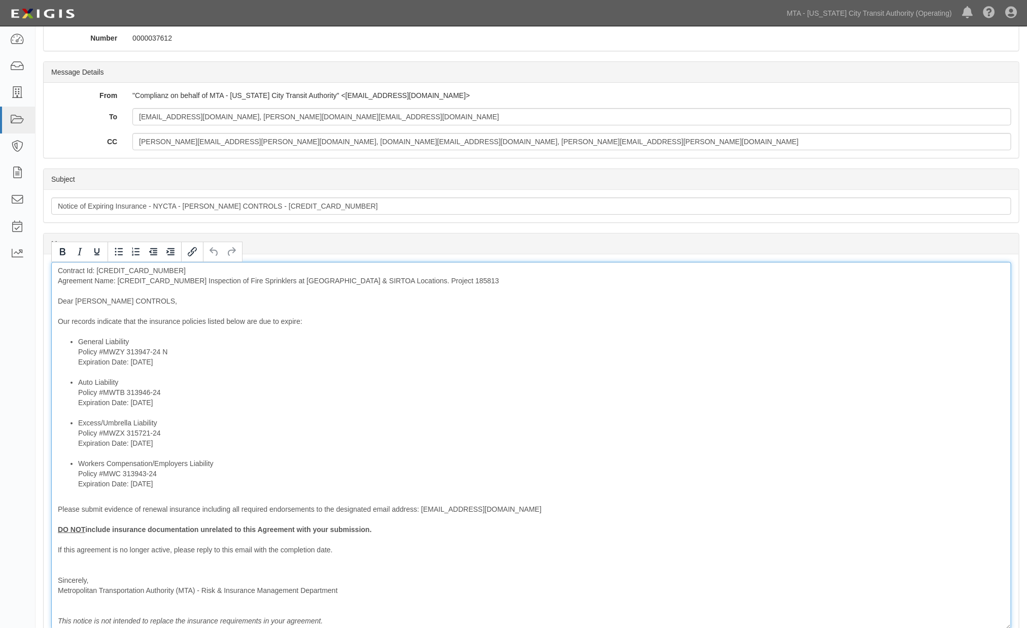
click at [156, 279] on div "Contract Id: 600000000019400 Agreement Name: 600000000019400 Inspection of Fire…" at bounding box center [531, 445] width 960 height 367
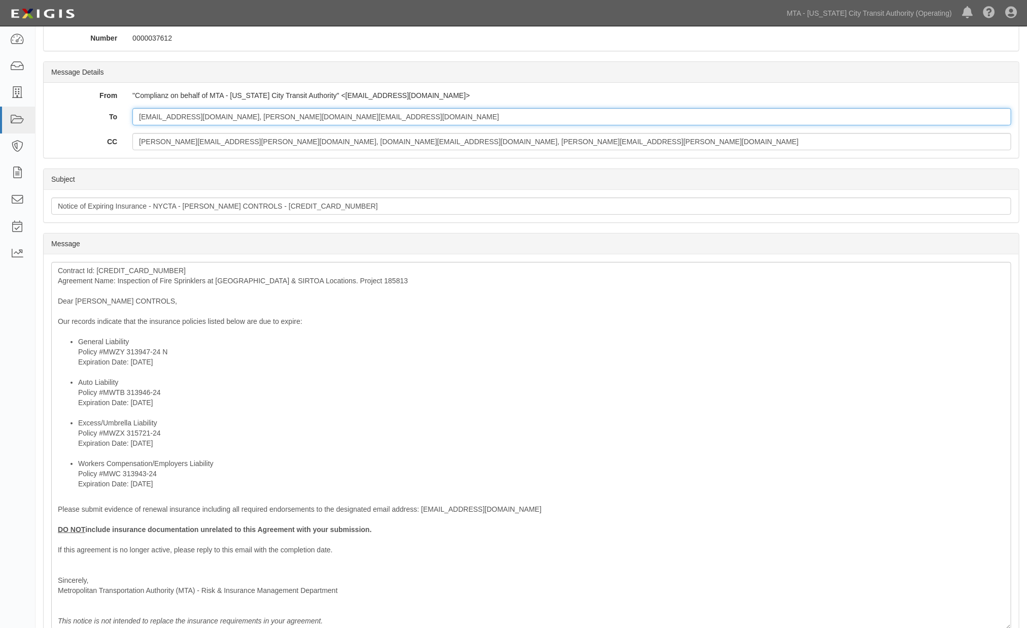
click at [398, 122] on input "RROEMER@SIMPLEXGRINNELL.COM, eleonor.villavieja@jci.com" at bounding box center [571, 116] width 879 height 17
paste input "JCI.certrequest@marsh.com"
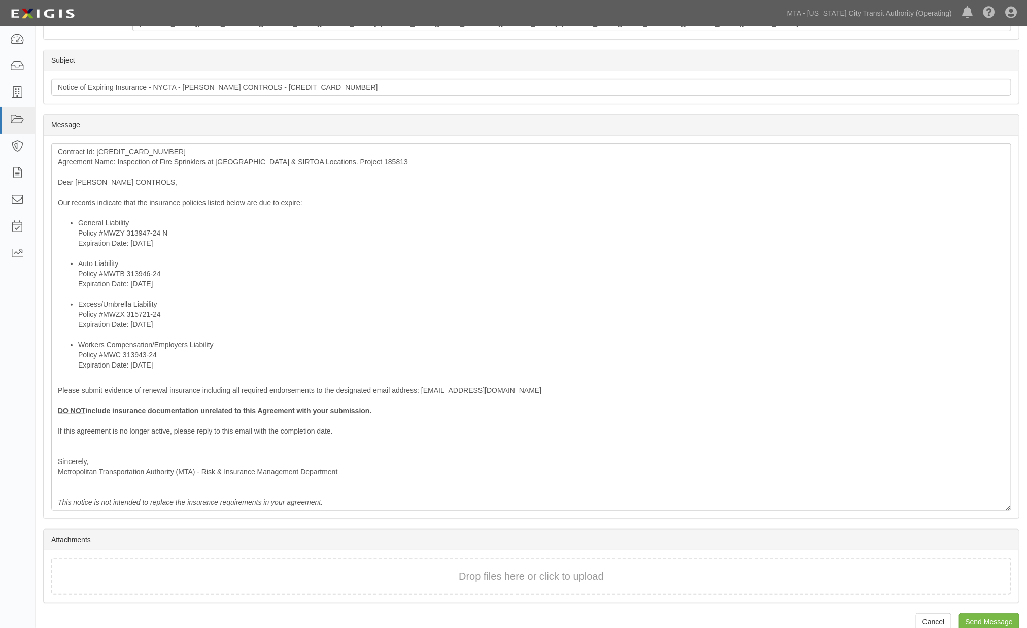
scroll to position [248, 0]
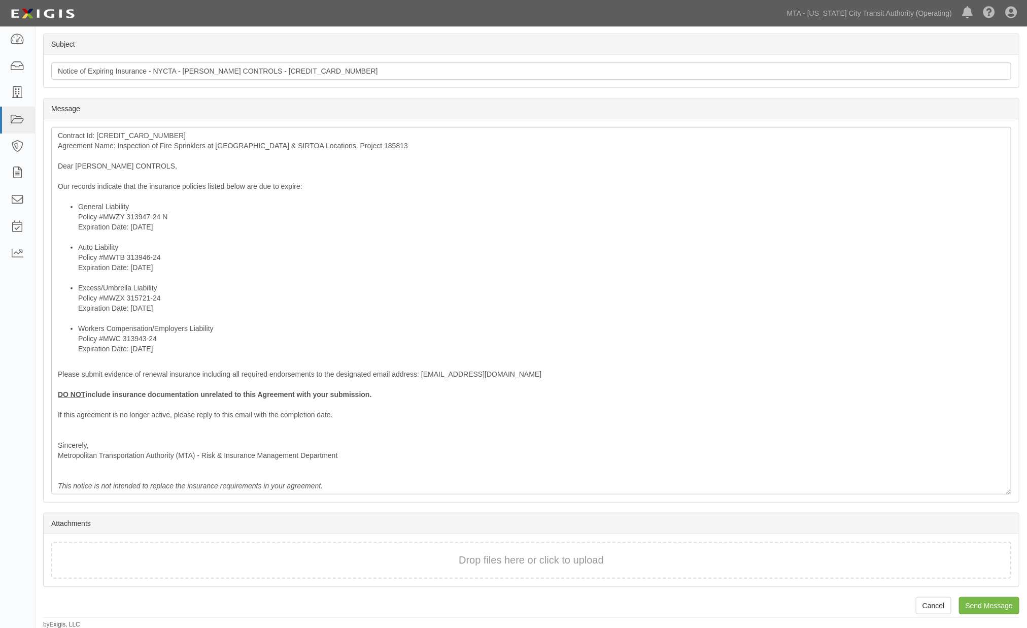
type input "RROEMER@SIMPLEXGRINNELL.COM, eleonor.villavieja@jci.com; JCI.certrequest@marsh.…"
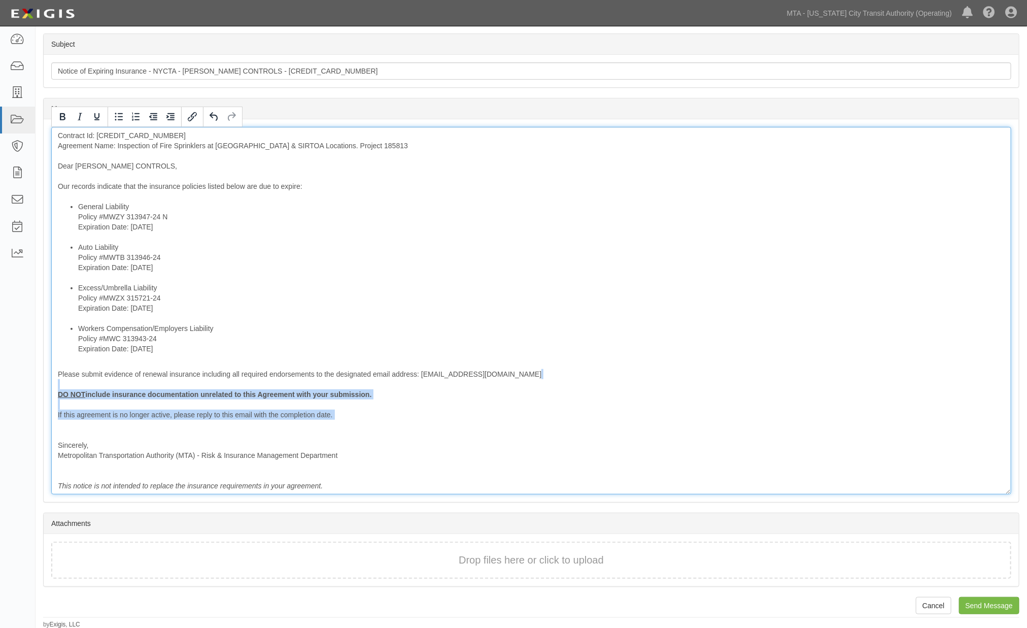
drag, startPoint x: 356, startPoint y: 428, endPoint x: 28, endPoint y: 386, distance: 330.0
click at [28, 386] on body "Toggle navigation Dashboard Inbox Parties Agreements Coverages Documents Messag…" at bounding box center [513, 190] width 1027 height 877
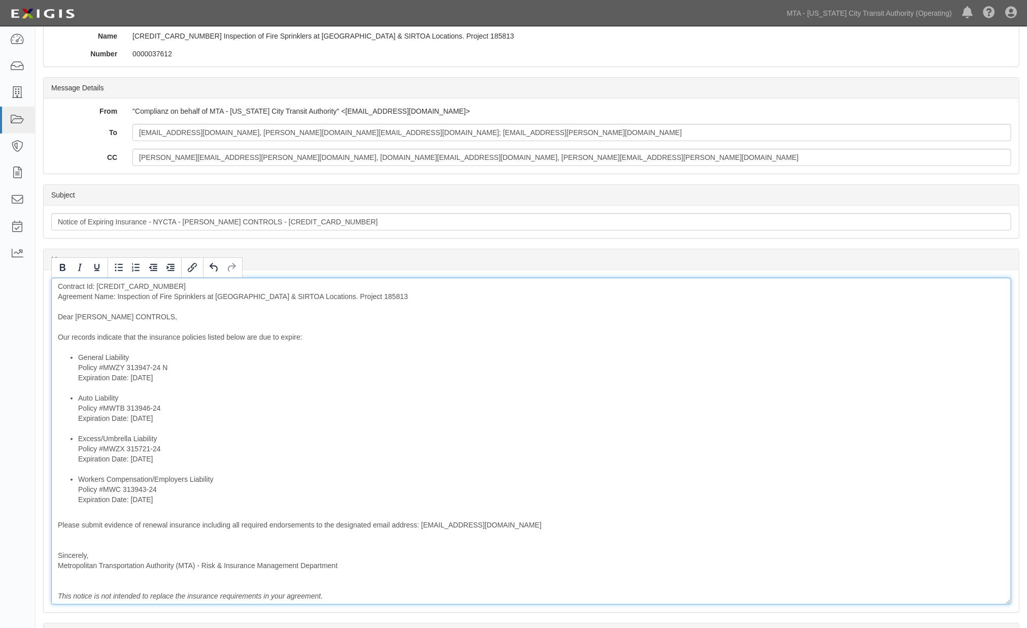
scroll to position [207, 0]
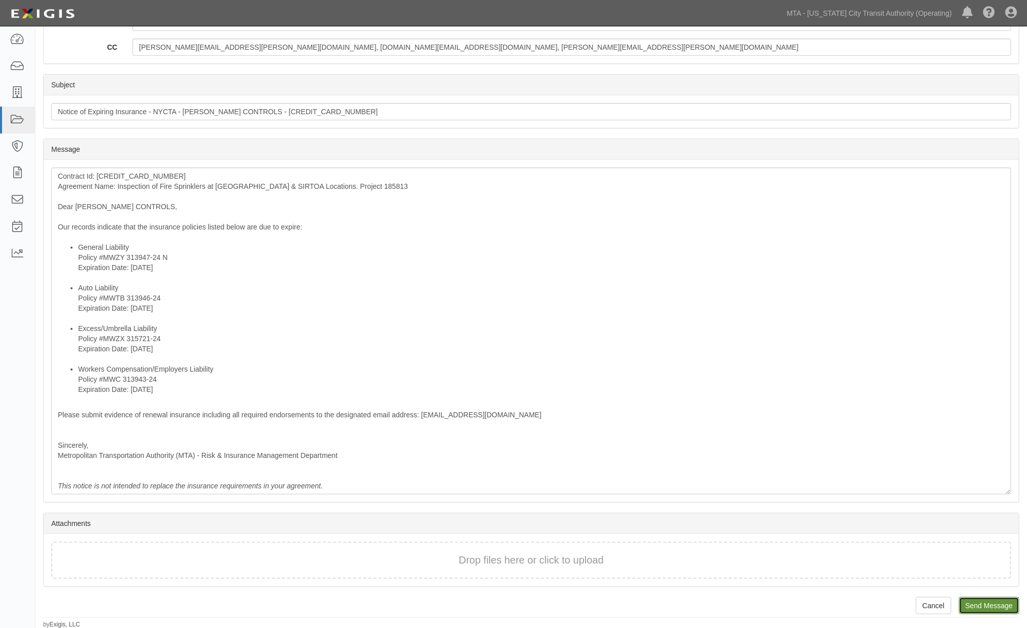
click at [980, 609] on input "Send Message" at bounding box center [989, 605] width 60 height 17
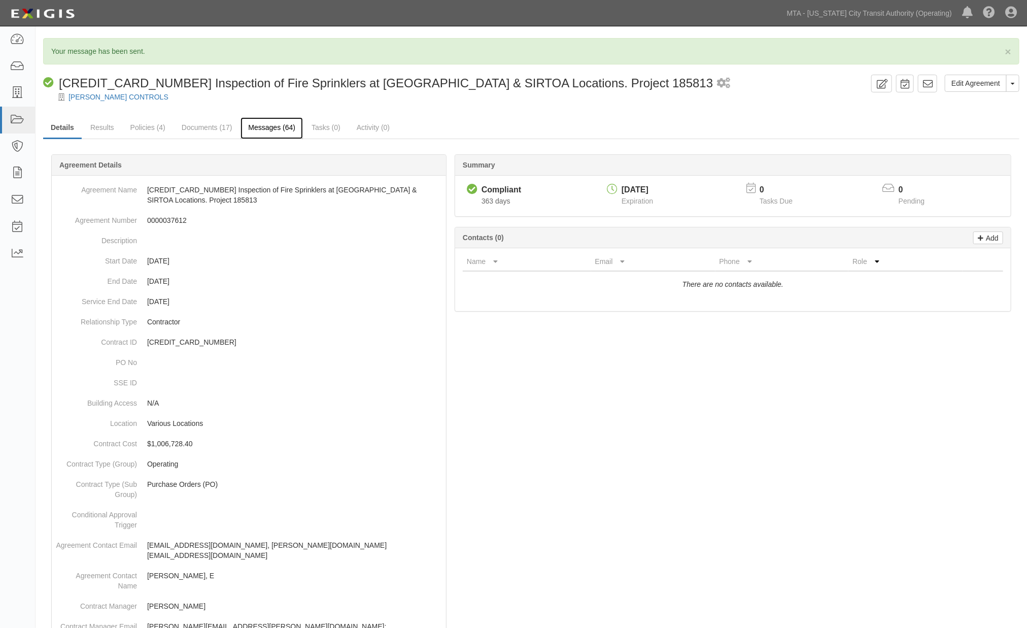
click at [282, 123] on link "Messages (64)" at bounding box center [272, 128] width 62 height 22
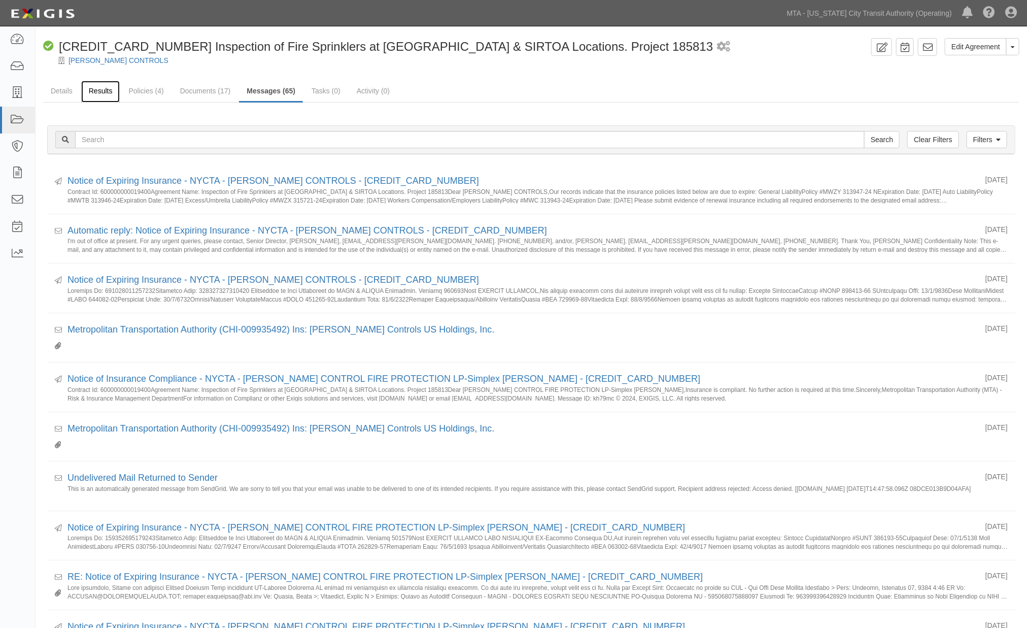
click at [98, 91] on link "Results" at bounding box center [100, 92] width 39 height 22
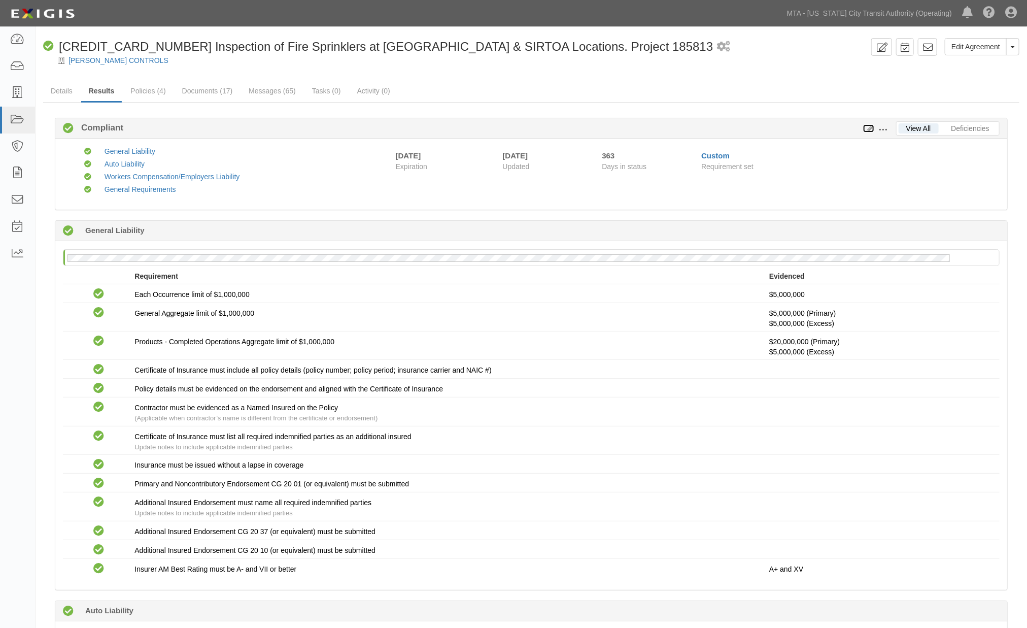
click at [870, 128] on icon at bounding box center [868, 128] width 11 height 7
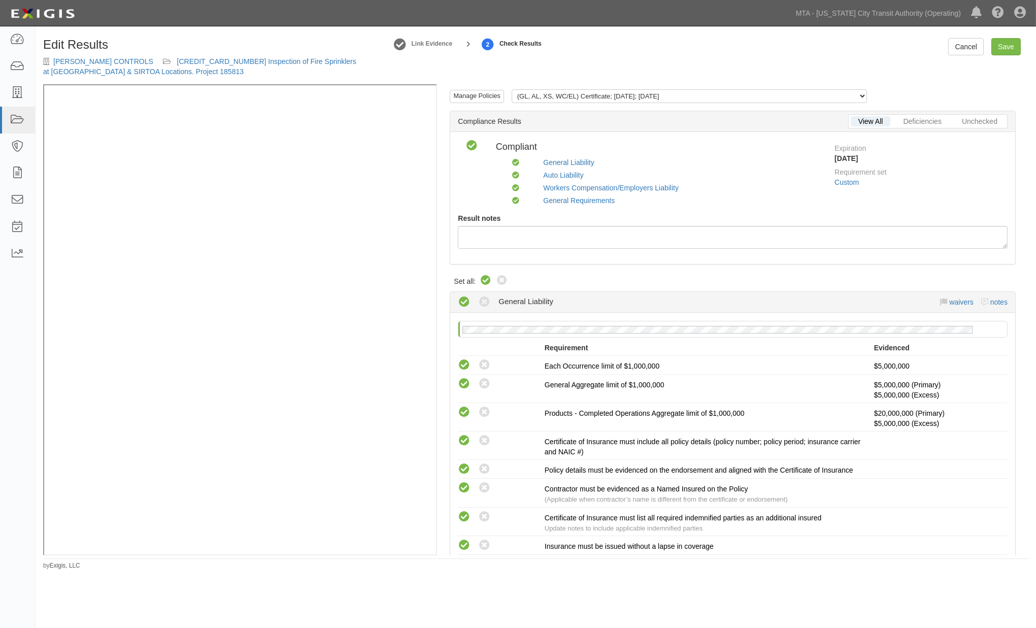
click at [485, 282] on icon at bounding box center [486, 281] width 12 height 12
radio input "true"
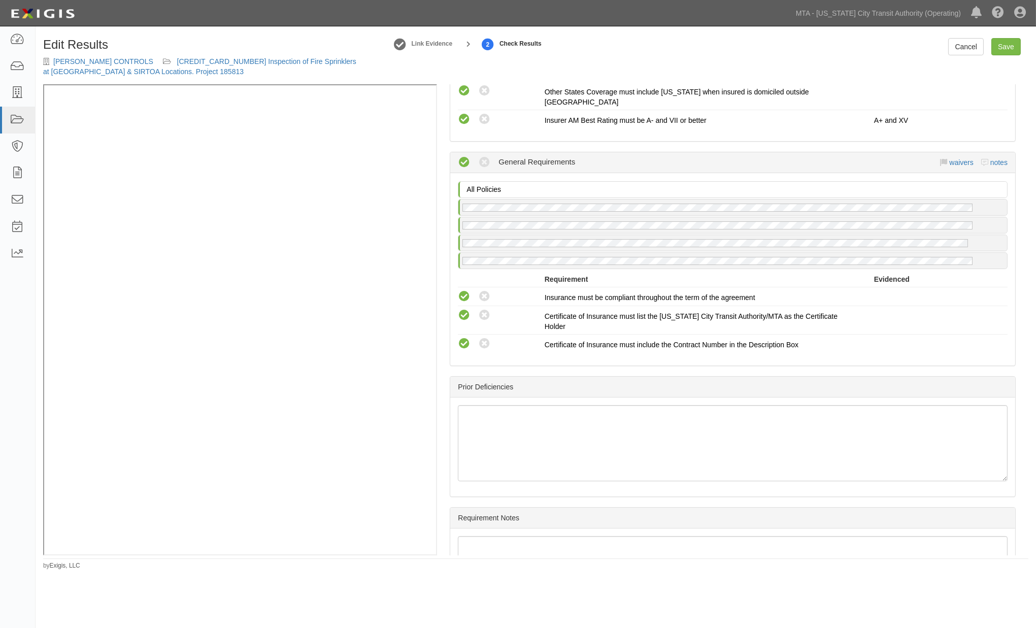
scroll to position [985, 0]
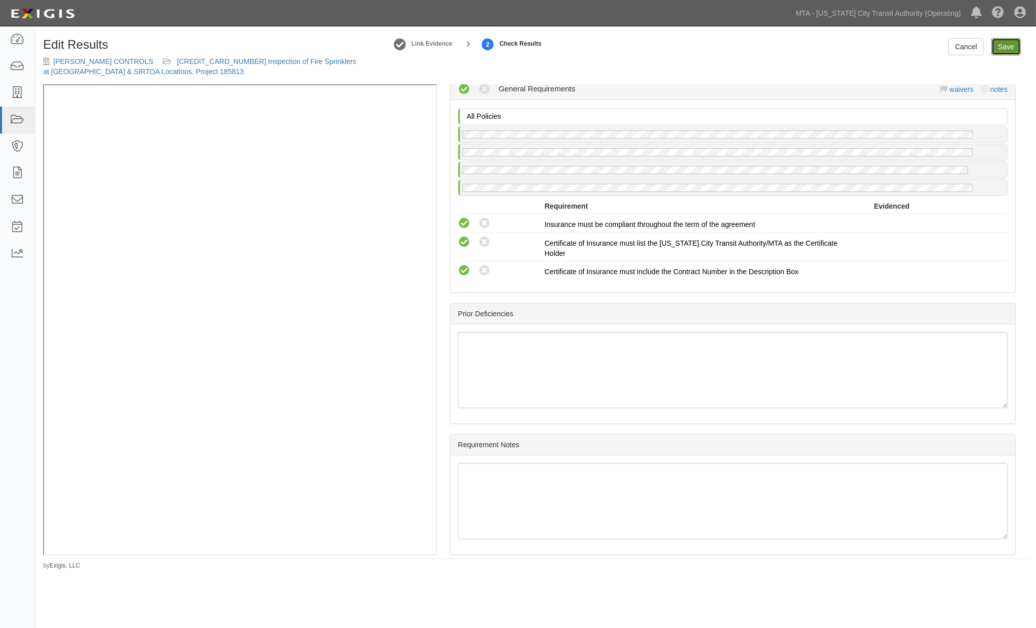
click at [1006, 47] on link "Save" at bounding box center [1005, 46] width 29 height 17
radio input "true"
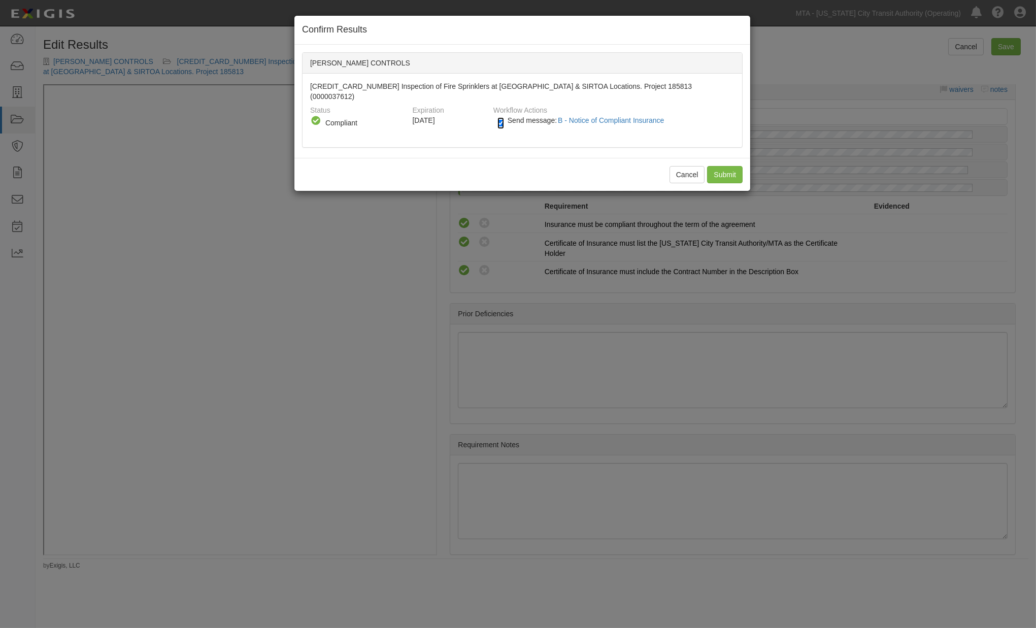
click at [504, 117] on input "Send message: B - Notice of Compliant Insurance" at bounding box center [500, 123] width 7 height 12
checkbox input "false"
click at [727, 166] on input "Submit" at bounding box center [725, 174] width 36 height 17
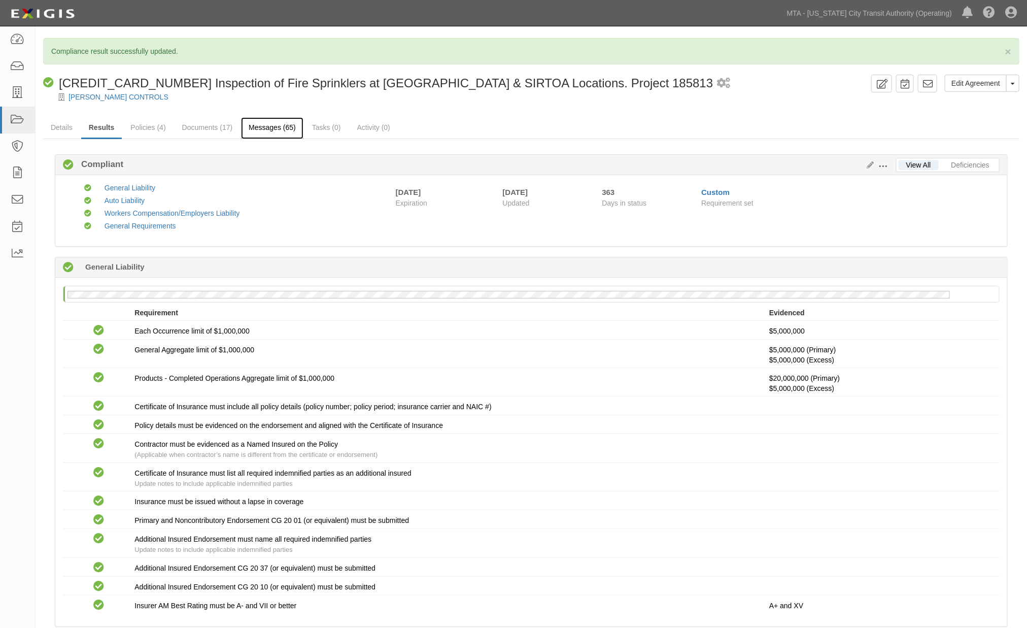
click at [262, 124] on link "Messages (65)" at bounding box center [272, 128] width 62 height 22
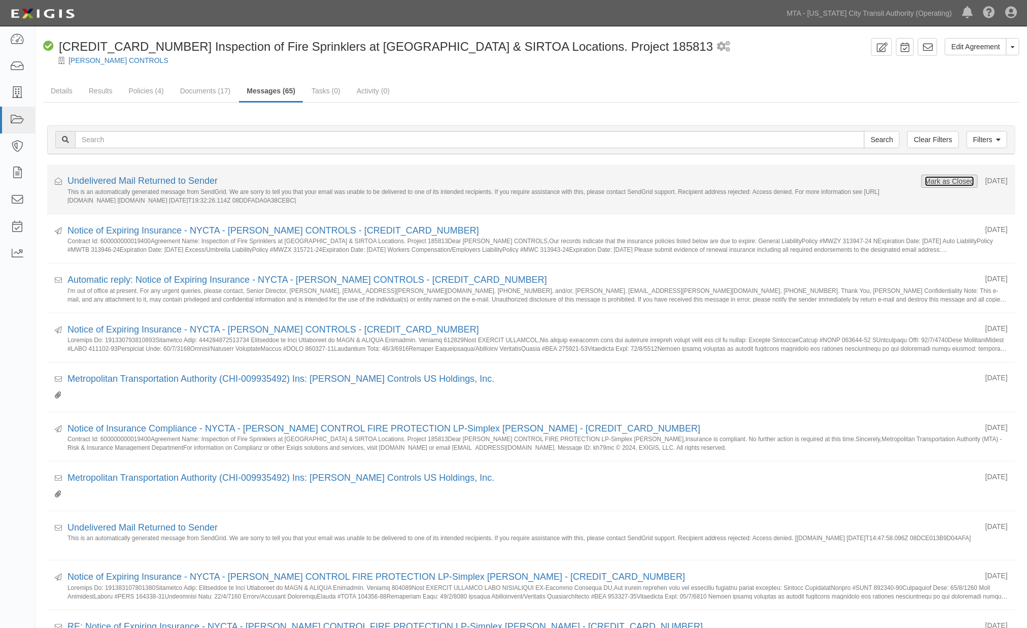
click at [949, 181] on button "Mark as Closed" at bounding box center [950, 181] width 50 height 11
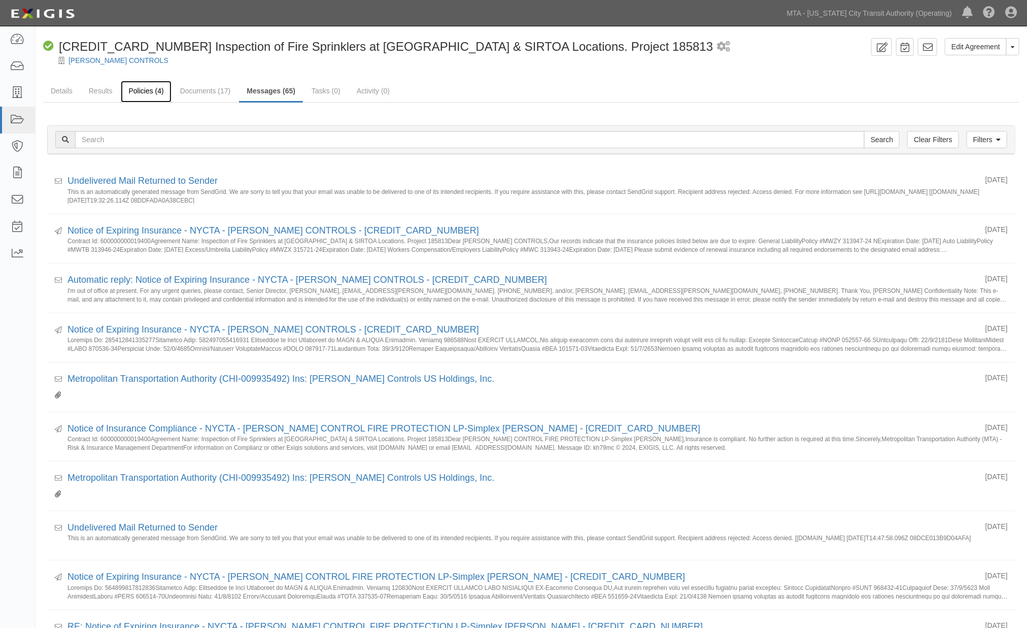
click at [143, 94] on link "Policies (4)" at bounding box center [146, 92] width 50 height 22
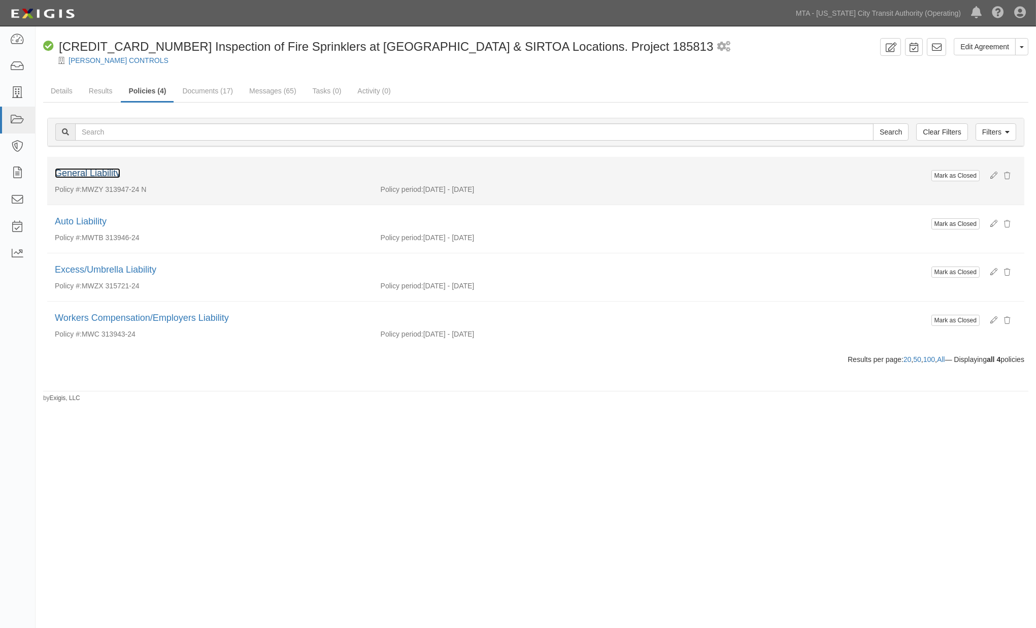
click at [85, 172] on link "General Liability" at bounding box center [87, 173] width 65 height 10
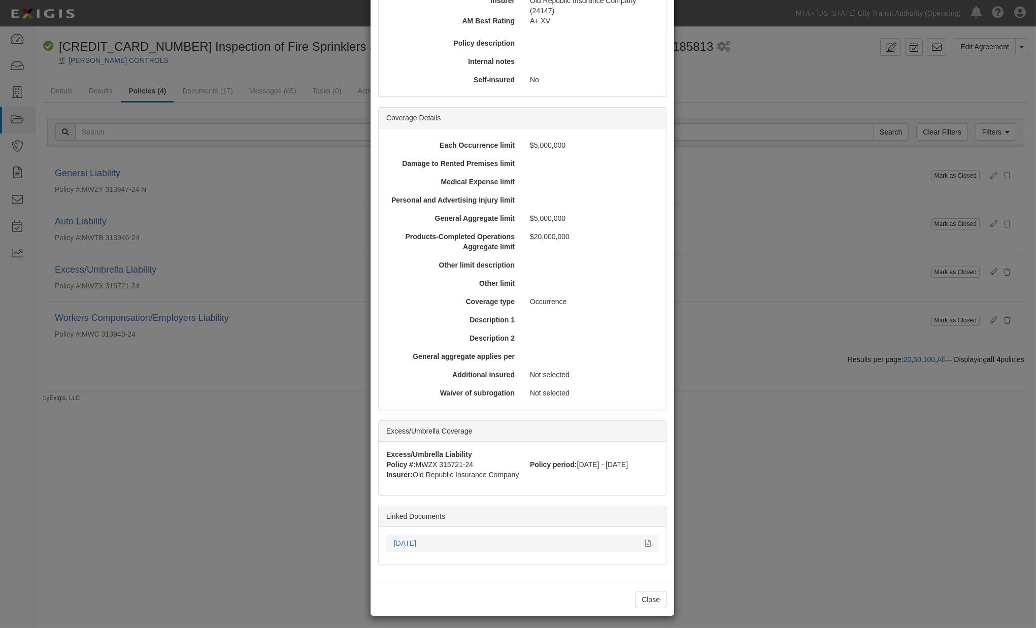
scroll to position [193, 0]
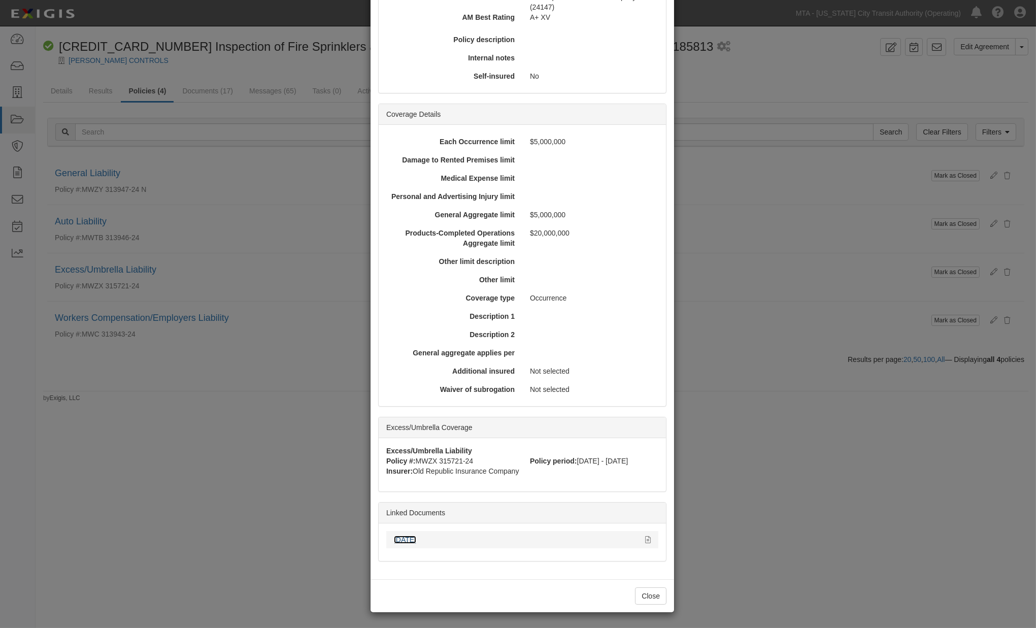
click at [407, 541] on link "10.01.25" at bounding box center [405, 539] width 22 height 8
click at [744, 461] on div "× View Policy Mark as Closed Edit Policy Toggle Dropdown Delete Policy Policy S…" at bounding box center [518, 314] width 1036 height 628
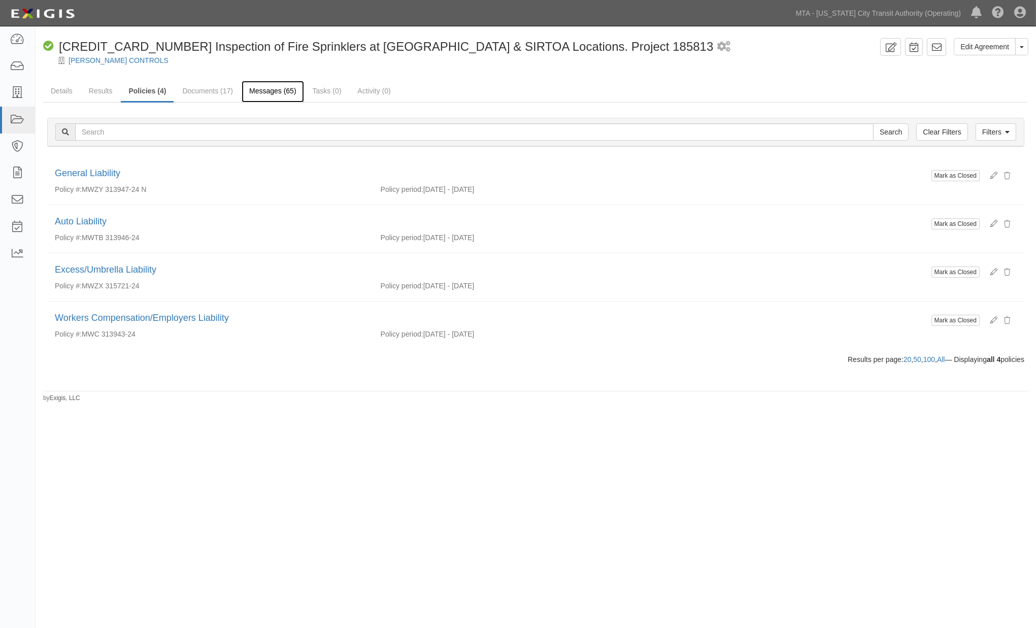
click at [264, 91] on link "Messages (65)" at bounding box center [273, 92] width 62 height 22
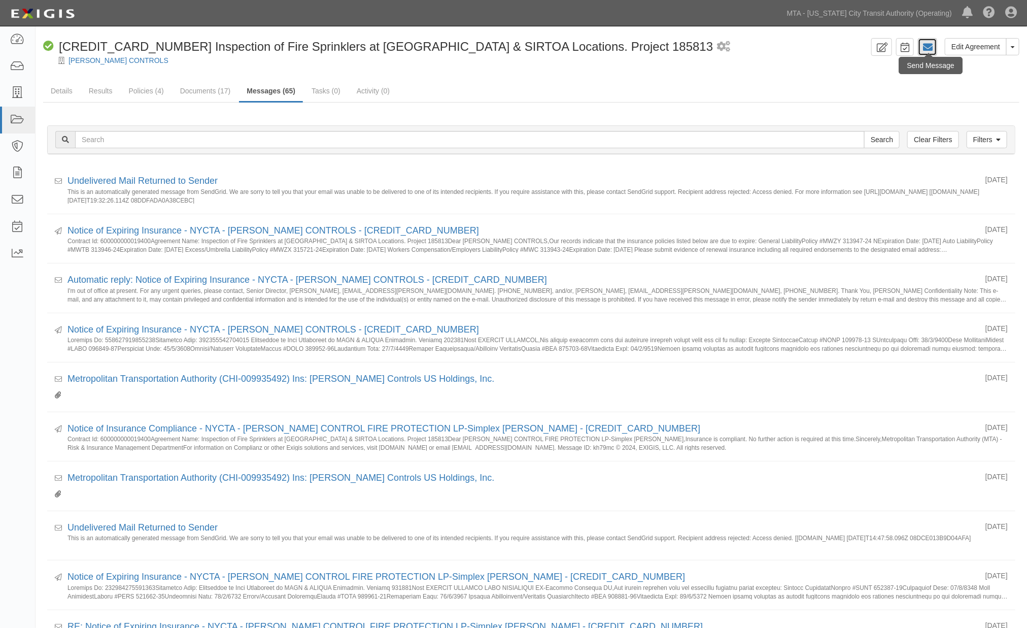
click at [928, 48] on icon at bounding box center [928, 47] width 10 height 10
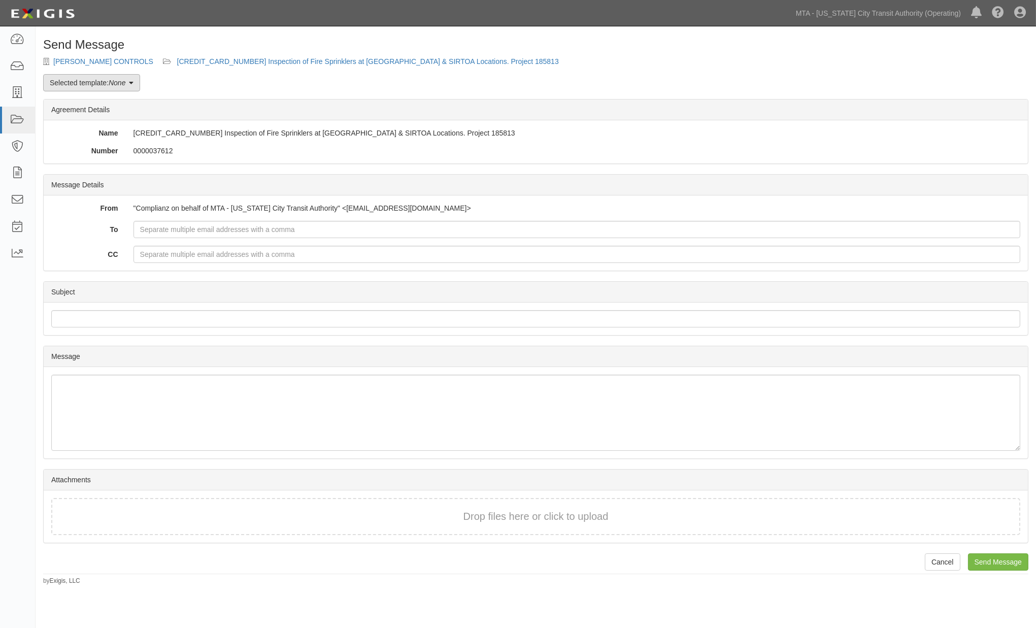
click at [124, 80] on em "None" at bounding box center [117, 83] width 17 height 8
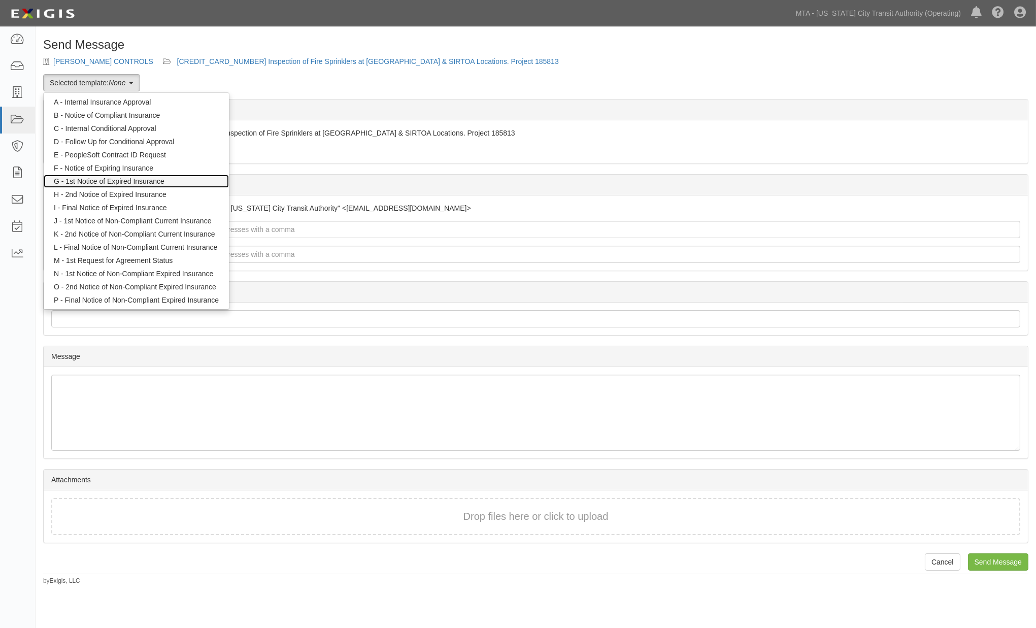
click at [93, 179] on link "G - 1st Notice of Expired Insurance" at bounding box center [136, 181] width 185 height 13
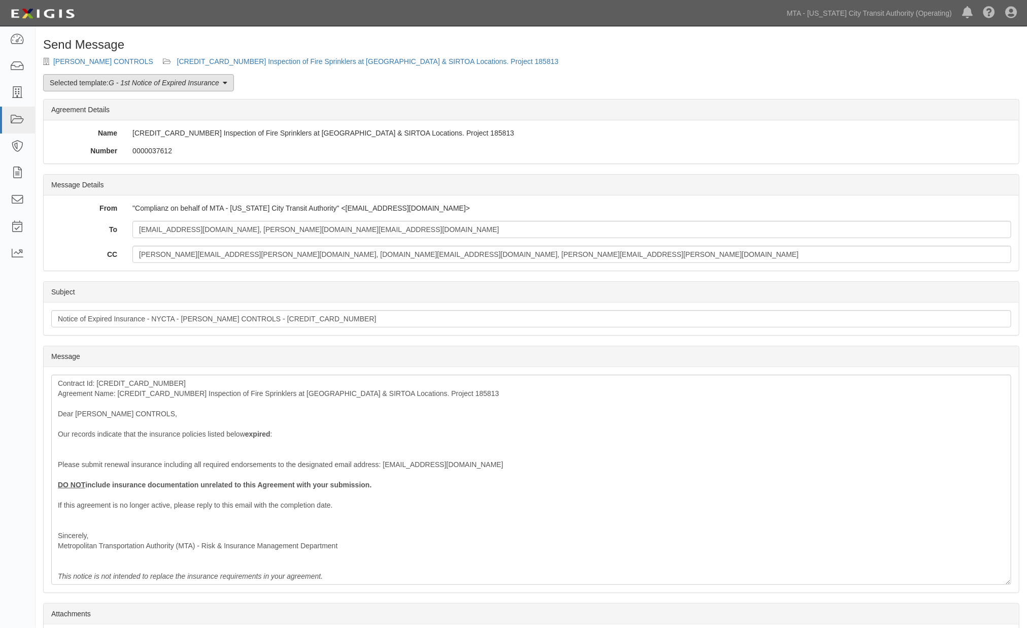
click at [131, 79] on em "G - 1st Notice of Expired Insurance" at bounding box center [164, 83] width 111 height 8
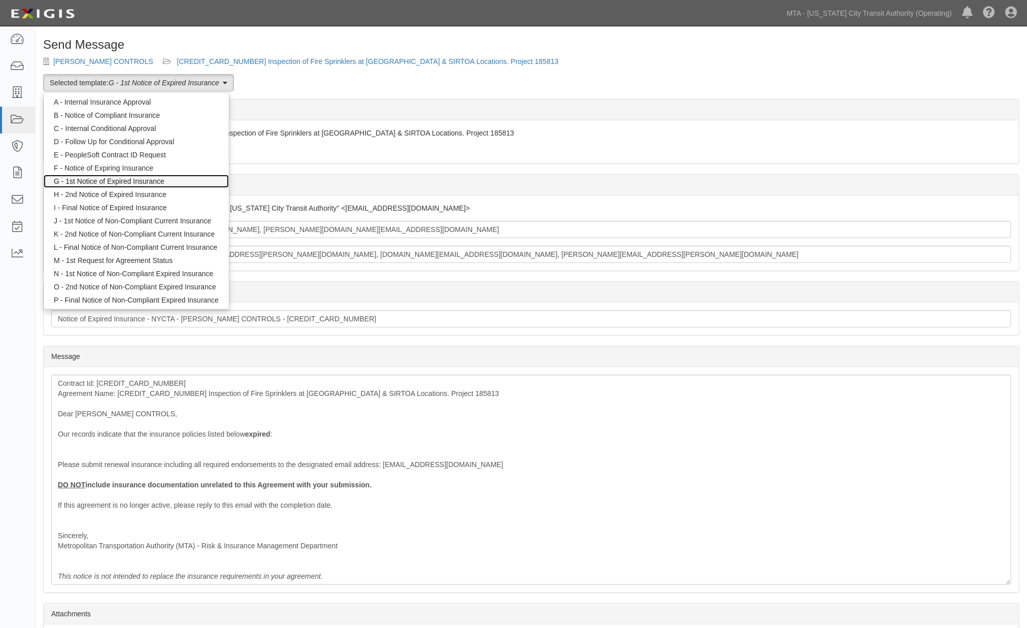
click at [128, 181] on link "G - 1st Notice of Expired Insurance" at bounding box center [136, 181] width 185 height 13
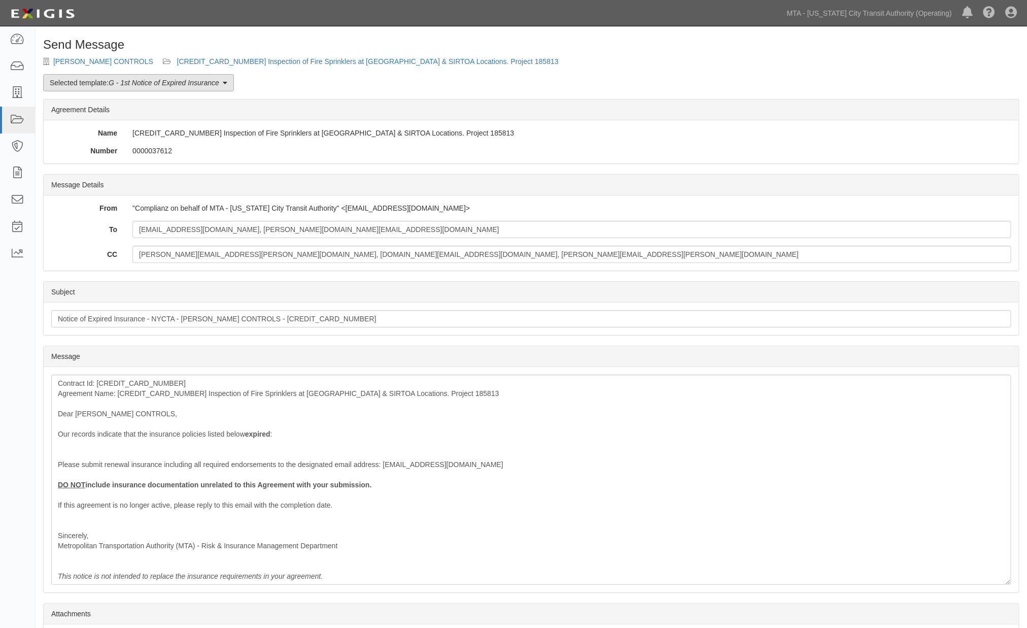
click at [140, 77] on link "Selected template: G - 1st Notice of Expired Insurance" at bounding box center [138, 82] width 191 height 17
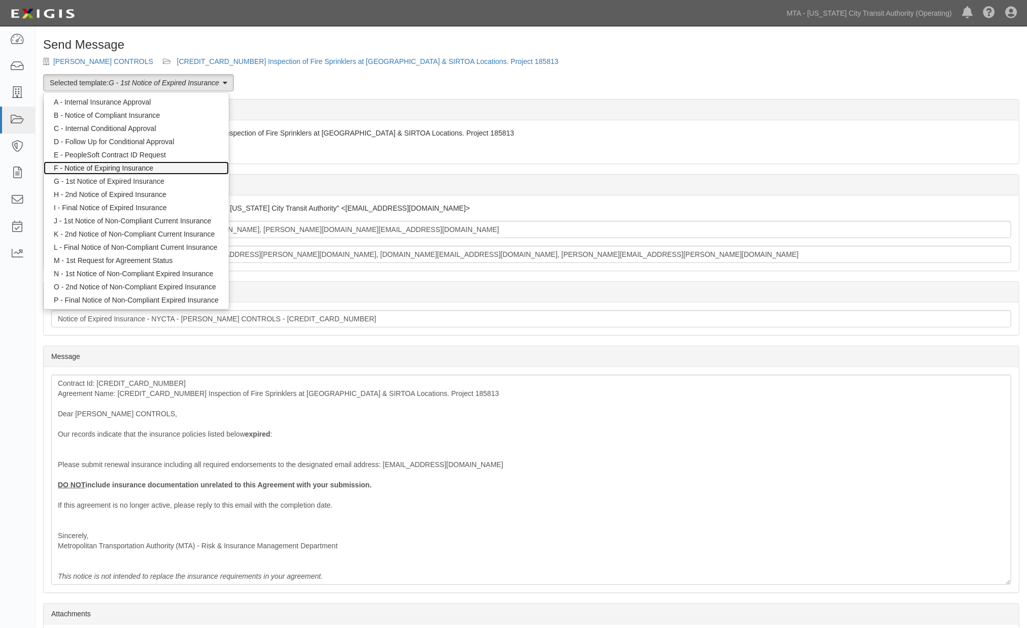
click at [130, 164] on link "F - Notice of Expiring Insurance" at bounding box center [136, 167] width 185 height 13
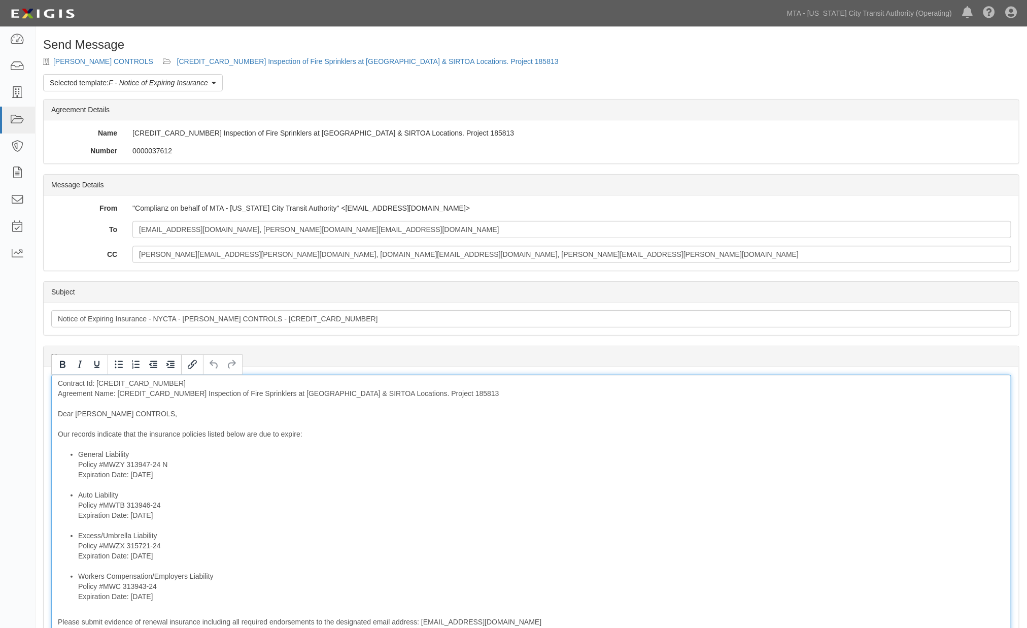
click at [149, 397] on div "Contract Id: [CREDIT_CARD_NUMBER] Agreement Name: [CREDIT_CARD_NUMBER] Inspecti…" at bounding box center [531, 558] width 960 height 367
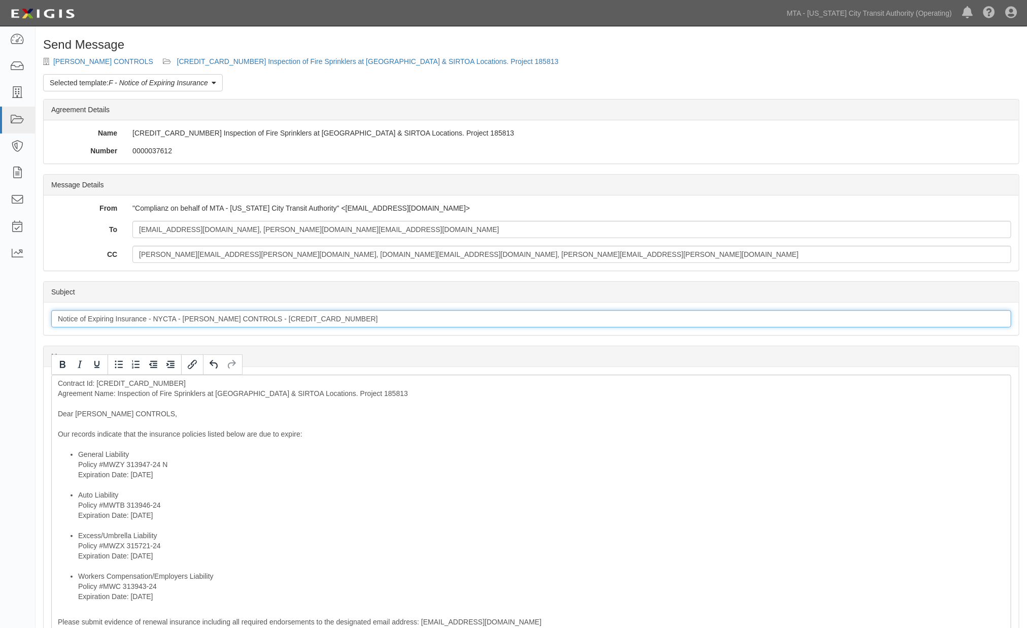
click at [533, 326] on input "Notice of Expiring Insurance - NYCTA - [PERSON_NAME] CONTROLS - [CREDIT_CARD_NU…" at bounding box center [531, 318] width 960 height 17
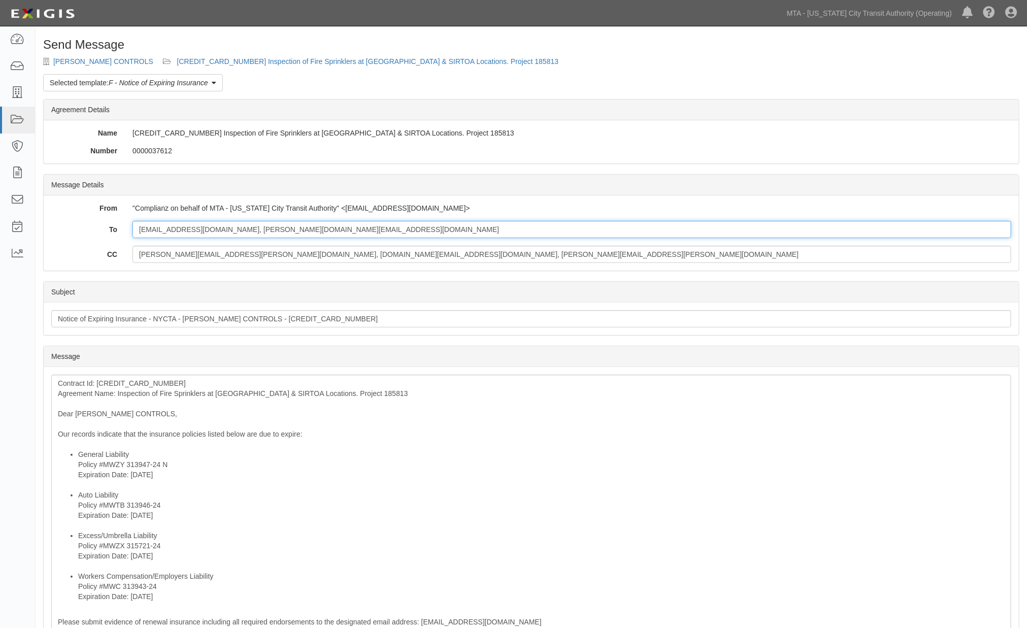
click at [435, 234] on input "[EMAIL_ADDRESS][DOMAIN_NAME], [PERSON_NAME][DOMAIN_NAME][EMAIL_ADDRESS][DOMAIN_…" at bounding box center [571, 229] width 879 height 17
paste input "[EMAIL_ADDRESS][PERSON_NAME][DOMAIN_NAME]"
type input "[EMAIL_ADDRESS][DOMAIN_NAME], [PERSON_NAME][DOMAIN_NAME][EMAIL_ADDRESS][DOMAIN_…"
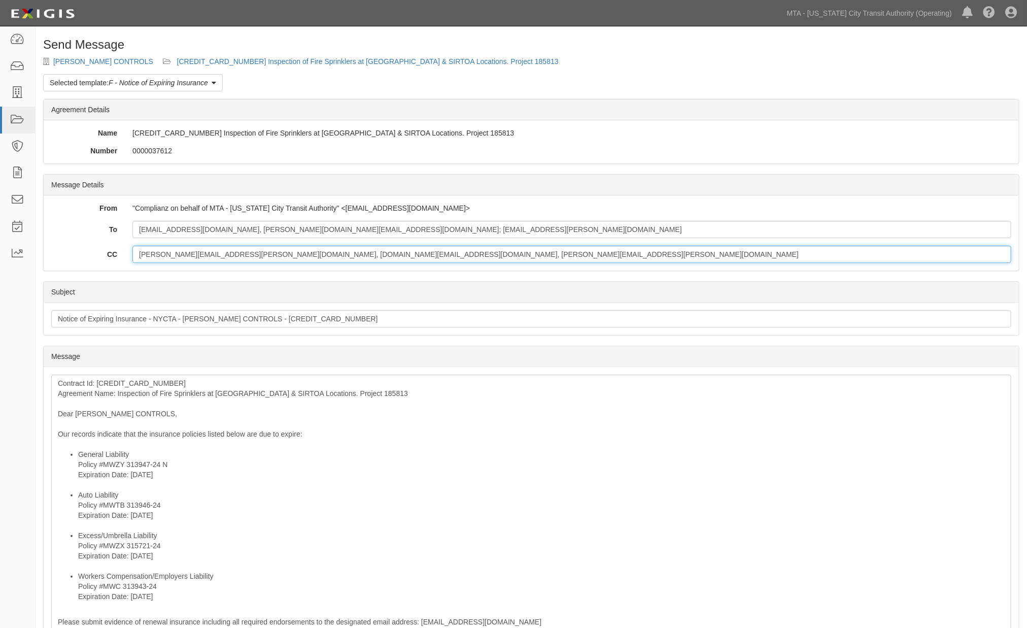
drag, startPoint x: 300, startPoint y: 254, endPoint x: -39, endPoint y: 252, distance: 339.1
click at [0, 252] on html "Toggle navigation Dashboard Inbox Parties Agreements Coverages Documents Messag…" at bounding box center [513, 438] width 1027 height 877
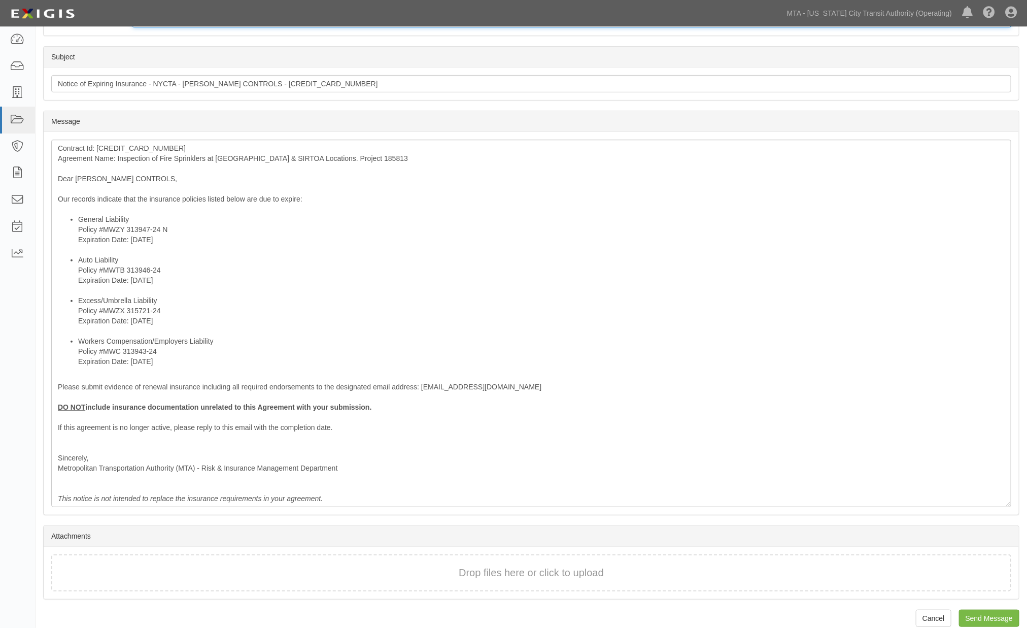
scroll to position [248, 0]
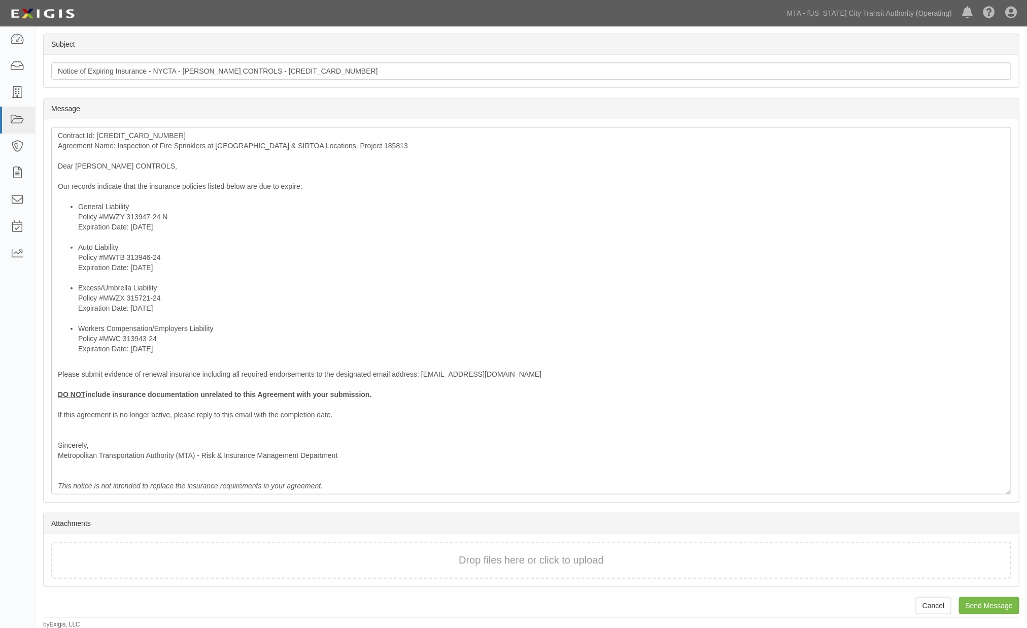
click at [985, 594] on div "Send Message [PERSON_NAME] CONTROLS [CREDIT_CARD_NUMBER] Inspection of Fire Spr…" at bounding box center [532, 209] width 992 height 839
click at [985, 607] on input "Send Message" at bounding box center [989, 605] width 60 height 17
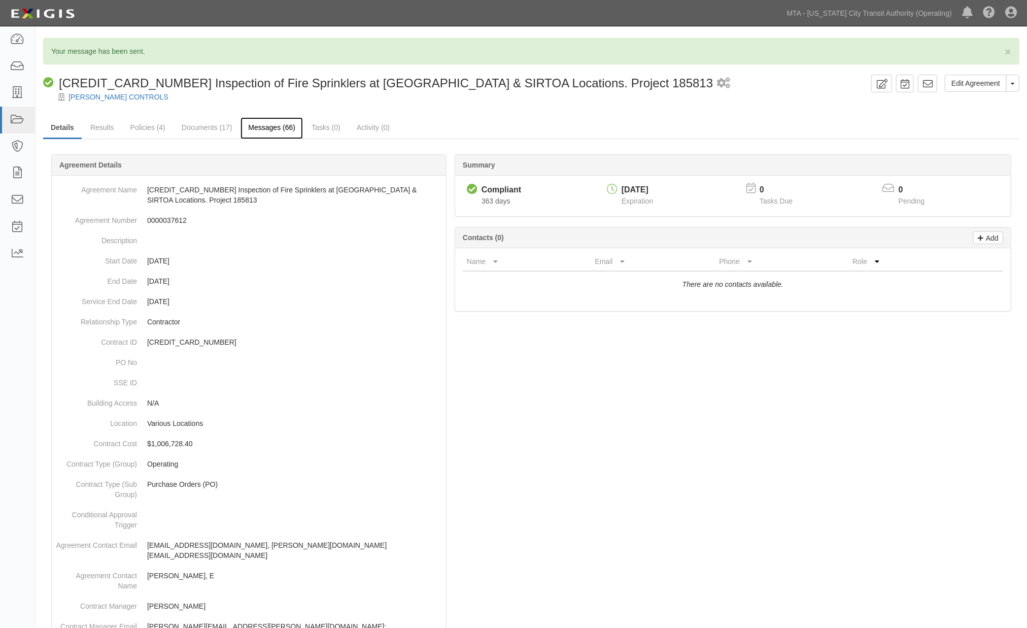
click at [282, 125] on link "Messages (66)" at bounding box center [272, 128] width 62 height 22
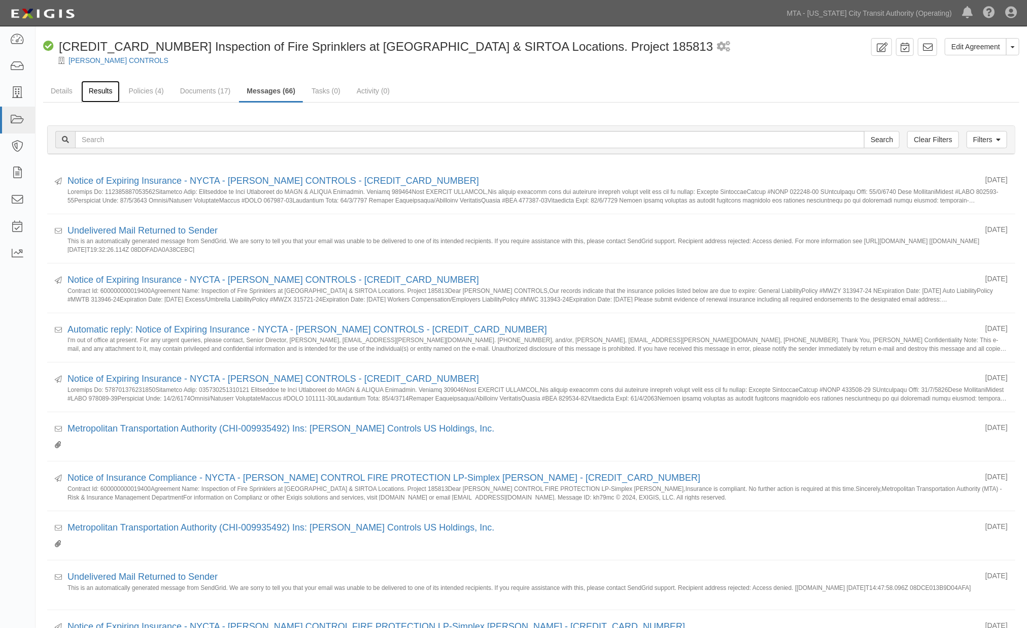
click at [105, 92] on link "Results" at bounding box center [100, 92] width 39 height 22
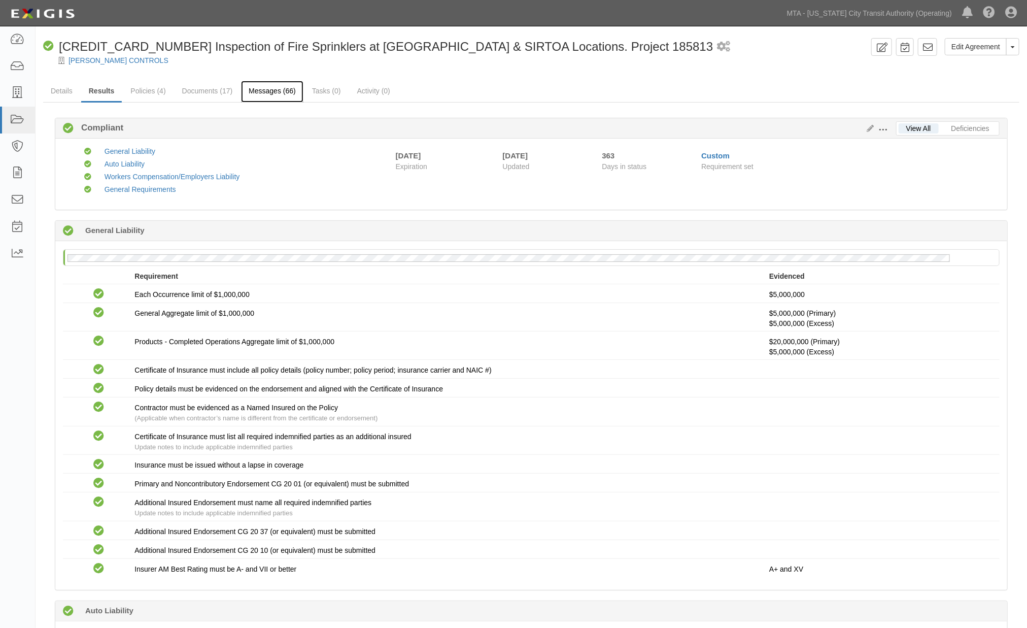
click at [278, 97] on link "Messages (66)" at bounding box center [272, 92] width 62 height 22
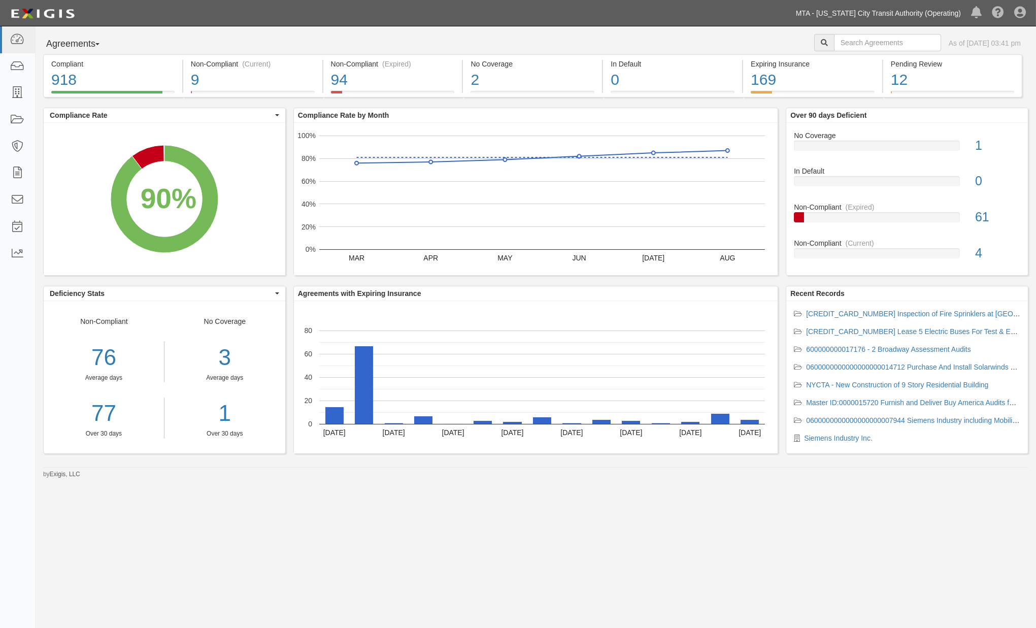
click at [905, 12] on link "MTA - [US_STATE] City Transit Authority (Operating)" at bounding box center [878, 13] width 175 height 20
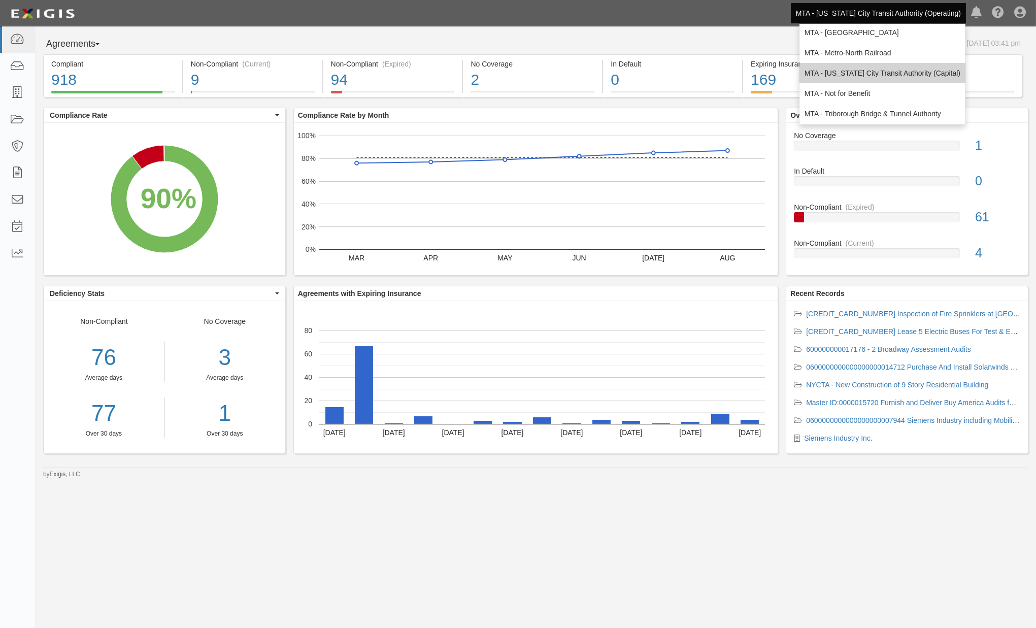
scroll to position [67, 0]
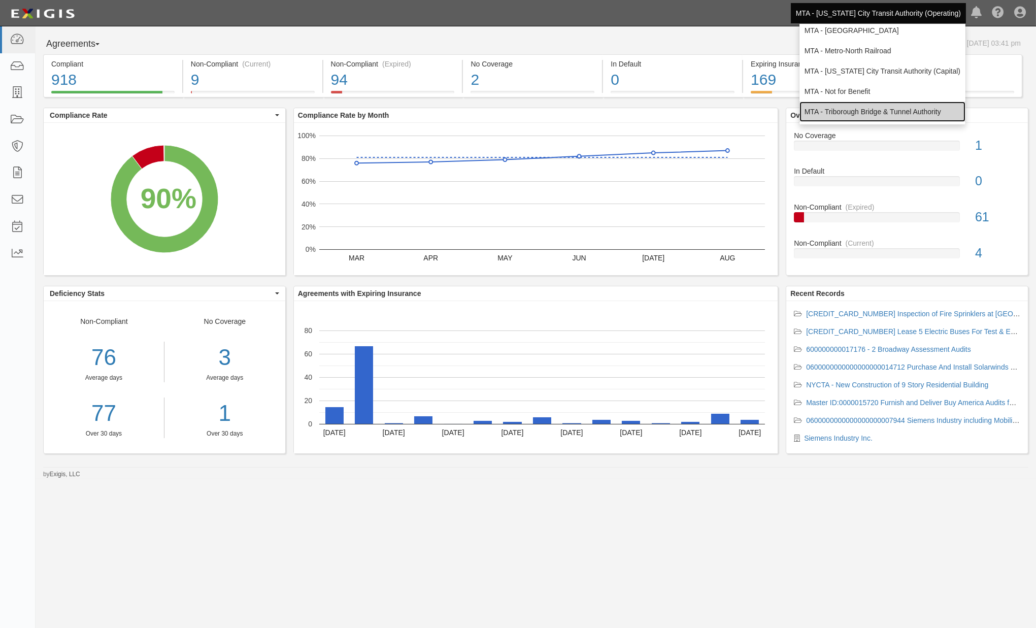
click at [851, 111] on link "MTA - Triborough Bridge & Tunnel Authority" at bounding box center [882, 112] width 166 height 20
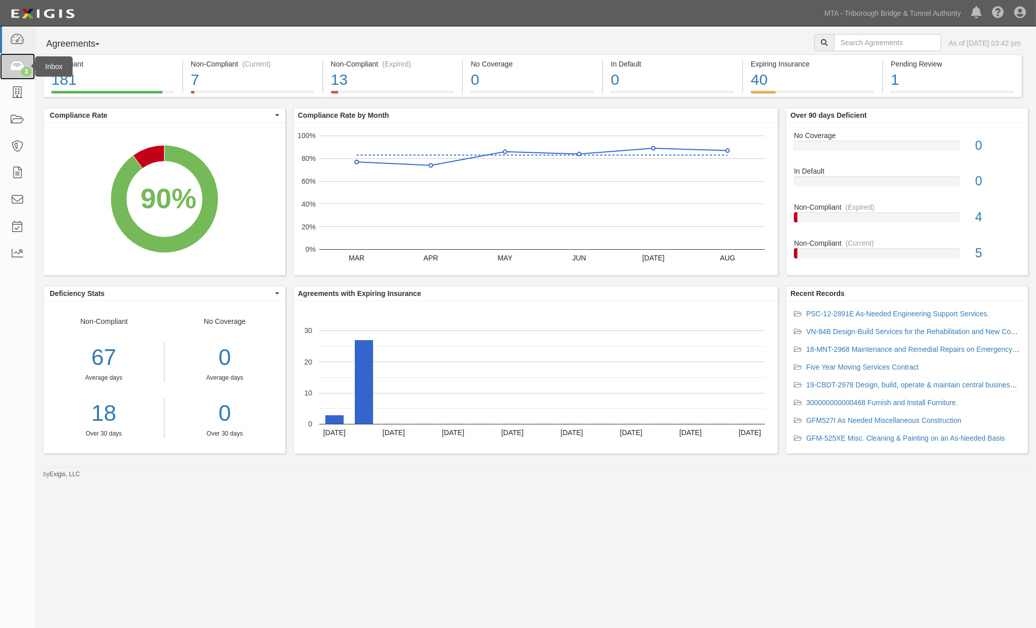
click at [12, 62] on icon at bounding box center [17, 67] width 14 height 12
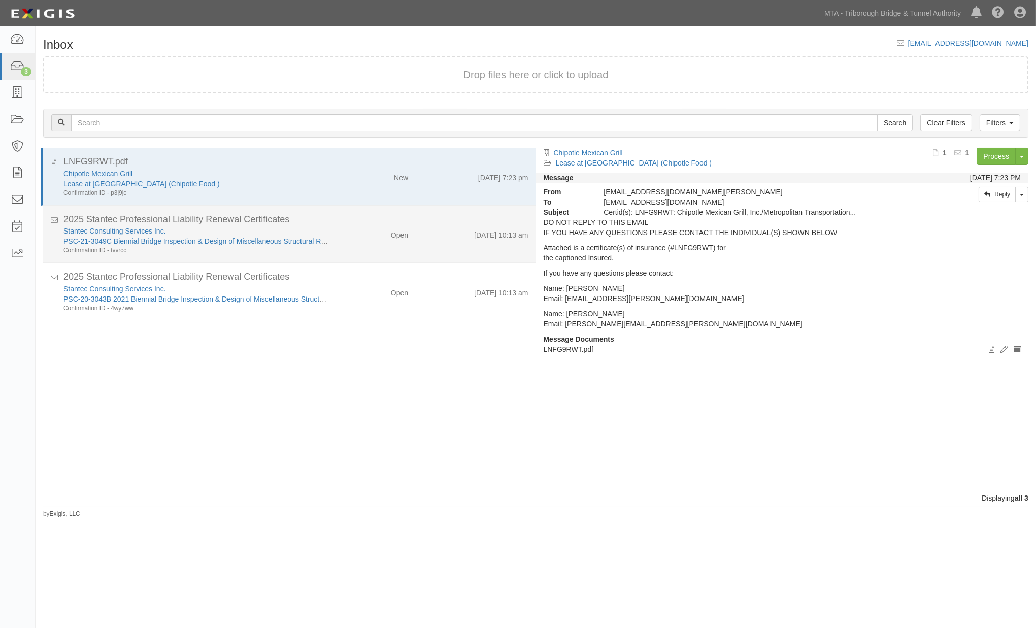
click at [378, 236] on div "Open" at bounding box center [376, 233] width 80 height 14
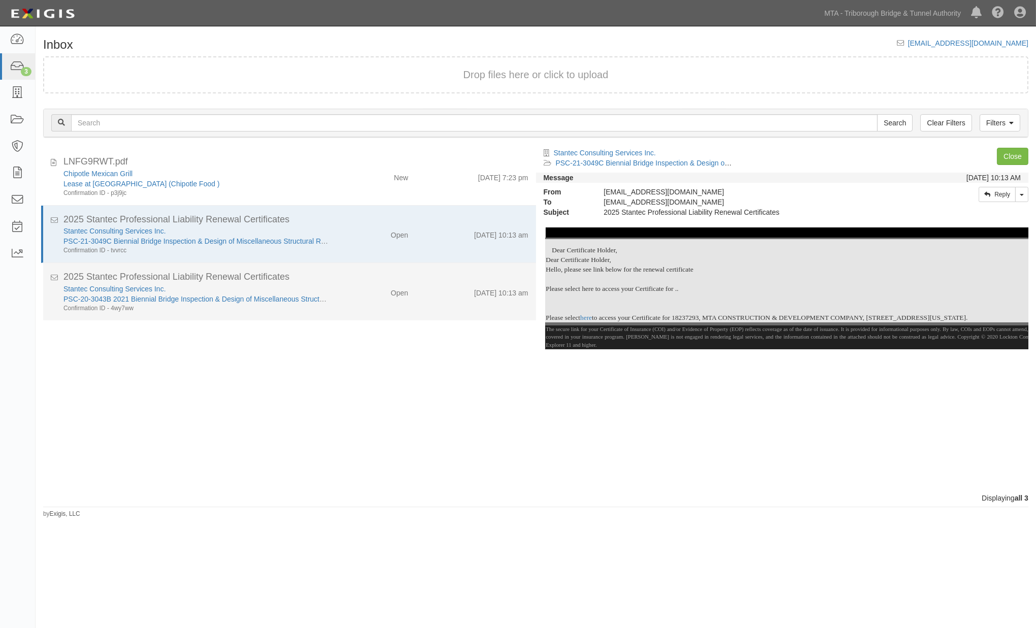
click at [374, 296] on div "Open" at bounding box center [376, 291] width 80 height 14
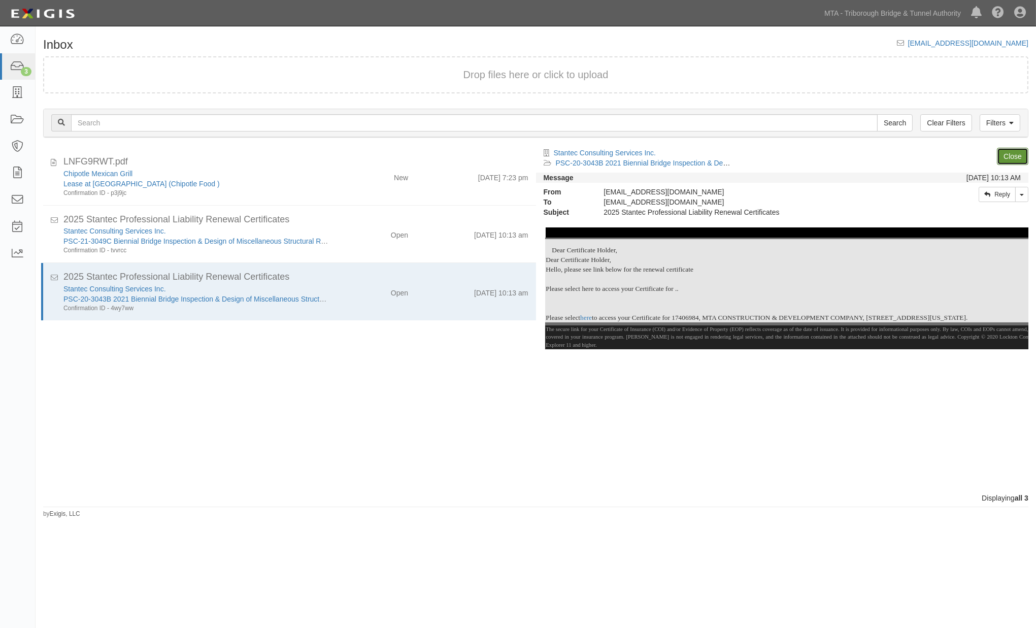
click at [1024, 150] on link "Close" at bounding box center [1012, 156] width 31 height 17
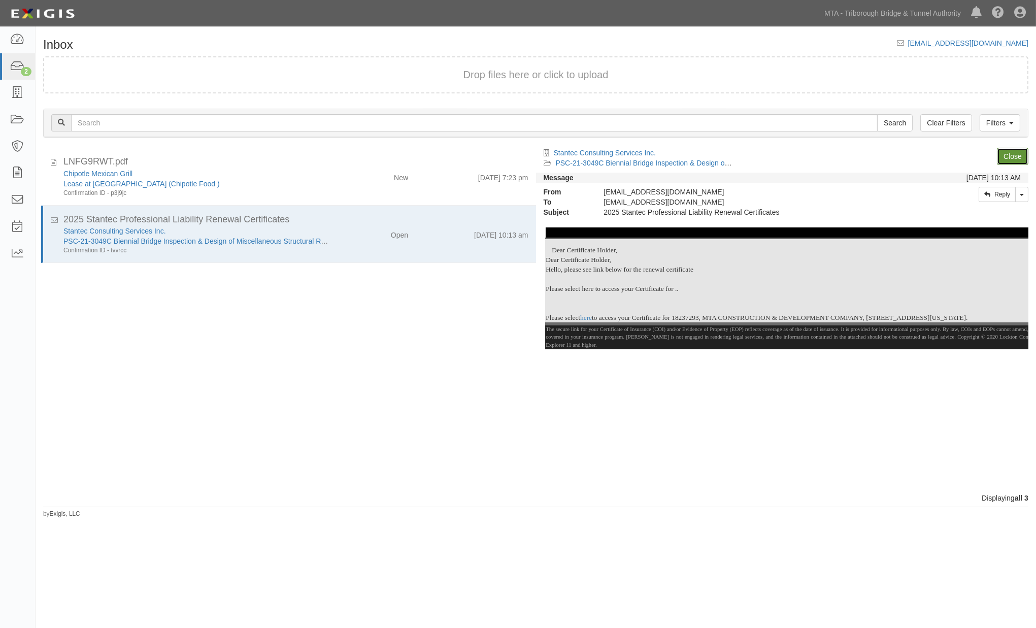
click at [1018, 155] on link "Close" at bounding box center [1012, 156] width 31 height 17
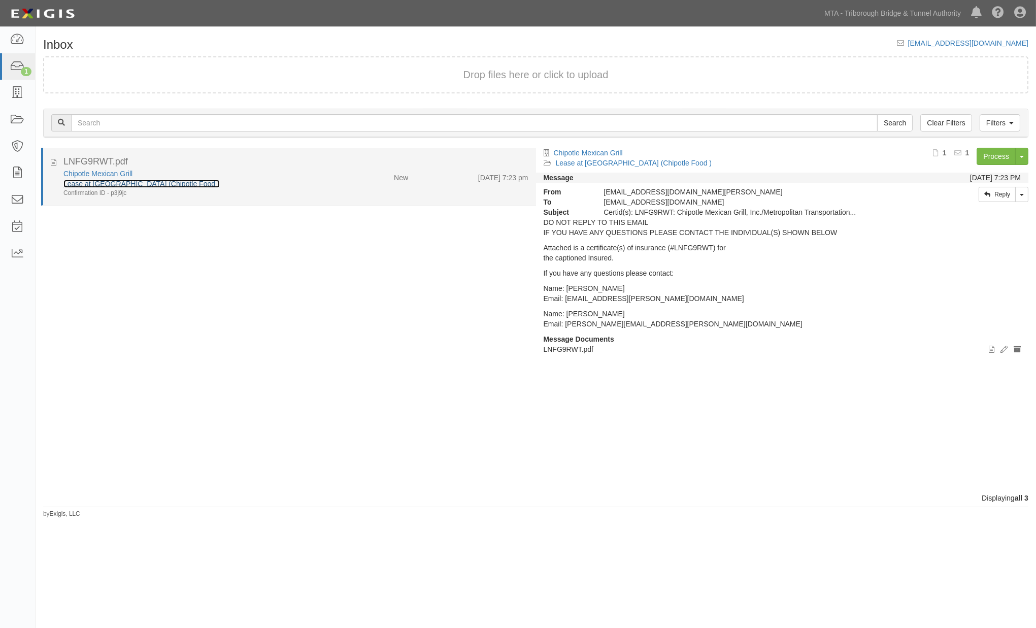
click at [132, 180] on link "Lease at [GEOGRAPHIC_DATA] (Chipotle Food )" at bounding box center [141, 184] width 156 height 8
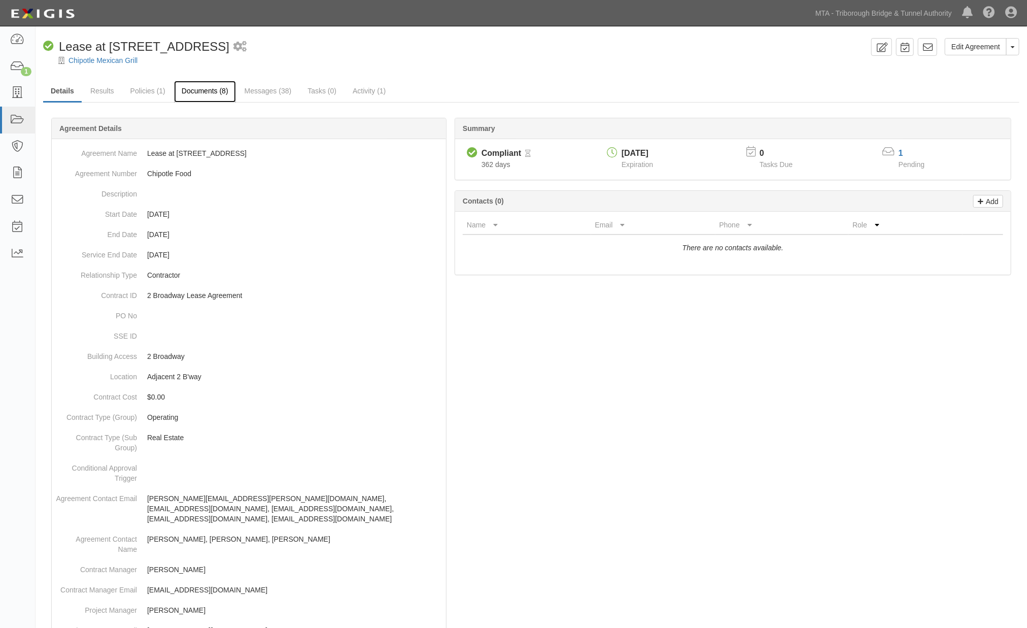
click at [204, 87] on link "Documents (8)" at bounding box center [205, 92] width 62 height 22
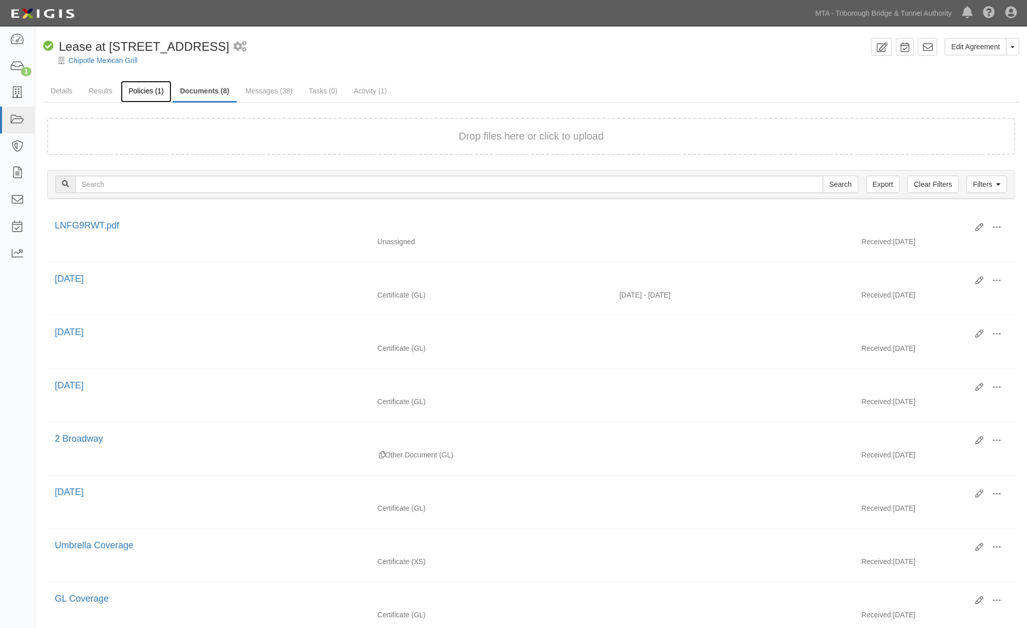
click at [135, 90] on link "Policies (1)" at bounding box center [146, 92] width 50 height 22
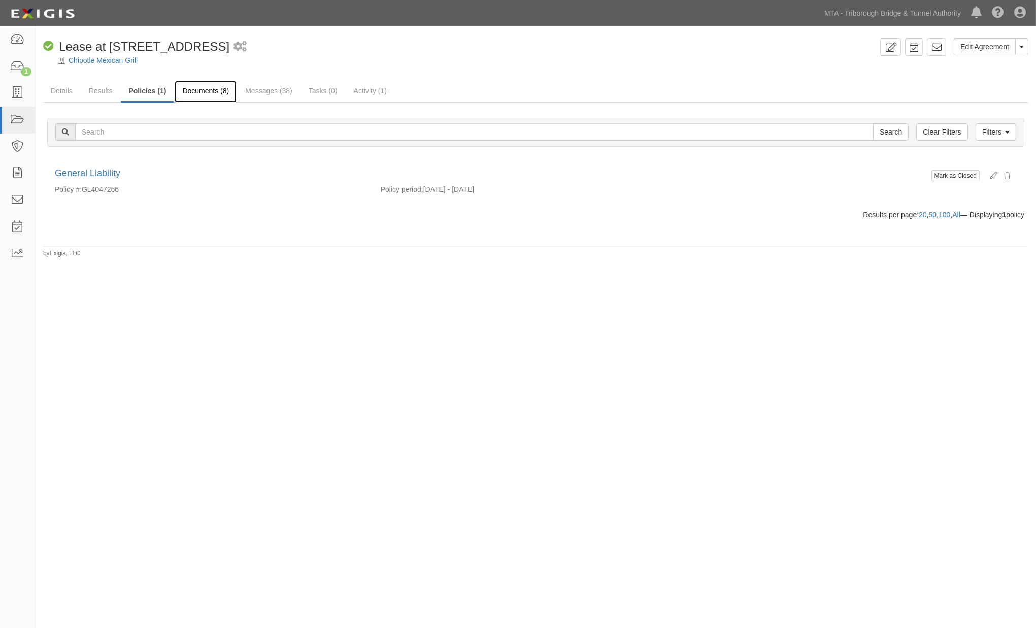
click at [191, 93] on link "Documents (8)" at bounding box center [206, 92] width 62 height 22
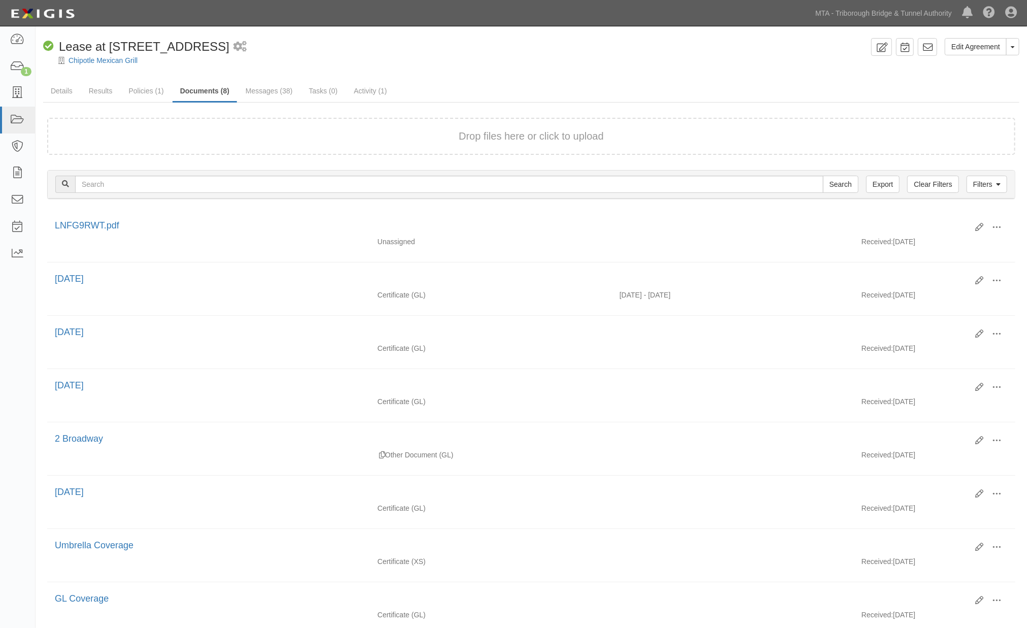
click at [99, 92] on link "Results" at bounding box center [100, 91] width 39 height 20
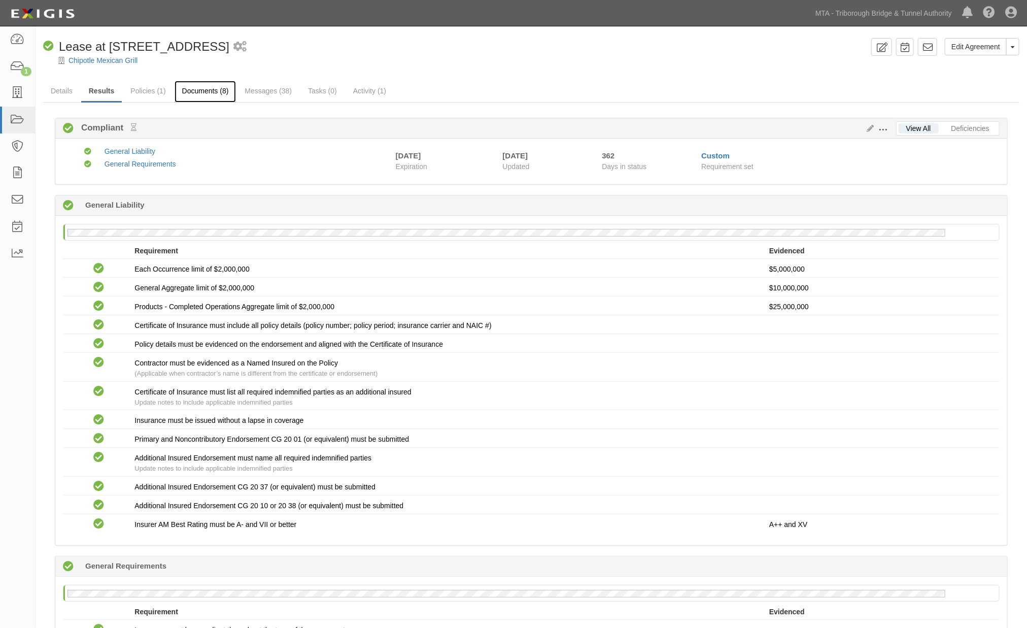
click at [207, 93] on link "Documents (8)" at bounding box center [206, 92] width 62 height 22
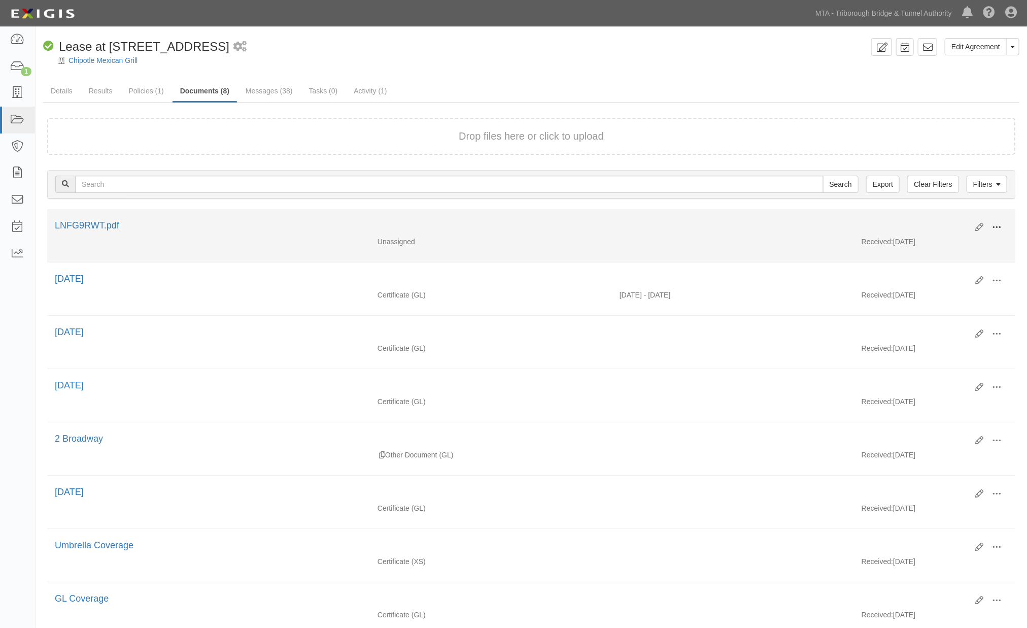
click at [995, 225] on span at bounding box center [996, 227] width 9 height 9
click at [935, 224] on link "Edit" at bounding box center [948, 223] width 80 height 18
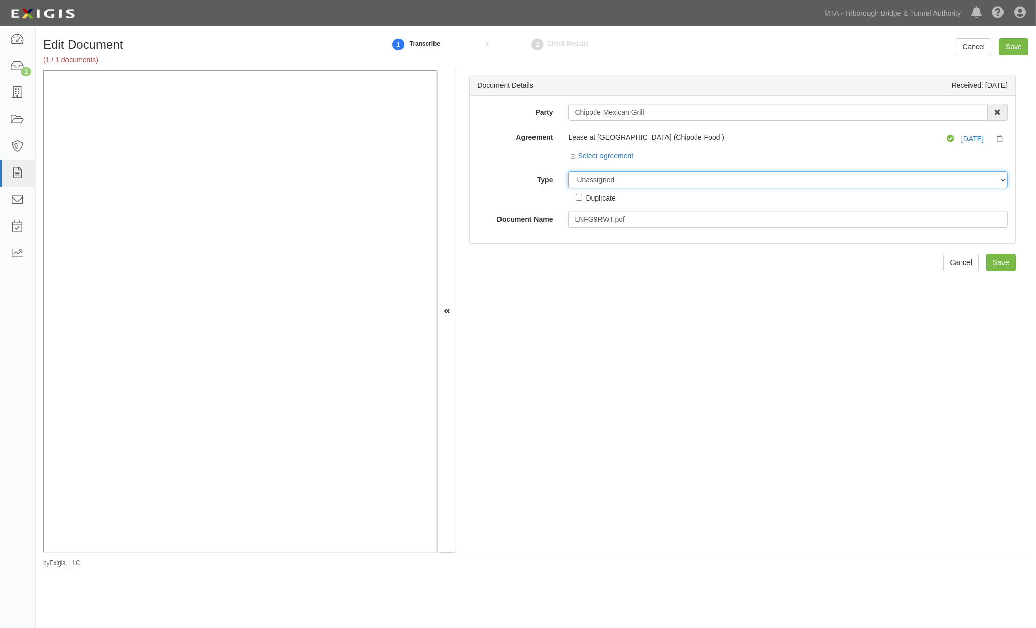
click at [616, 184] on select "Unassigned Binder Cancellation Notice Certificate Contract Endorsement Insuranc…" at bounding box center [788, 179] width 440 height 17
click at [568, 172] on select "Unassigned Binder Cancellation Notice Certificate Contract Endorsement Insuranc…" at bounding box center [788, 179] width 440 height 17
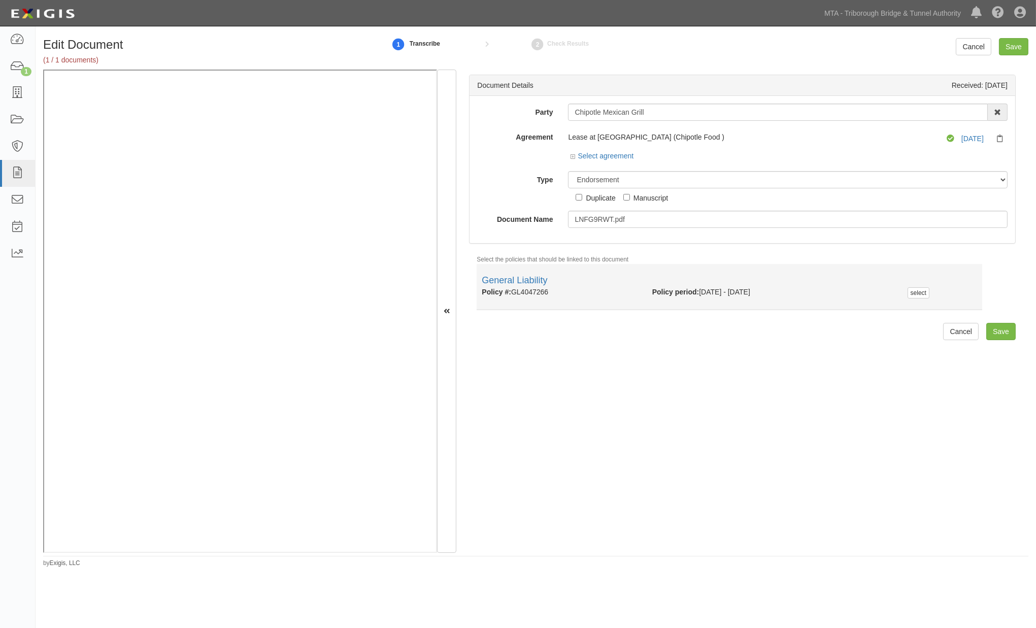
click at [544, 291] on div "Policy #: GL4047266" at bounding box center [559, 292] width 170 height 10
copy div "GL4047266"
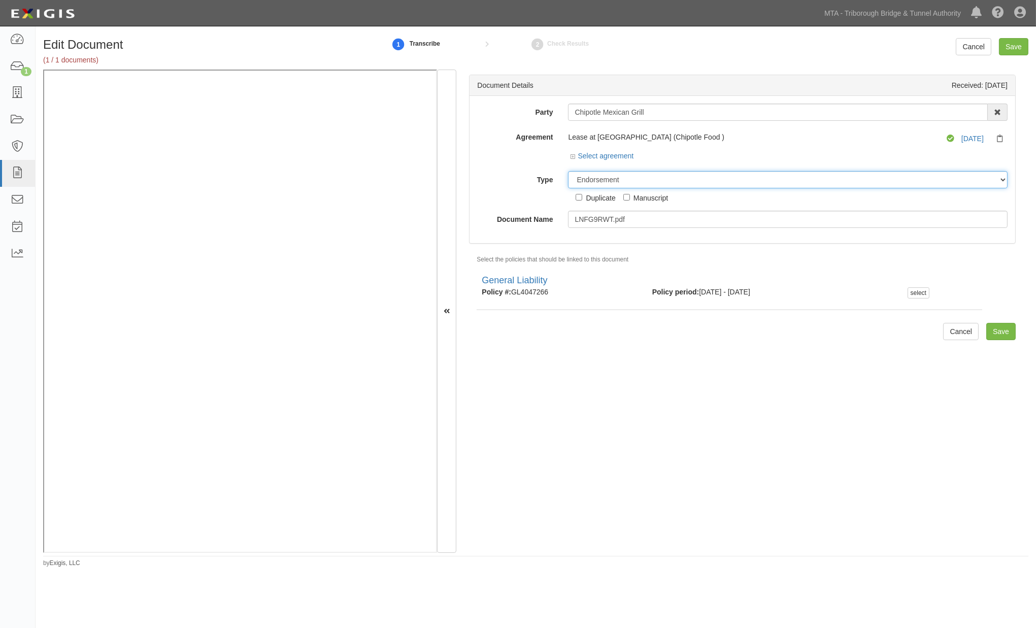
click at [630, 181] on select "Unassigned Binder Cancellation Notice Certificate Contract Endorsement Insuranc…" at bounding box center [788, 179] width 440 height 17
select select "CertificateDetail"
click at [568, 172] on select "Unassigned Binder Cancellation Notice Certificate Contract Endorsement Insuranc…" at bounding box center [788, 179] width 440 height 17
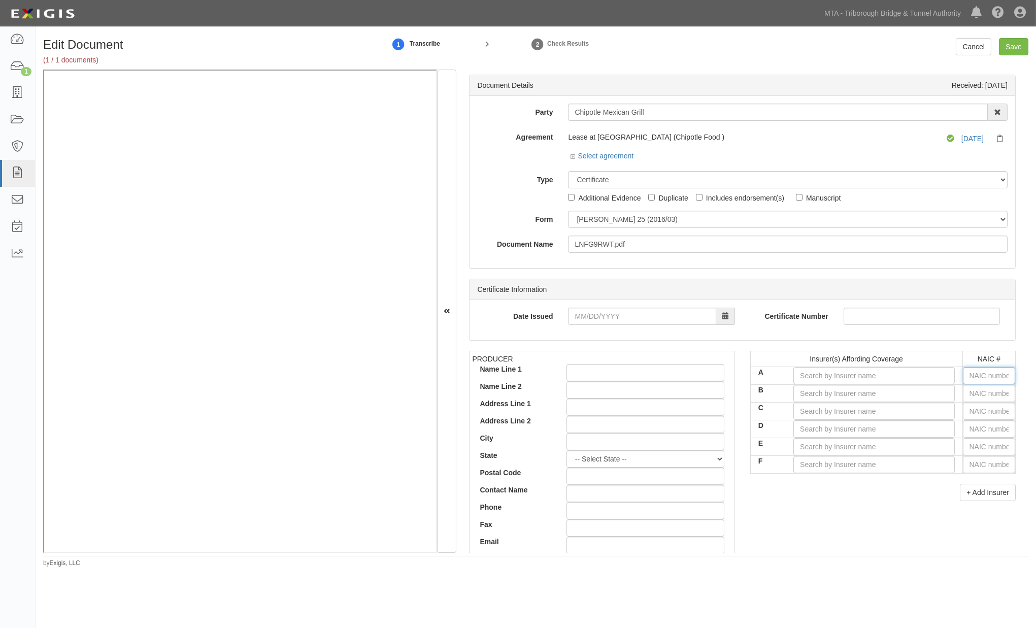
click at [980, 375] on input "text" at bounding box center [989, 375] width 52 height 17
type input "16862"
type input "1"
type input "15742"
type input "15"
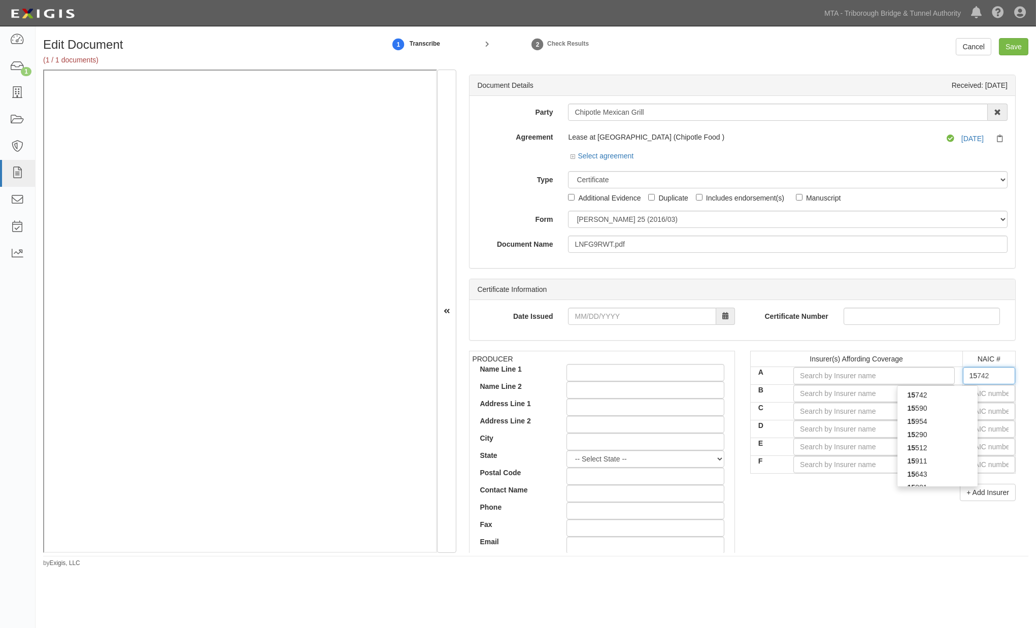
type input "15130"
type input "151"
type input "15105"
type input "1510"
type input "15105"
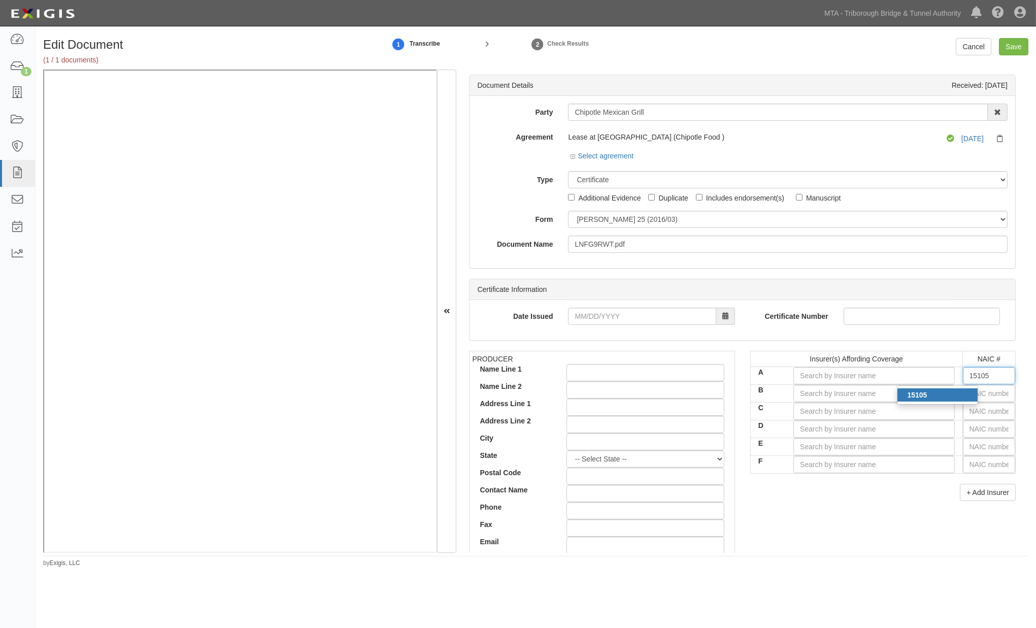
click at [938, 394] on div "15105" at bounding box center [937, 394] width 80 height 13
type input "Safety National Casualty Corporation (A++ XV Rating)"
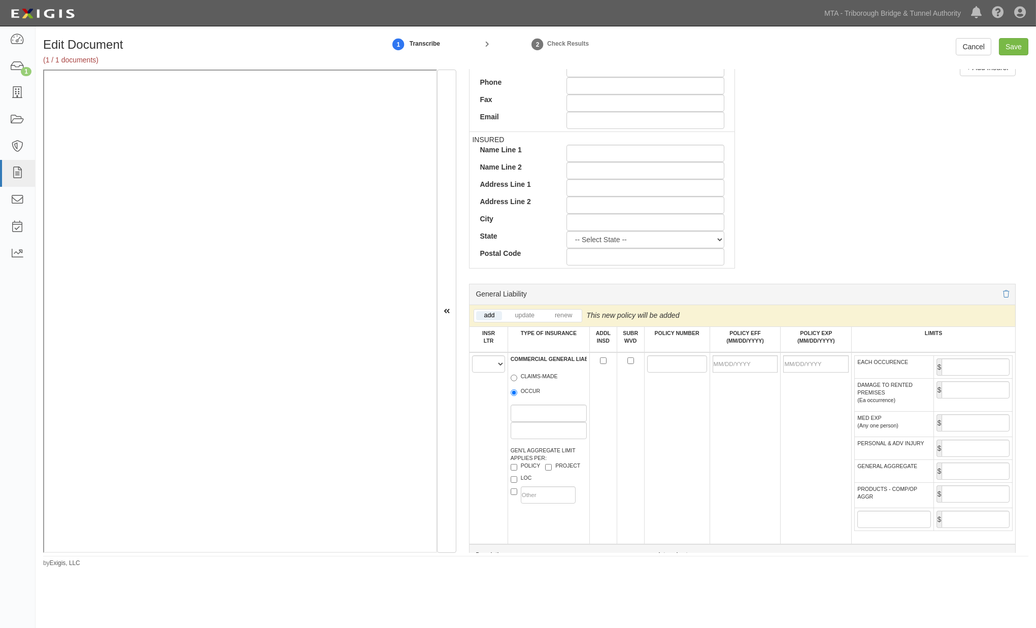
scroll to position [620, 0]
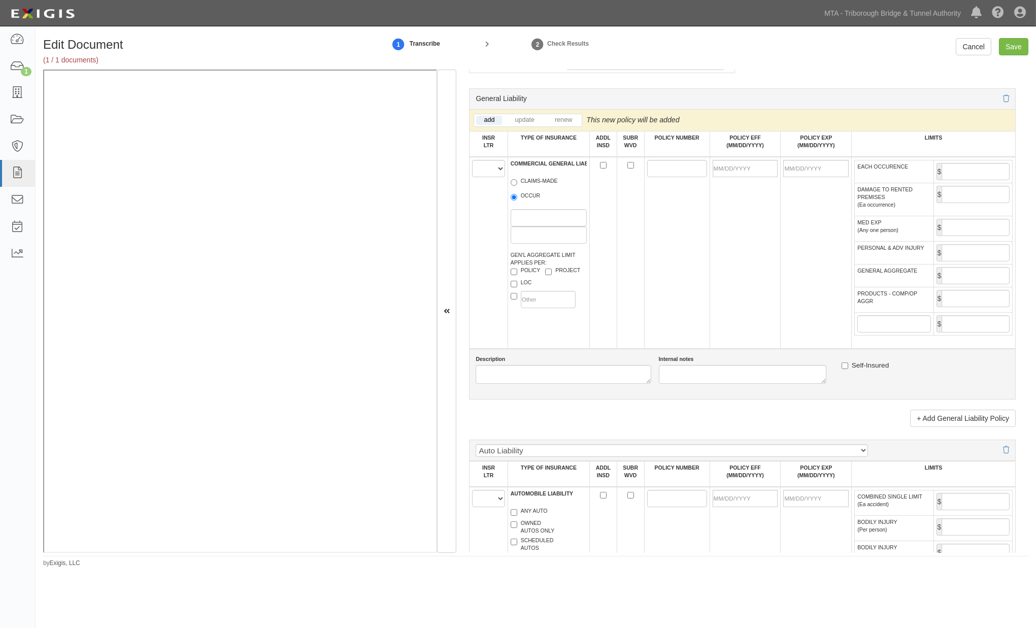
type input "15105"
click at [492, 165] on select "A B C D E F" at bounding box center [488, 168] width 32 height 17
select select "A"
click at [473, 163] on select "A B C D E F" at bounding box center [488, 168] width 32 height 17
click at [521, 189] on span "CLAIMS-MADE" at bounding box center [549, 183] width 76 height 12
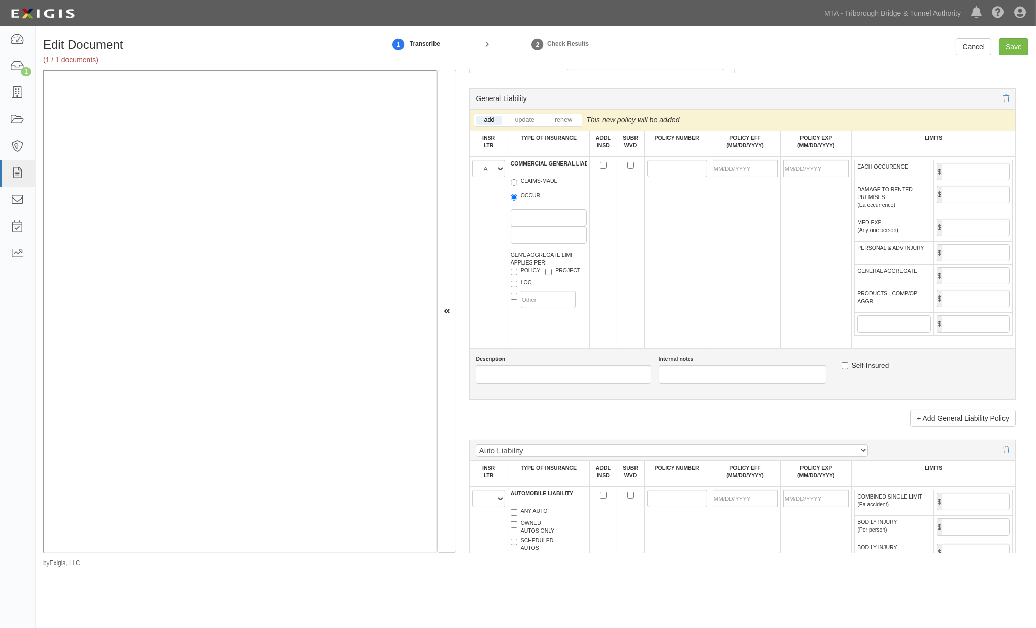
click at [520, 197] on label "OCCUR" at bounding box center [526, 197] width 30 height 10
click at [517, 197] on input "OCCUR" at bounding box center [514, 197] width 7 height 7
radio input "true"
paste input "GL4047266"
type input "GL4047266"
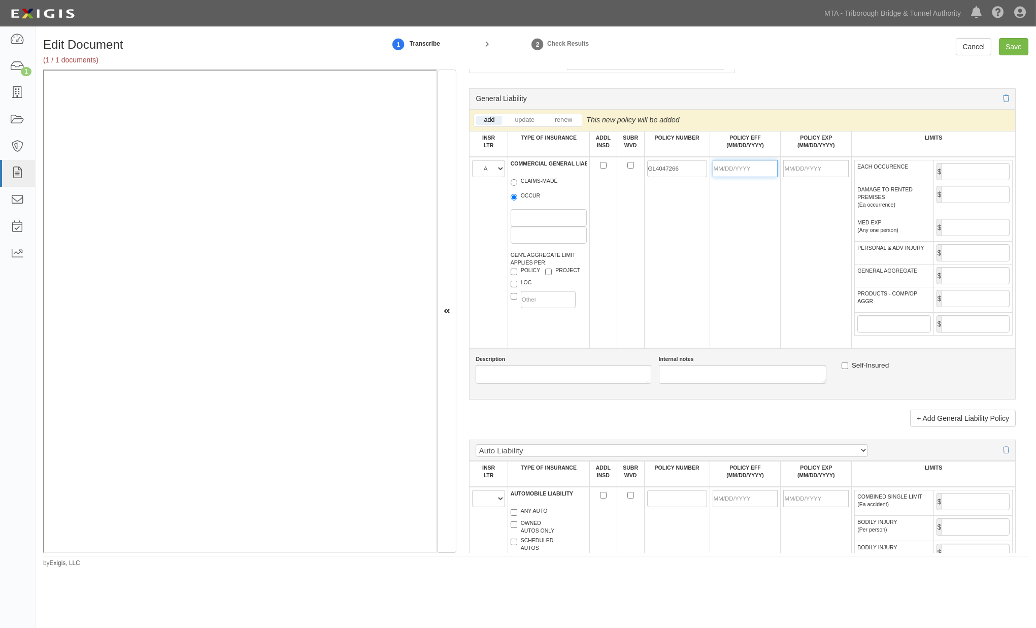
click at [718, 172] on input "POLICY EFF (MM/DD/YYYY)" at bounding box center [745, 168] width 65 height 17
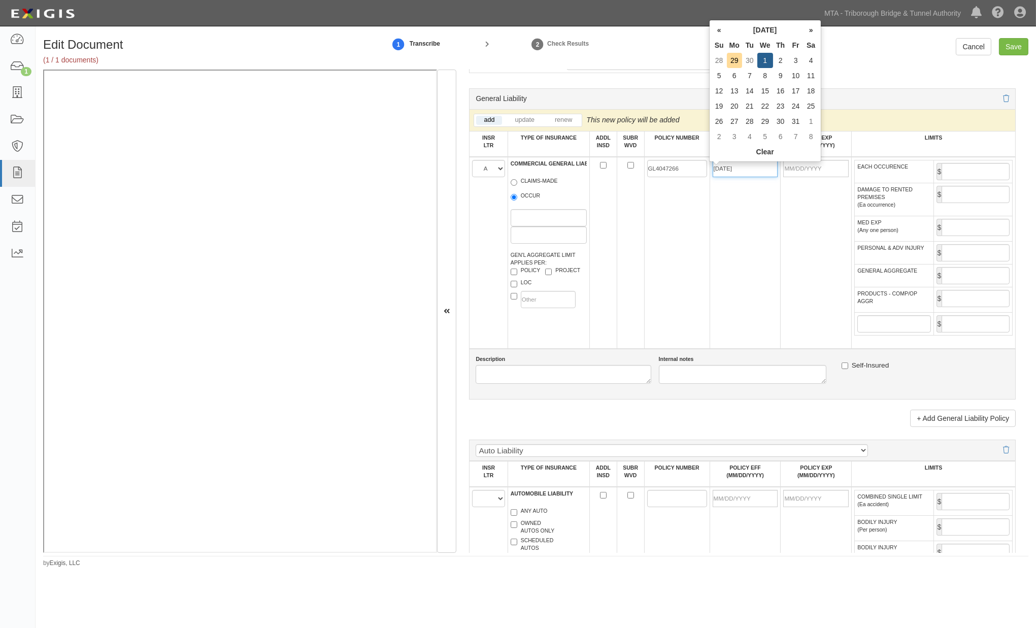
type input "10/01/2025"
type input "10/01/2026"
click at [727, 251] on td "10/01/2025" at bounding box center [745, 253] width 71 height 192
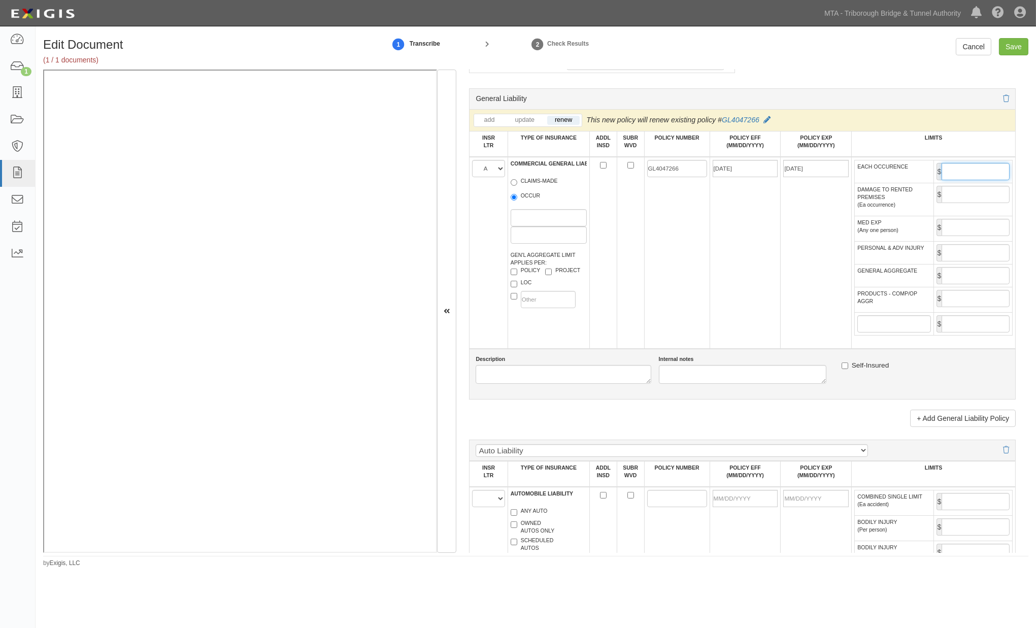
click at [952, 176] on input "EACH OCCURENCE" at bounding box center [976, 171] width 68 height 17
type input "5,000,000"
drag, startPoint x: 967, startPoint y: 291, endPoint x: 962, endPoint y: 275, distance: 16.4
click at [967, 284] on input "GENERAL AGGREGATE" at bounding box center [976, 275] width 68 height 17
type input "10,000,000"
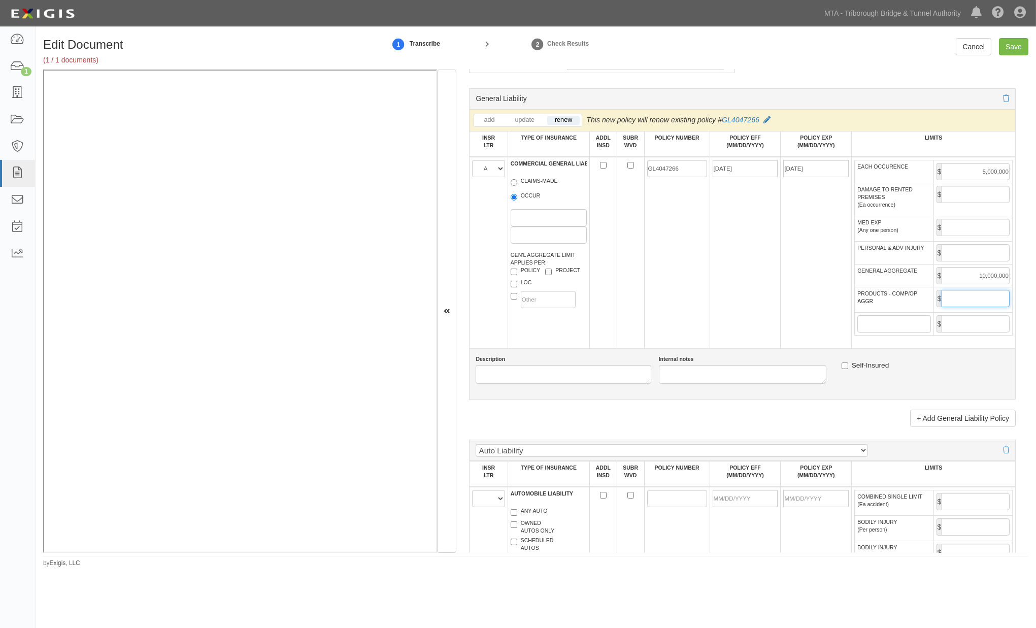
click at [955, 307] on input "PRODUCTS - COMP/OP AGGR" at bounding box center [976, 298] width 68 height 17
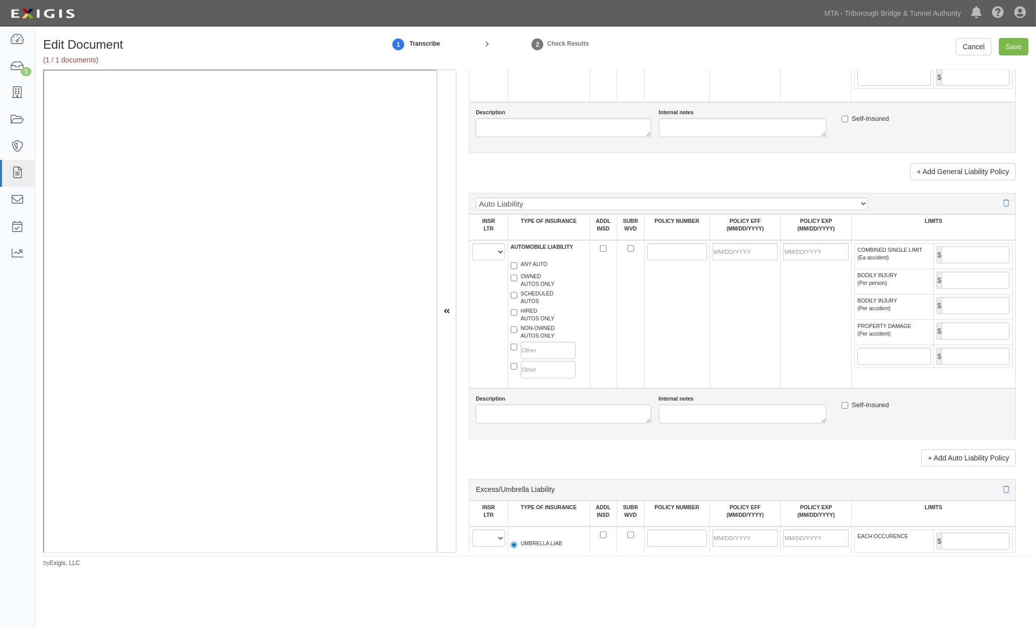
scroll to position [902, 0]
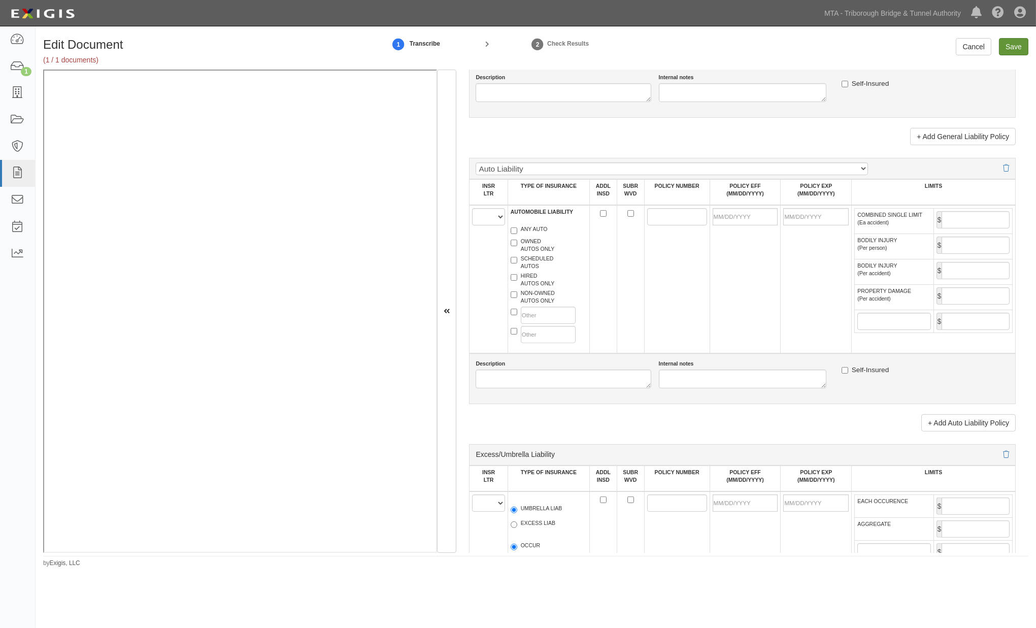
type input "25,000,000"
click at [1011, 47] on input "Save" at bounding box center [1013, 46] width 29 height 17
type input "5000000"
type input "10000000"
type input "25000000"
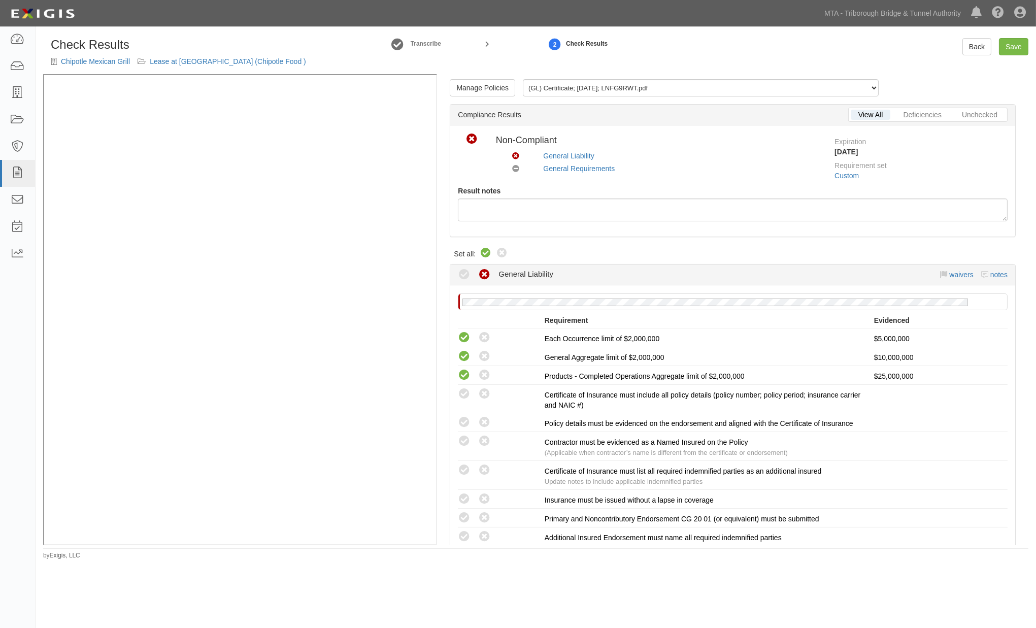
click at [485, 256] on icon at bounding box center [486, 253] width 12 height 12
radio input "true"
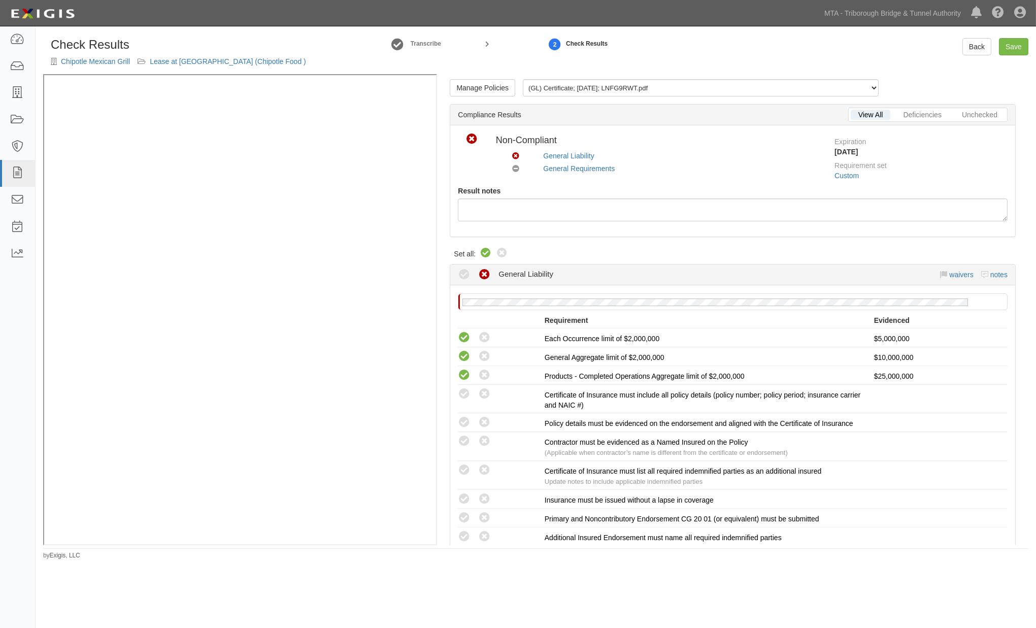
radio input "true"
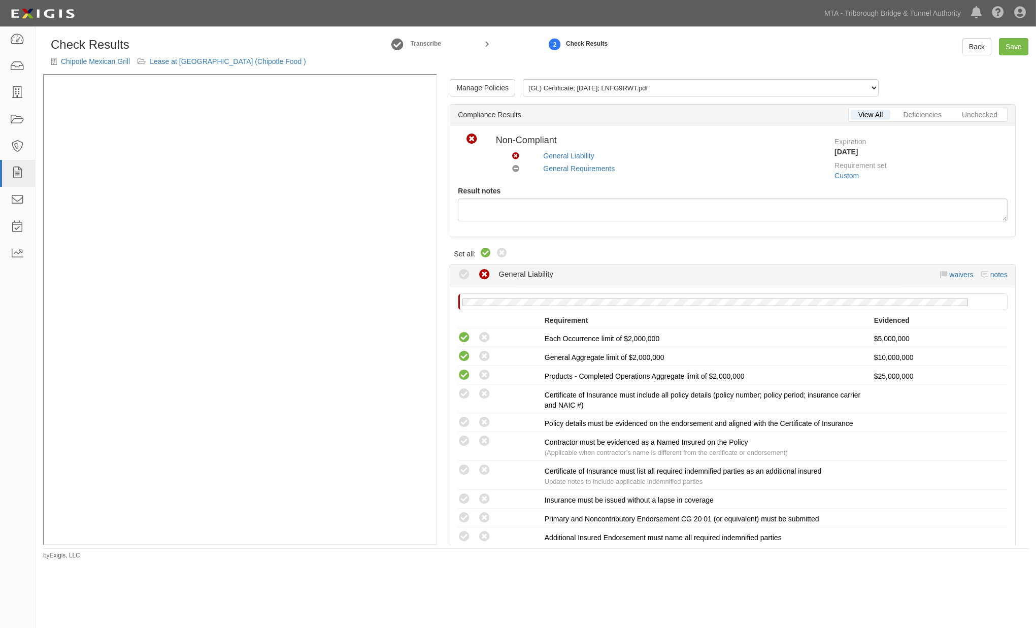
radio input "true"
radio input "false"
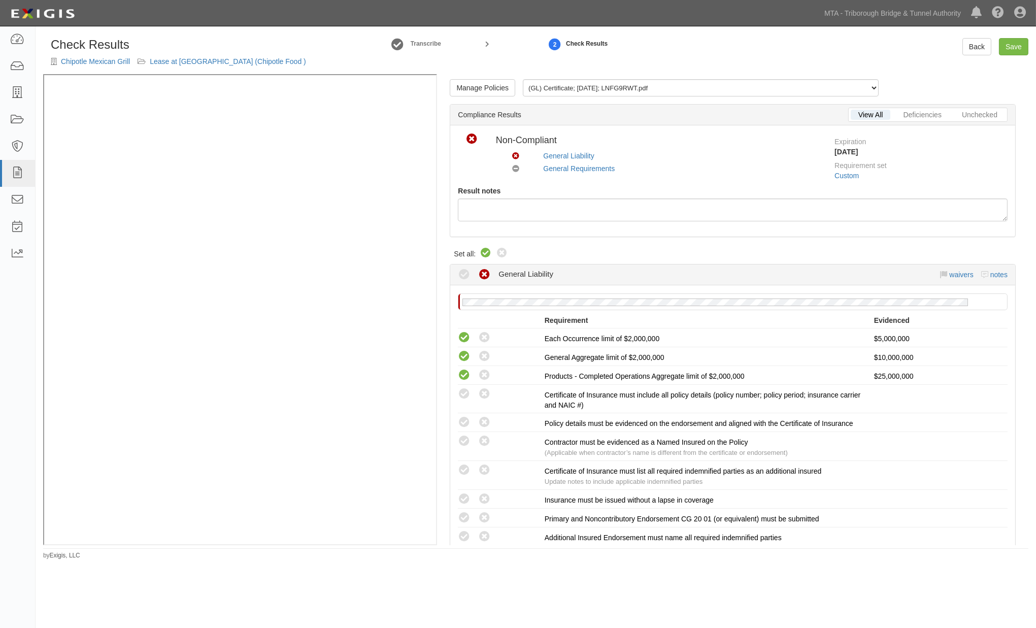
radio input "true"
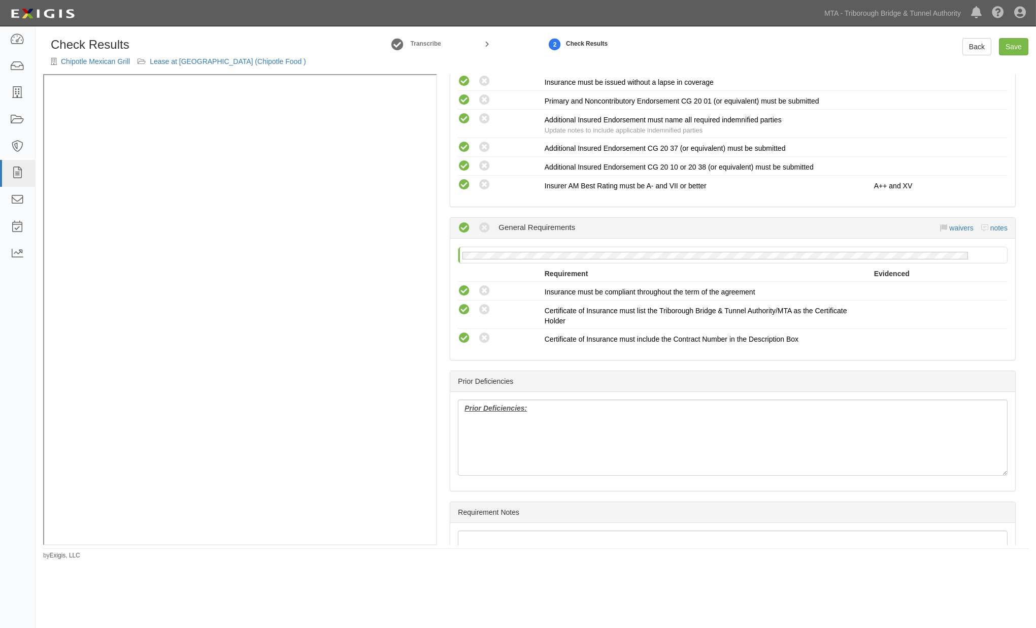
scroll to position [513, 0]
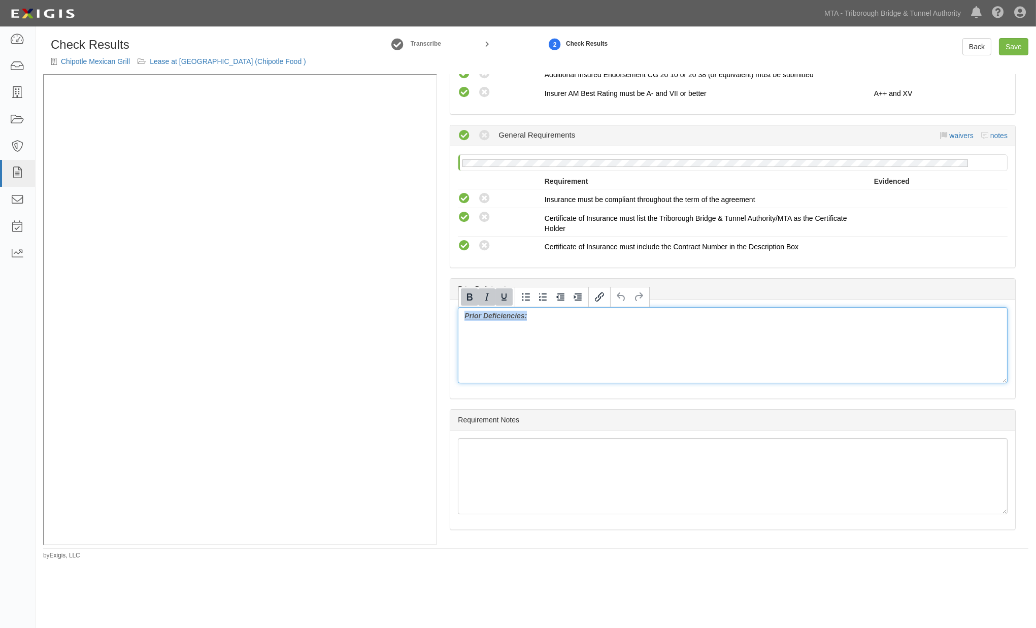
drag, startPoint x: 586, startPoint y: 341, endPoint x: 433, endPoint y: 316, distance: 154.3
click at [338, 207] on div "Manage Policies (GL) Certificate; 9/26/2025; LNFG9RWT.pdf (GL) Certificate; 10/…" at bounding box center [535, 309] width 985 height 471
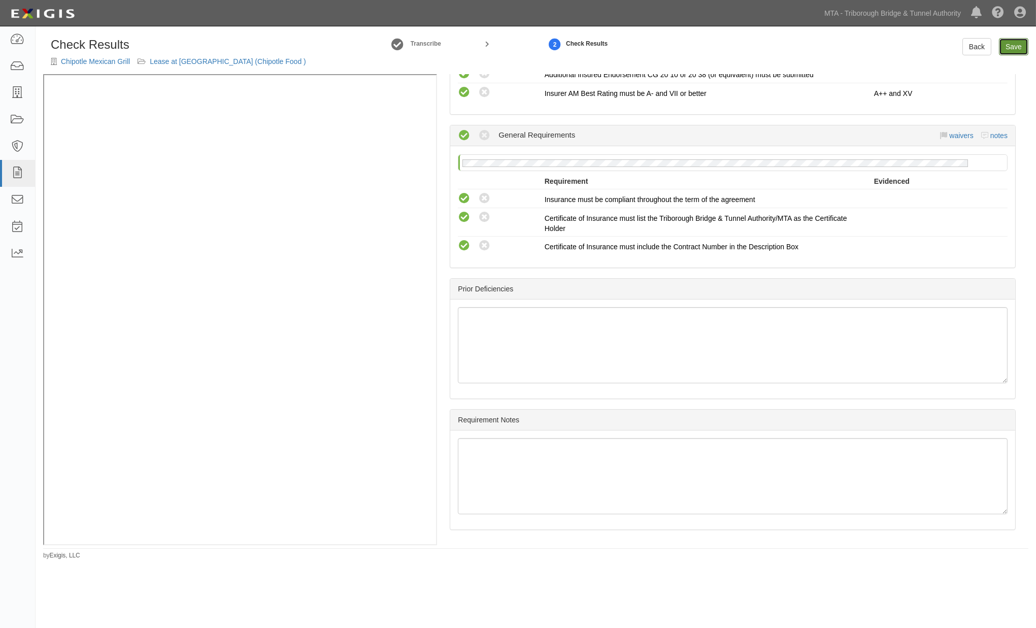
click at [1010, 49] on link "Save" at bounding box center [1013, 46] width 29 height 17
radio input "true"
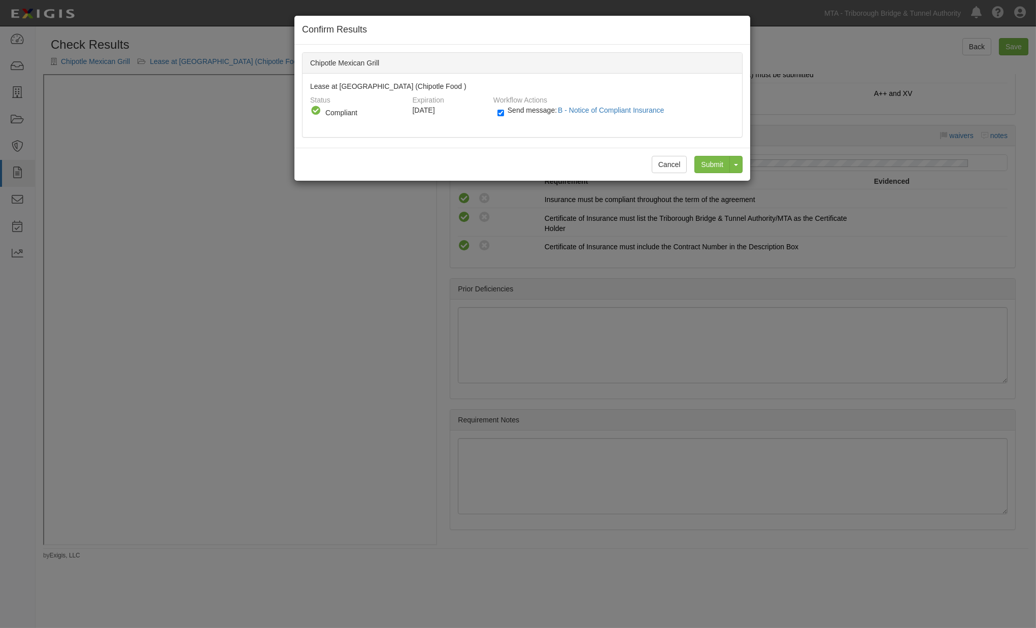
click at [530, 114] on label "Send message: B - Notice of Compliant Insurance" at bounding box center [582, 115] width 171 height 13
click at [504, 114] on input "Send message: B - Notice of Compliant Insurance" at bounding box center [500, 113] width 7 height 12
checkbox input "false"
click at [716, 167] on input "Submit" at bounding box center [712, 164] width 36 height 17
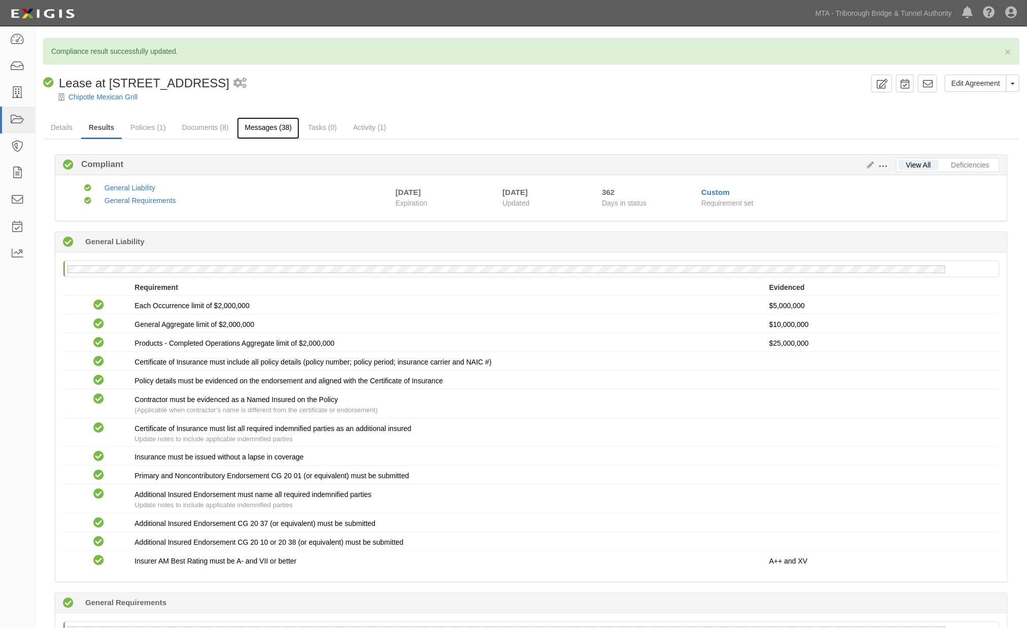
click at [261, 134] on link "Messages (38)" at bounding box center [268, 128] width 62 height 22
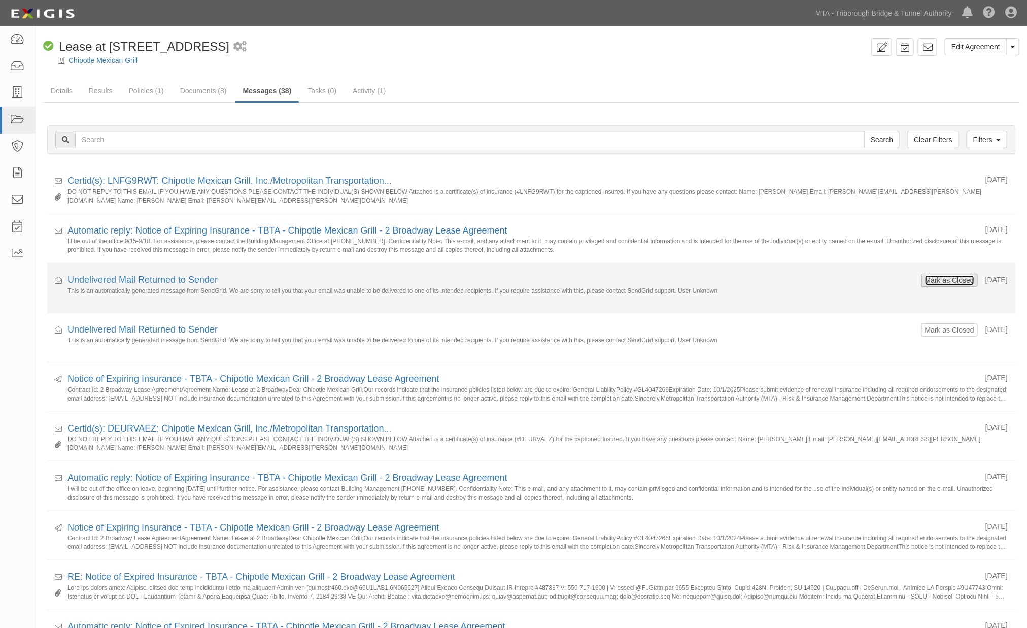
click at [930, 284] on button "Mark as Closed" at bounding box center [950, 280] width 50 height 11
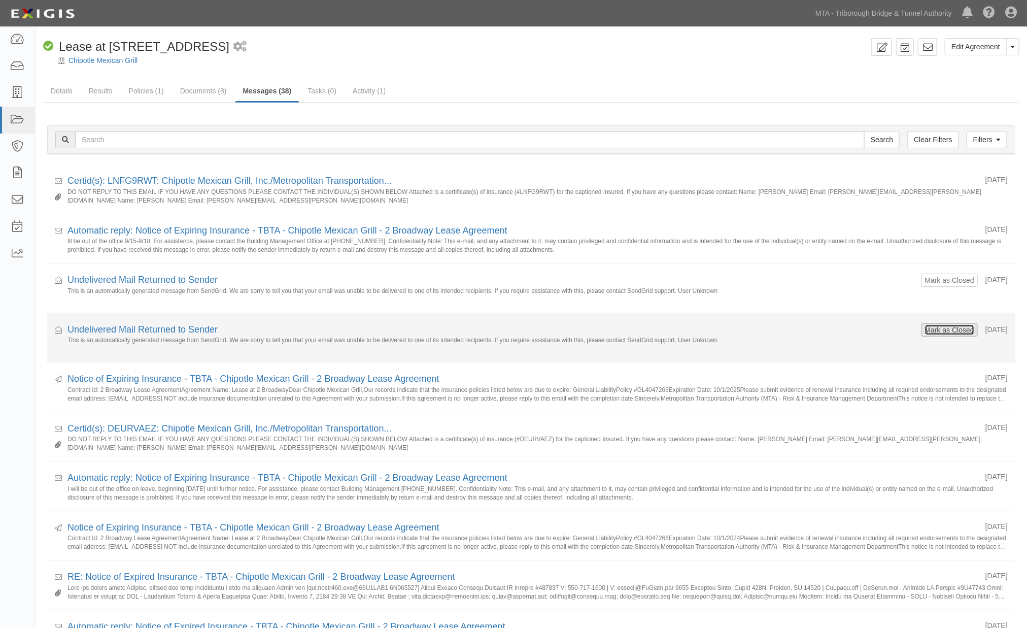
click at [926, 328] on button "Mark as Closed" at bounding box center [950, 329] width 50 height 11
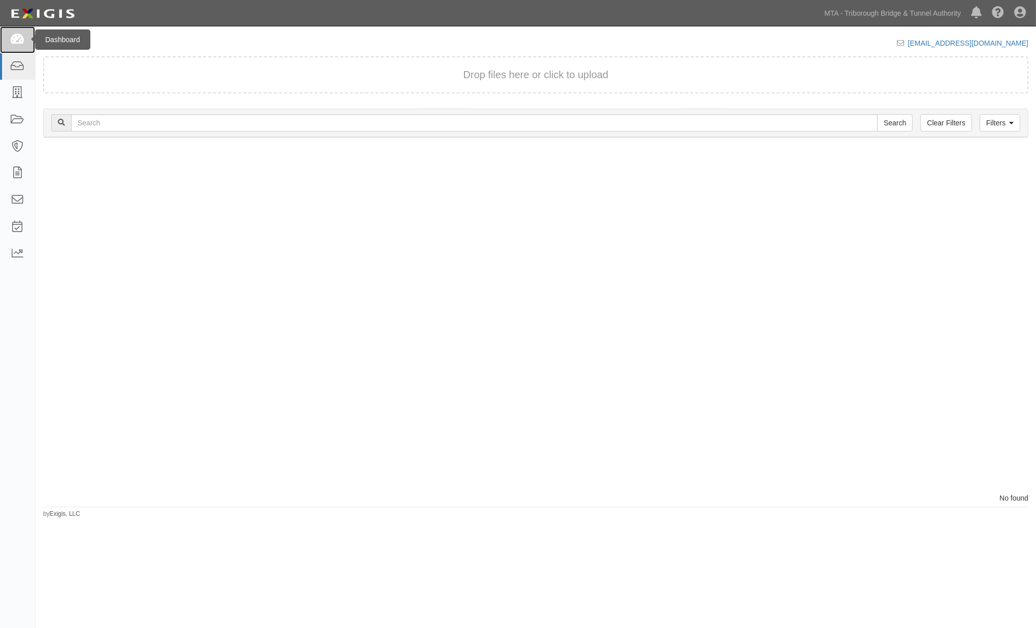
click at [14, 42] on icon at bounding box center [17, 40] width 14 height 12
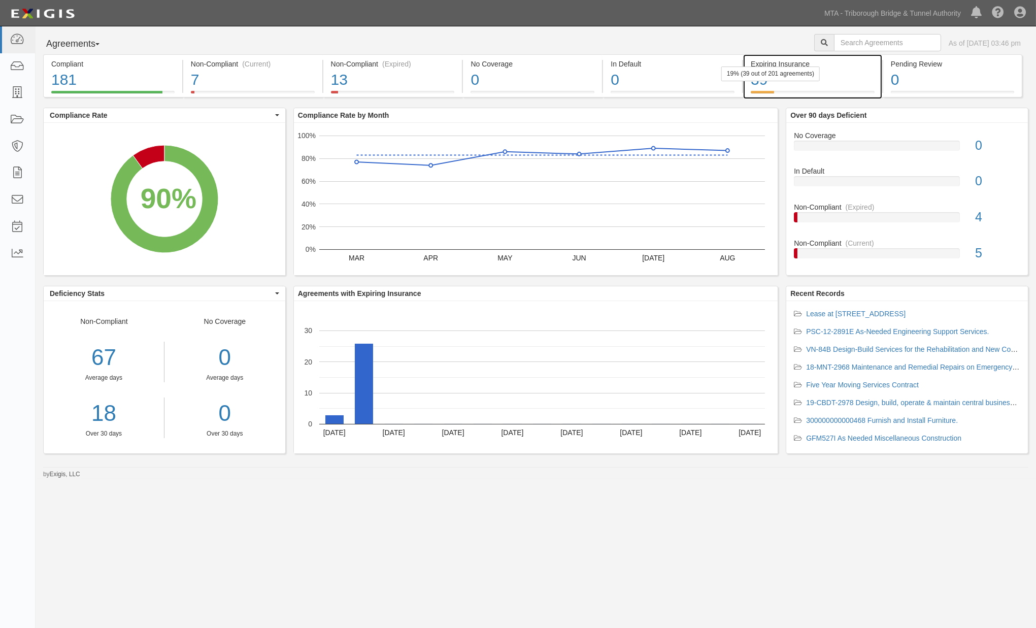
click at [856, 75] on div "39" at bounding box center [813, 80] width 124 height 22
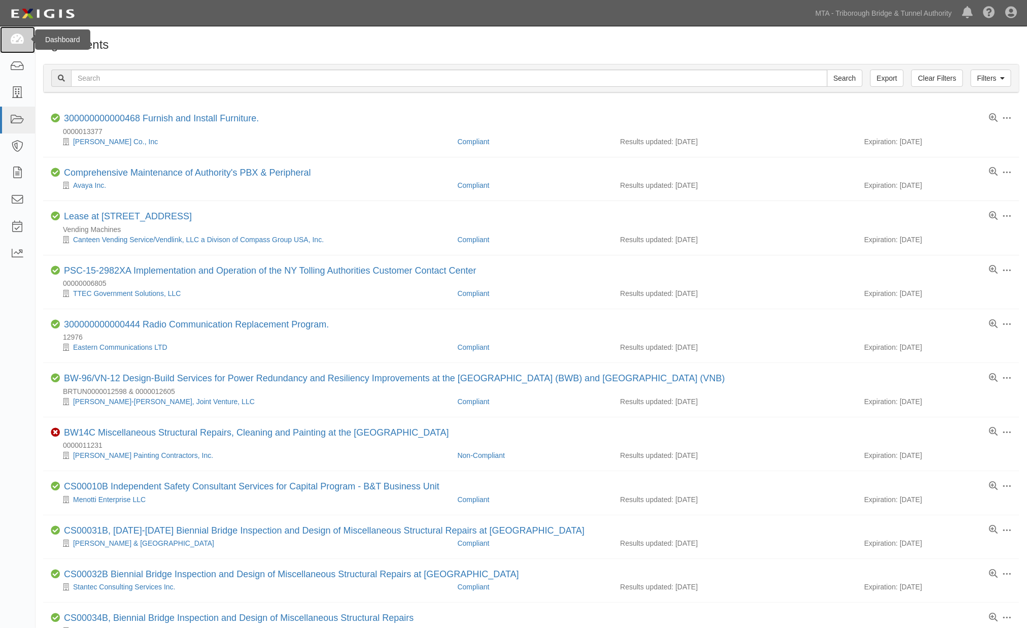
click at [15, 32] on link at bounding box center [17, 39] width 35 height 27
click at [906, 13] on link "MTA - Triborough Bridge & Tunnel Authority" at bounding box center [884, 13] width 147 height 20
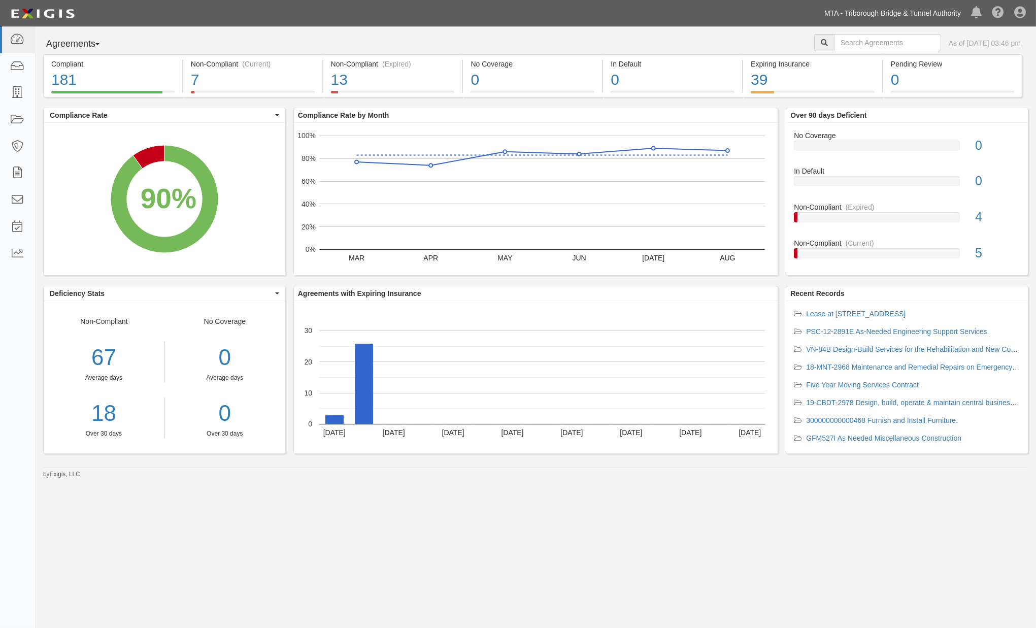
click at [863, 7] on link "MTA - Triborough Bridge & Tunnel Authority" at bounding box center [892, 13] width 147 height 20
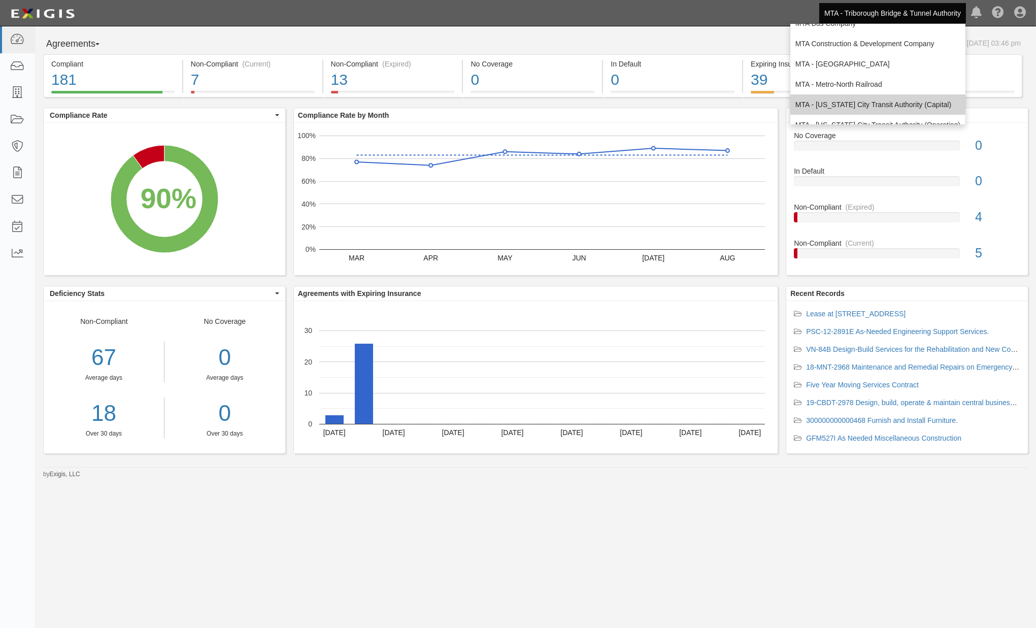
scroll to position [67, 0]
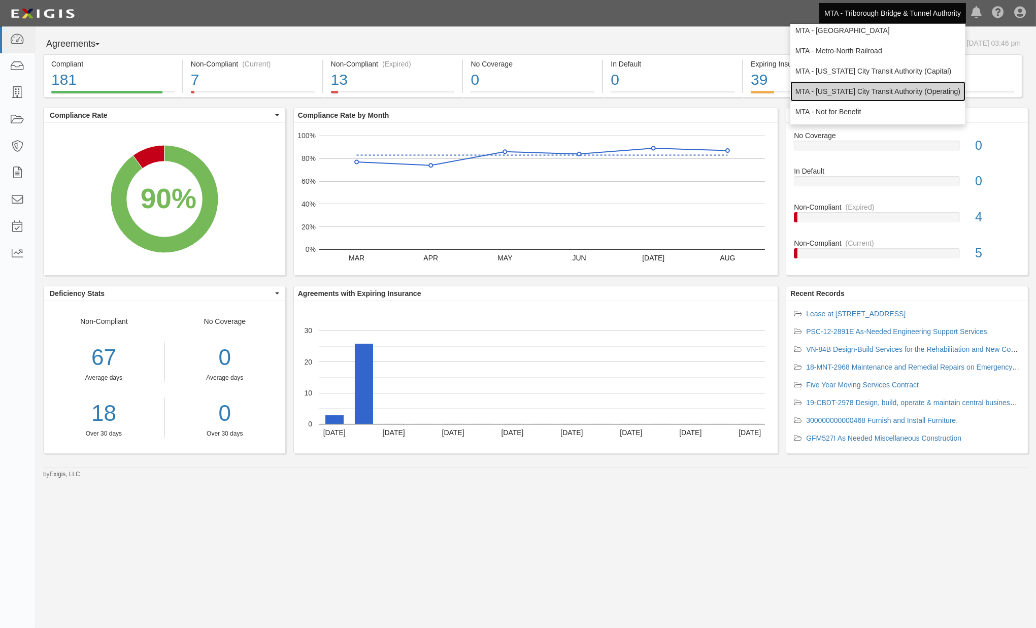
click at [833, 92] on link "MTA - [US_STATE] City Transit Authority (Operating)" at bounding box center [877, 91] width 175 height 20
